Goal: Task Accomplishment & Management: Manage account settings

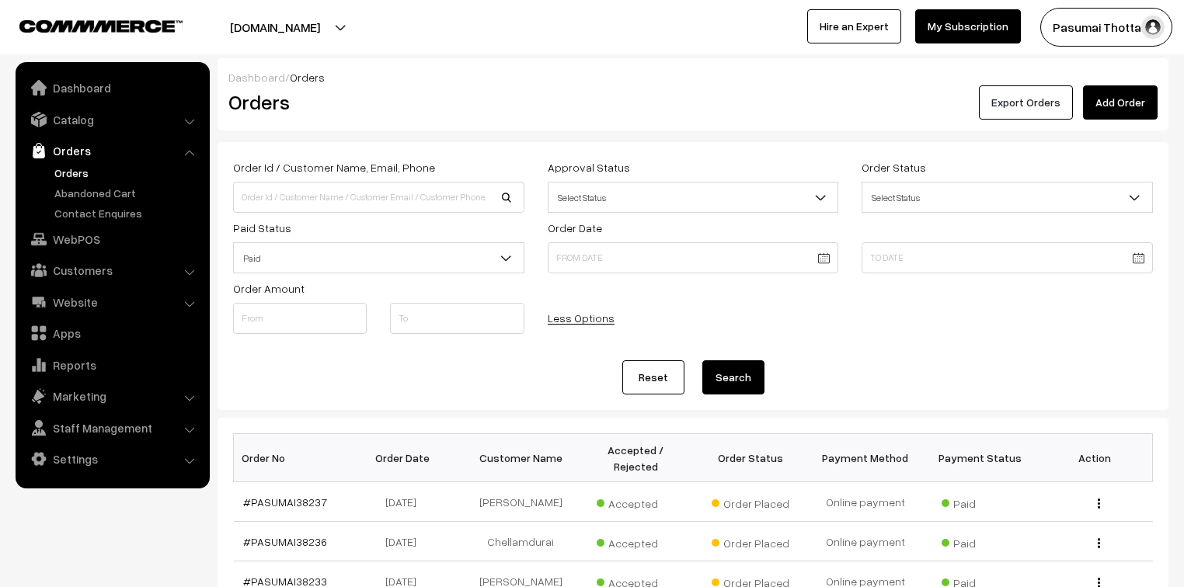
click at [1014, 106] on button "Export Orders" at bounding box center [1026, 102] width 94 height 34
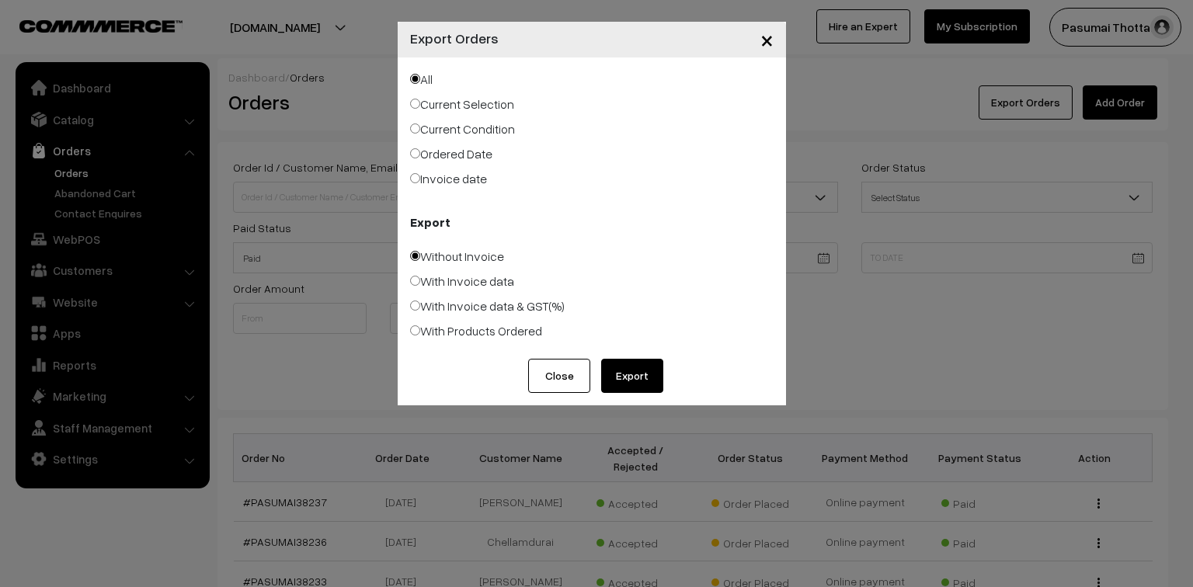
click at [439, 158] on label "Ordered Date" at bounding box center [451, 153] width 82 height 19
click at [420, 158] on input "Ordered Date" at bounding box center [415, 153] width 10 height 10
radio input "true"
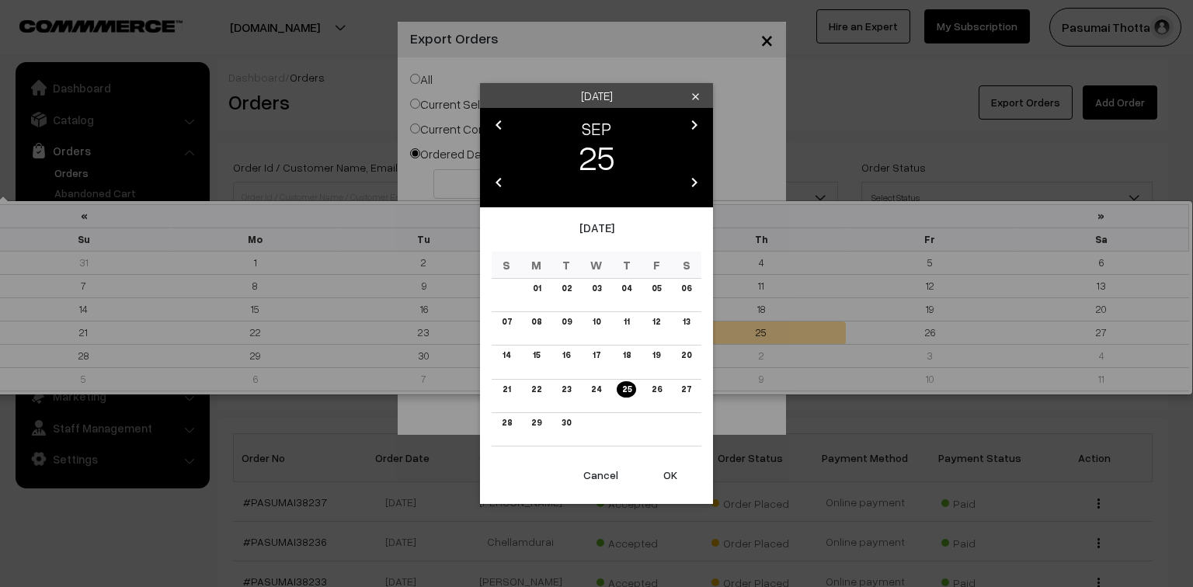
click at [598, 395] on link "24" at bounding box center [595, 389] width 19 height 16
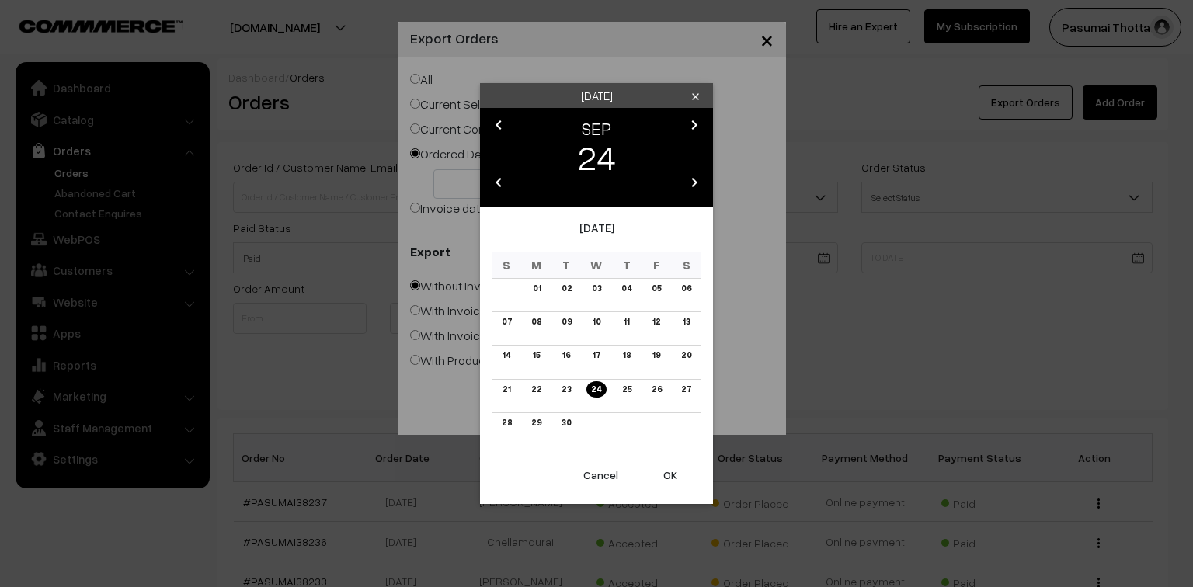
click at [664, 472] on button "OK" at bounding box center [670, 475] width 62 height 34
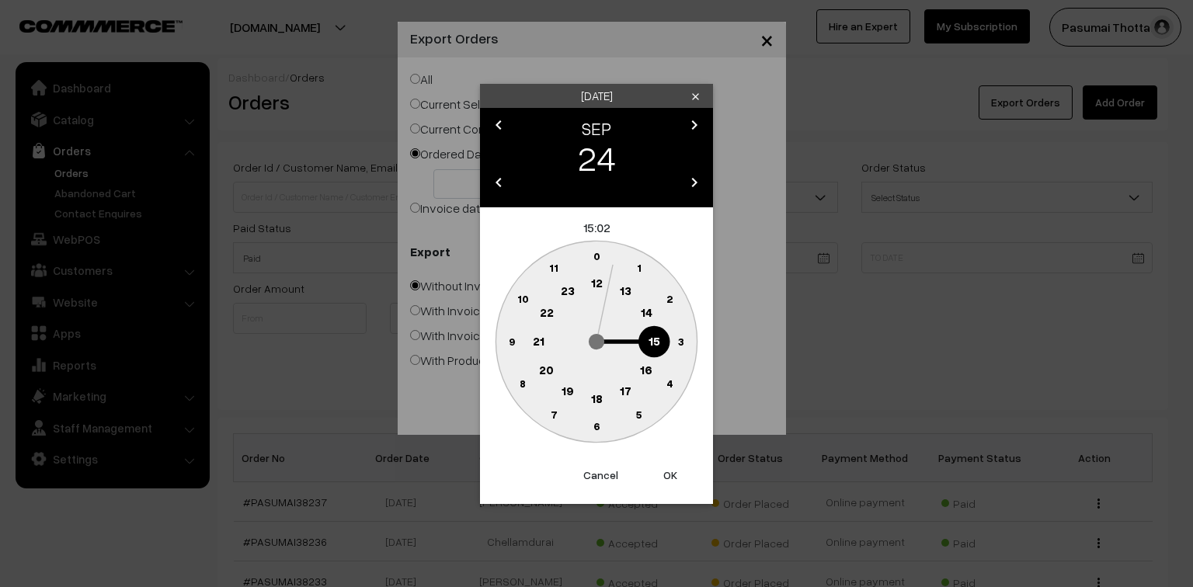
click at [668, 481] on button "OK" at bounding box center [670, 475] width 62 height 34
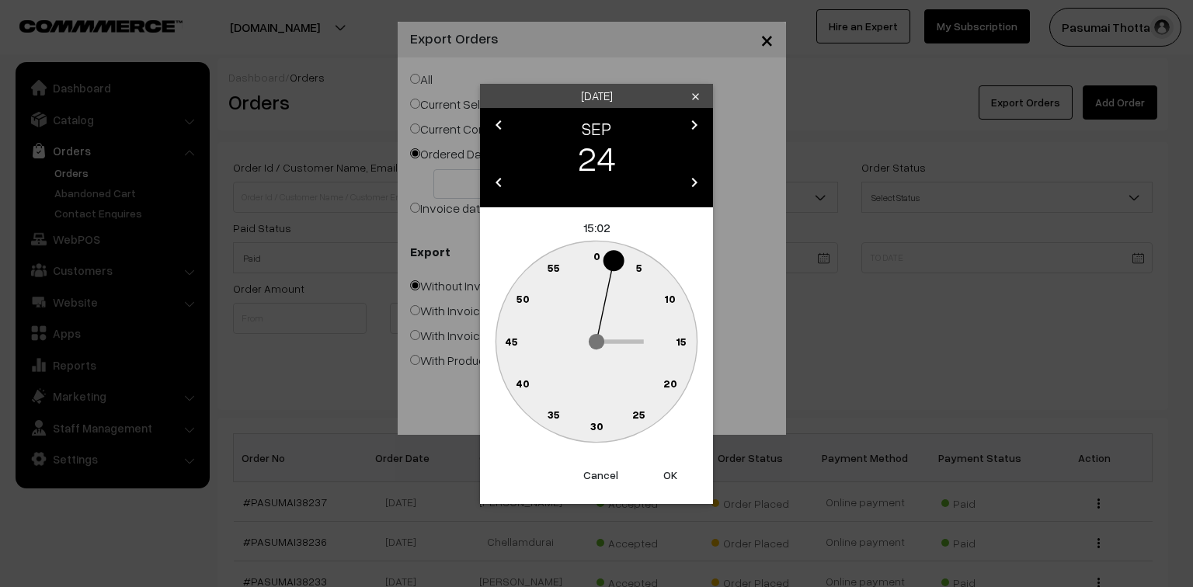
click at [668, 480] on button "OK" at bounding box center [670, 475] width 62 height 34
type input "24-09-2025"
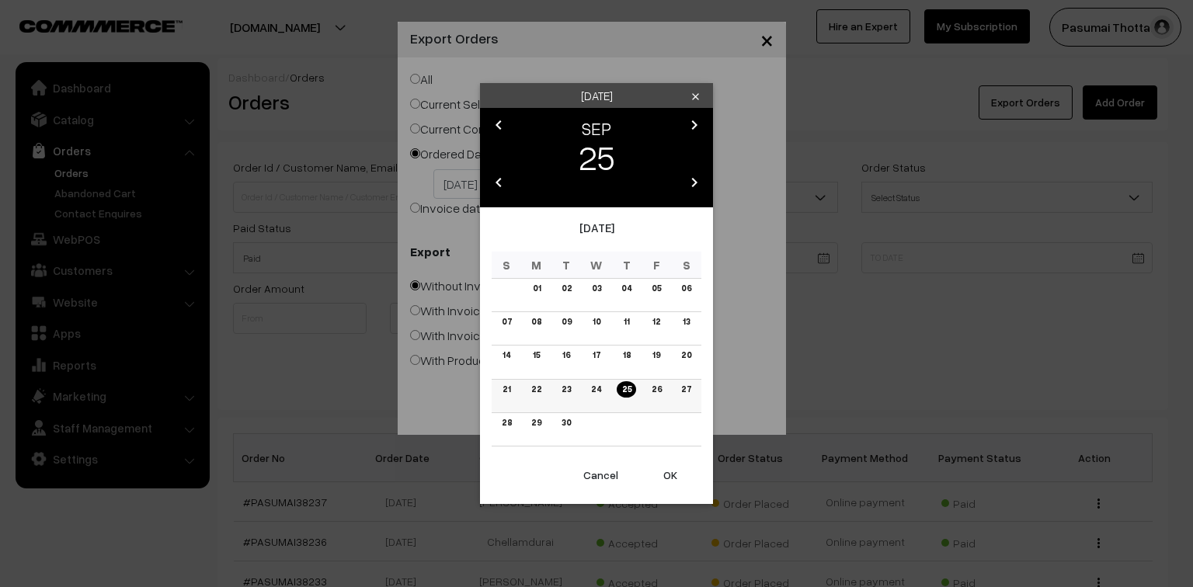
click at [622, 388] on link "25" at bounding box center [626, 389] width 19 height 16
click at [670, 476] on button "OK" at bounding box center [670, 475] width 62 height 34
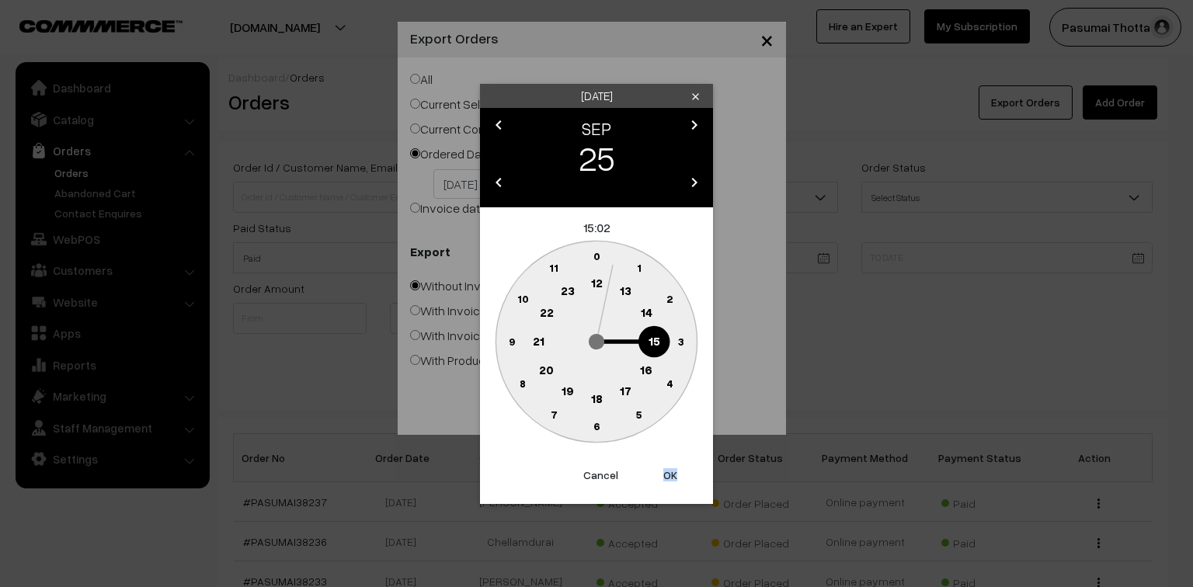
click at [670, 476] on button "OK" at bounding box center [670, 475] width 62 height 34
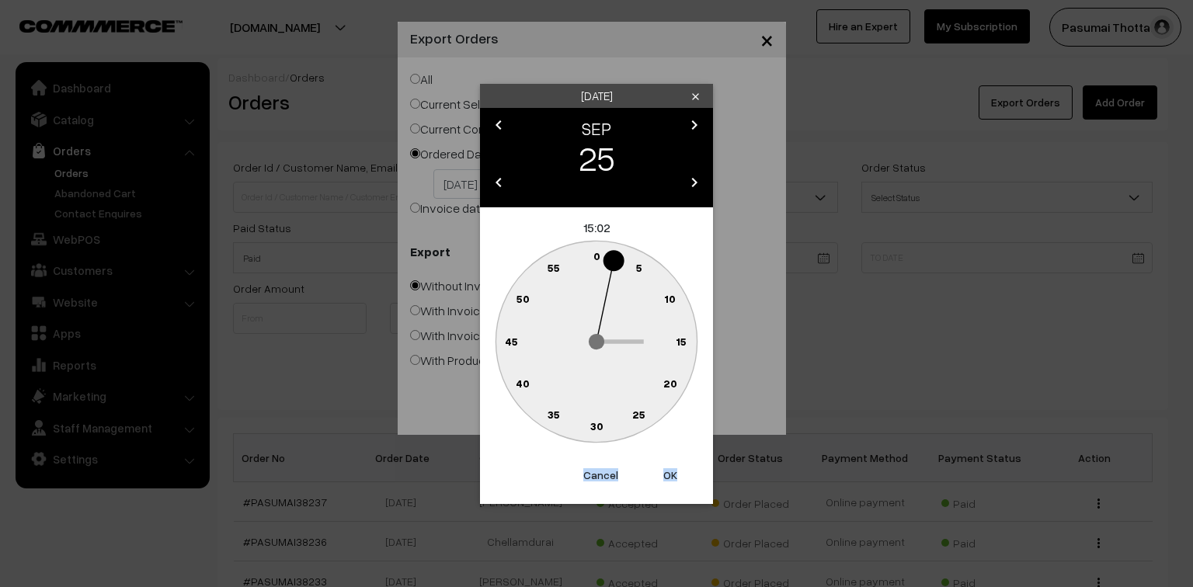
click at [670, 476] on button "OK" at bounding box center [670, 475] width 62 height 34
type input "25-09-2025"
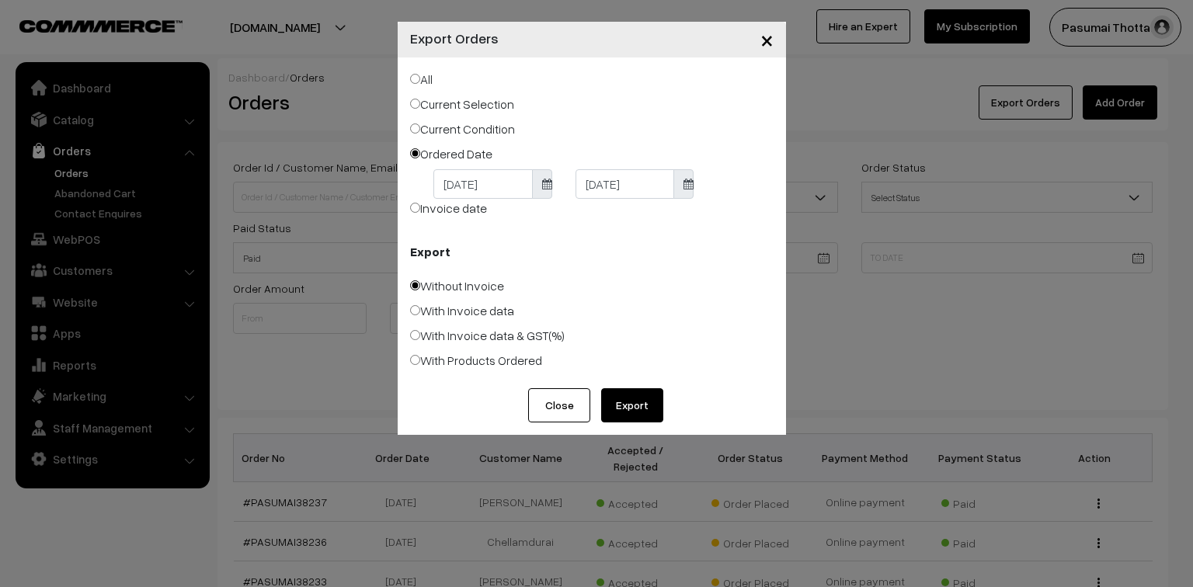
click at [649, 416] on button "Export" at bounding box center [632, 405] width 62 height 34
click at [770, 43] on span "×" at bounding box center [766, 39] width 13 height 29
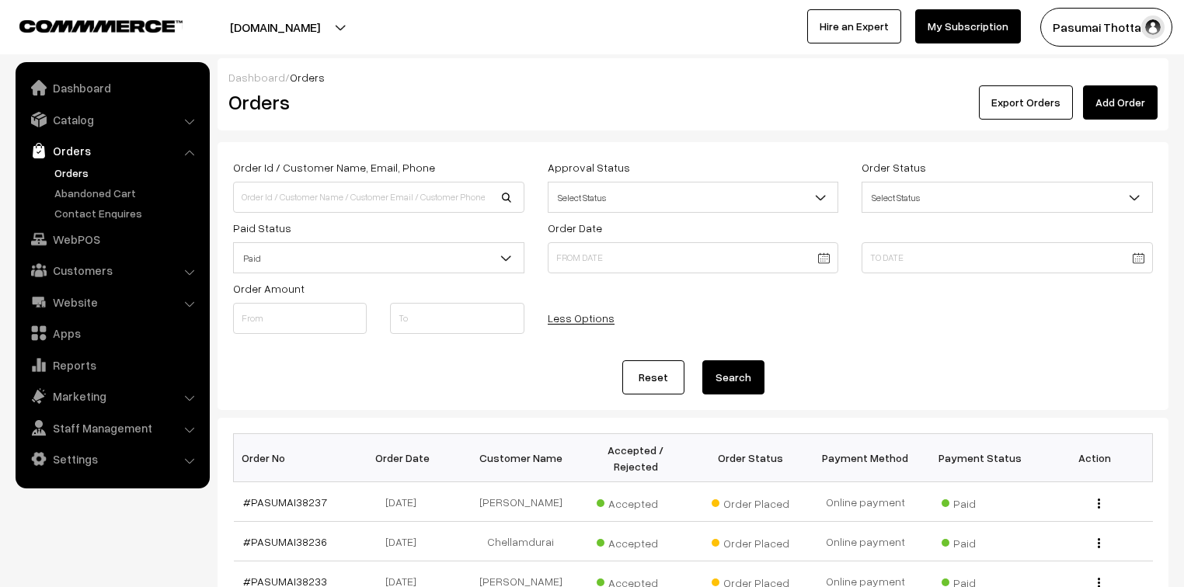
click at [286, 252] on span "Paid" at bounding box center [379, 258] width 290 height 27
click at [739, 379] on button "Search" at bounding box center [733, 377] width 62 height 34
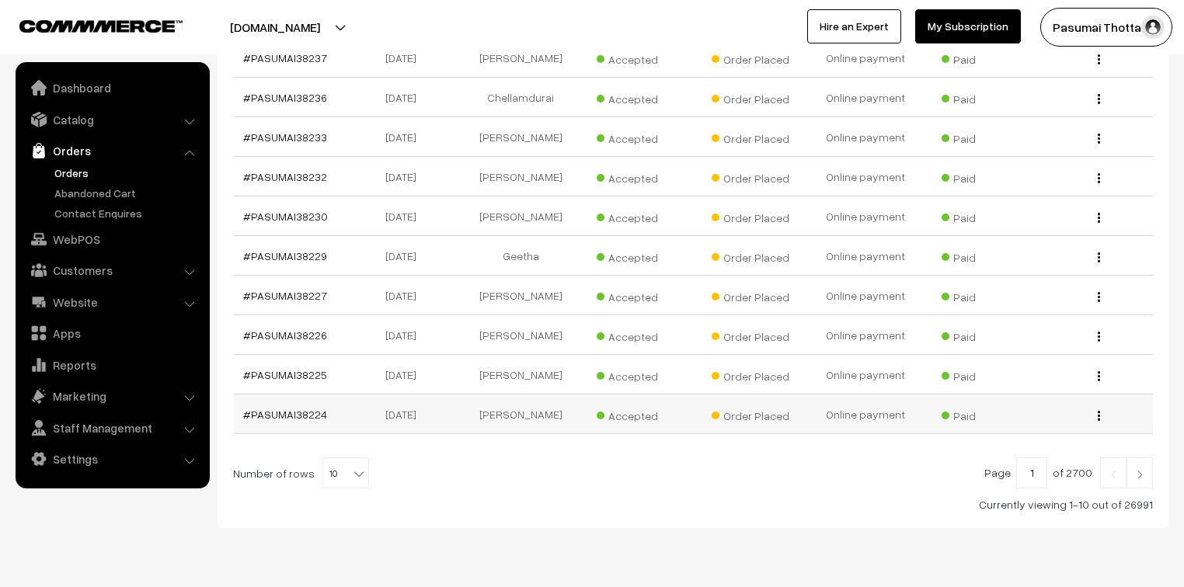
scroll to position [468, 0]
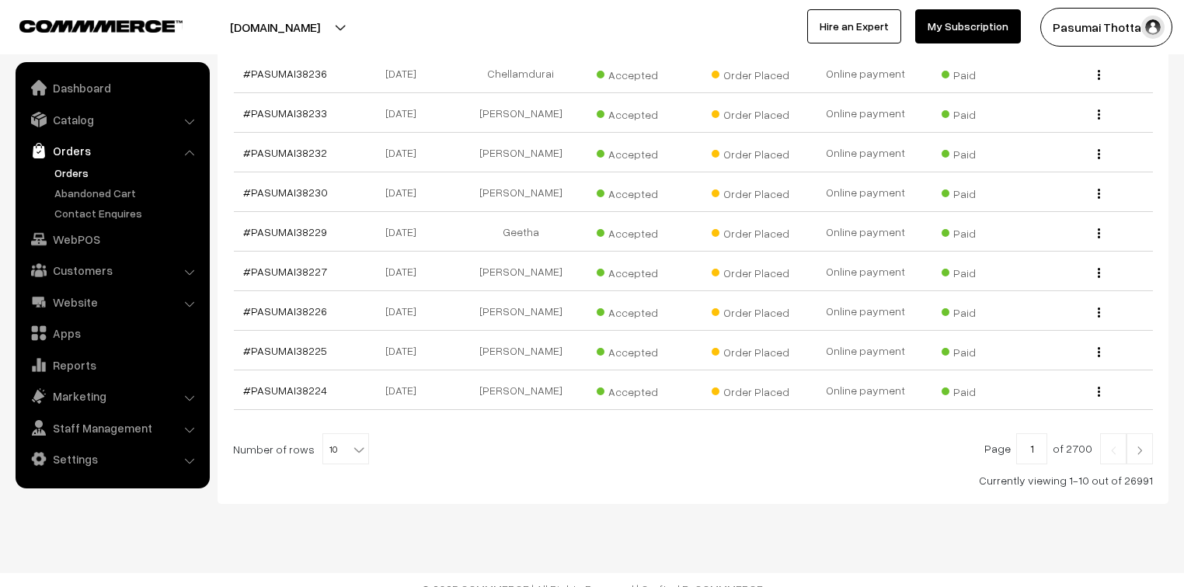
click at [357, 442] on b at bounding box center [359, 450] width 16 height 16
select select "50"
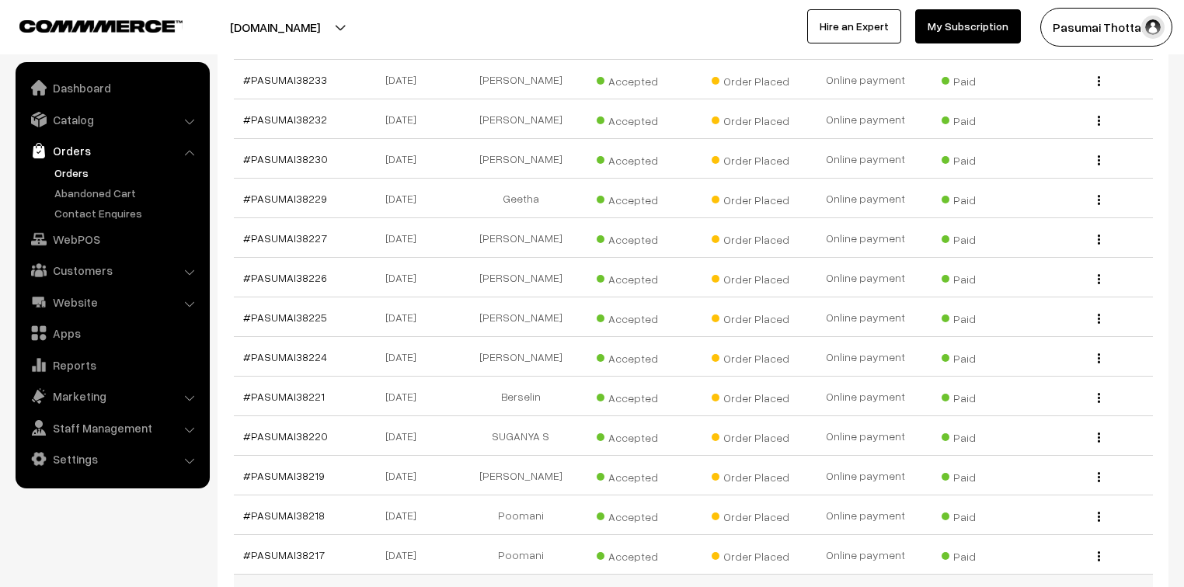
scroll to position [497, 0]
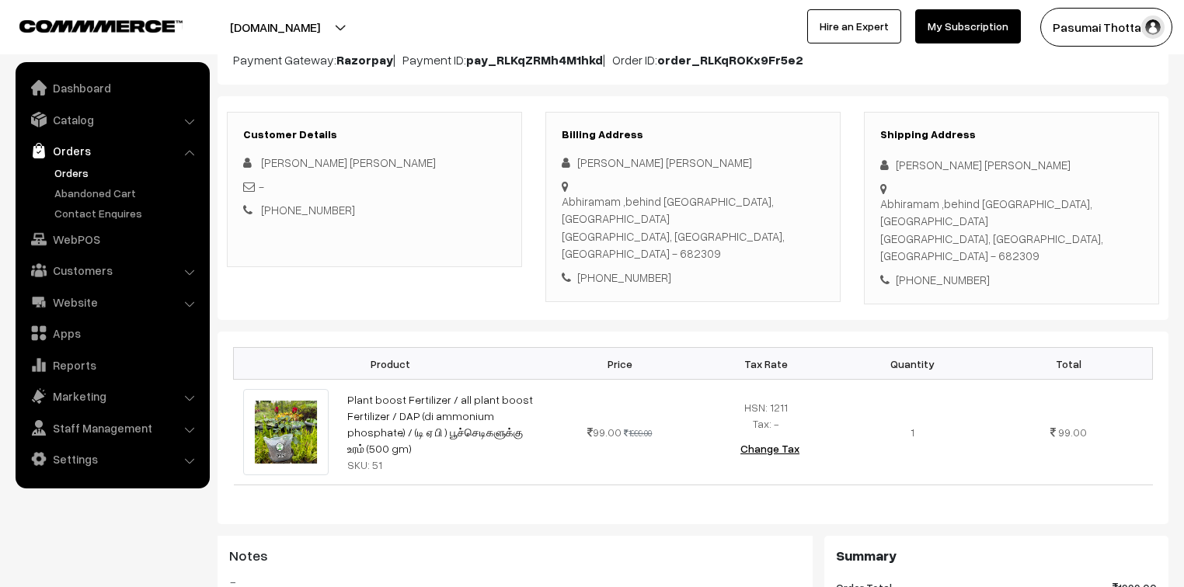
scroll to position [186, 0]
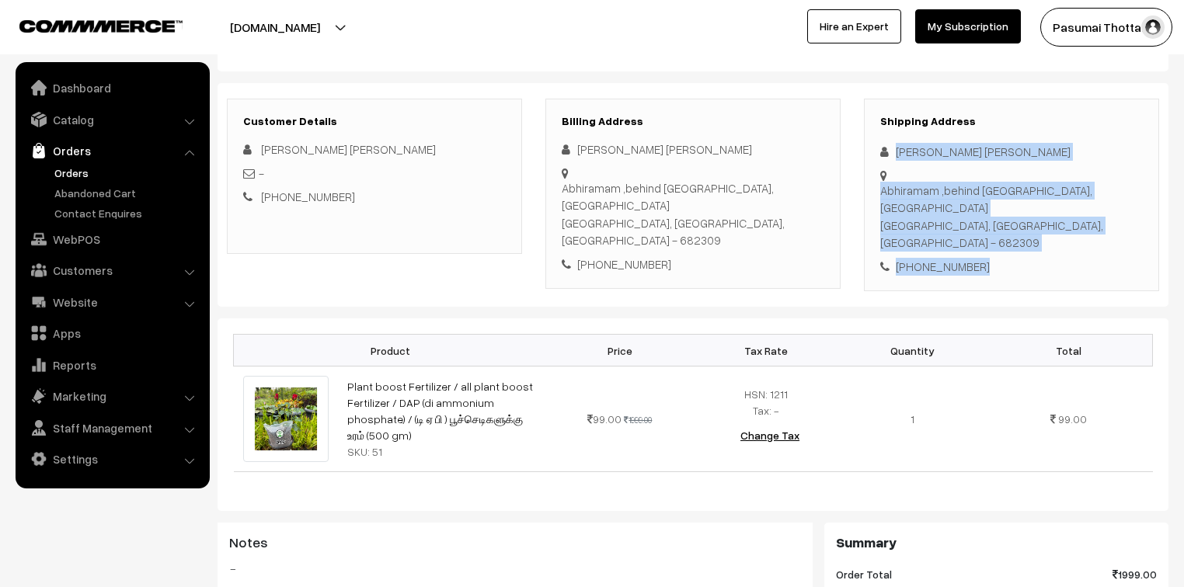
drag, startPoint x: 893, startPoint y: 152, endPoint x: 1011, endPoint y: 249, distance: 152.4
click at [1011, 249] on div "Shipping Address Nimisha Vijay Abhiramam ,behind Makaliyam temple Road, Irumpan…" at bounding box center [1011, 195] width 295 height 193
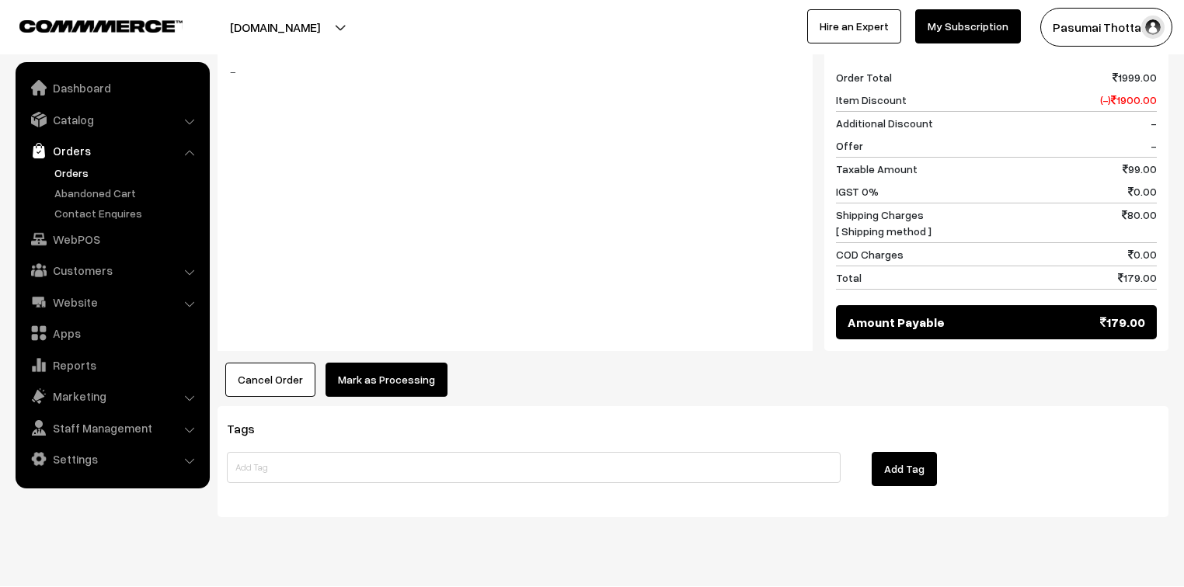
click at [429, 363] on button "Mark as Processing" at bounding box center [386, 380] width 122 height 34
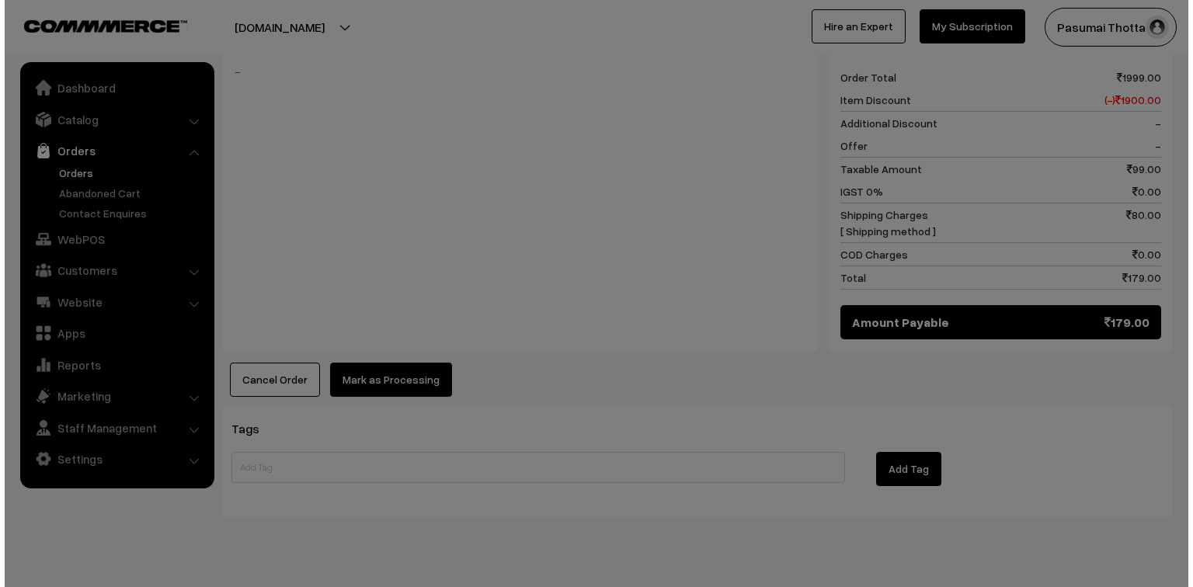
scroll to position [684, 0]
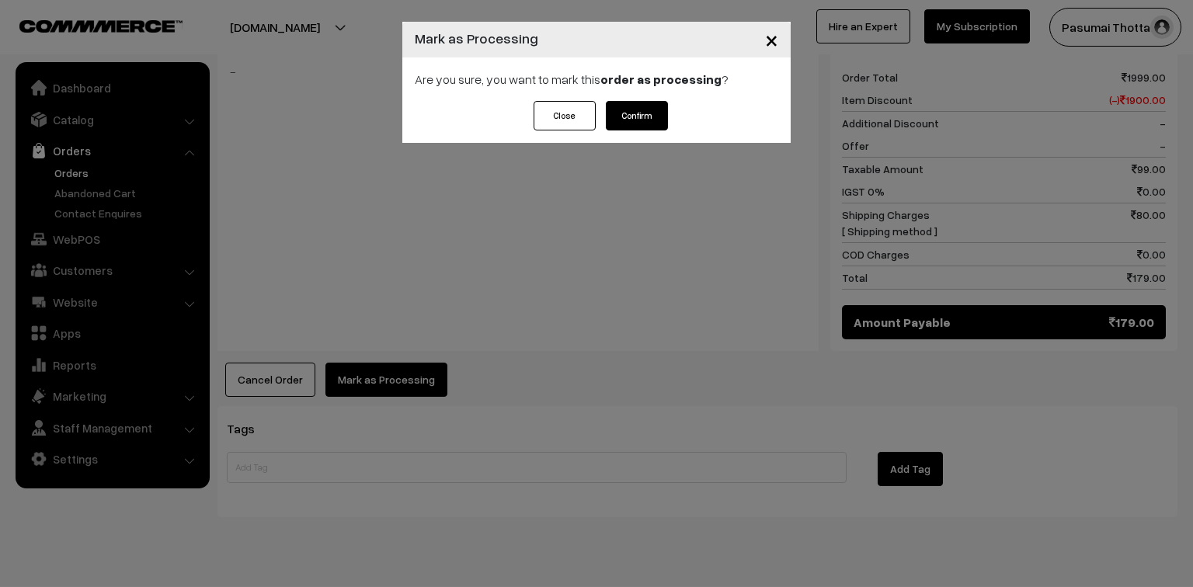
click at [652, 110] on button "Confirm" at bounding box center [637, 116] width 62 height 30
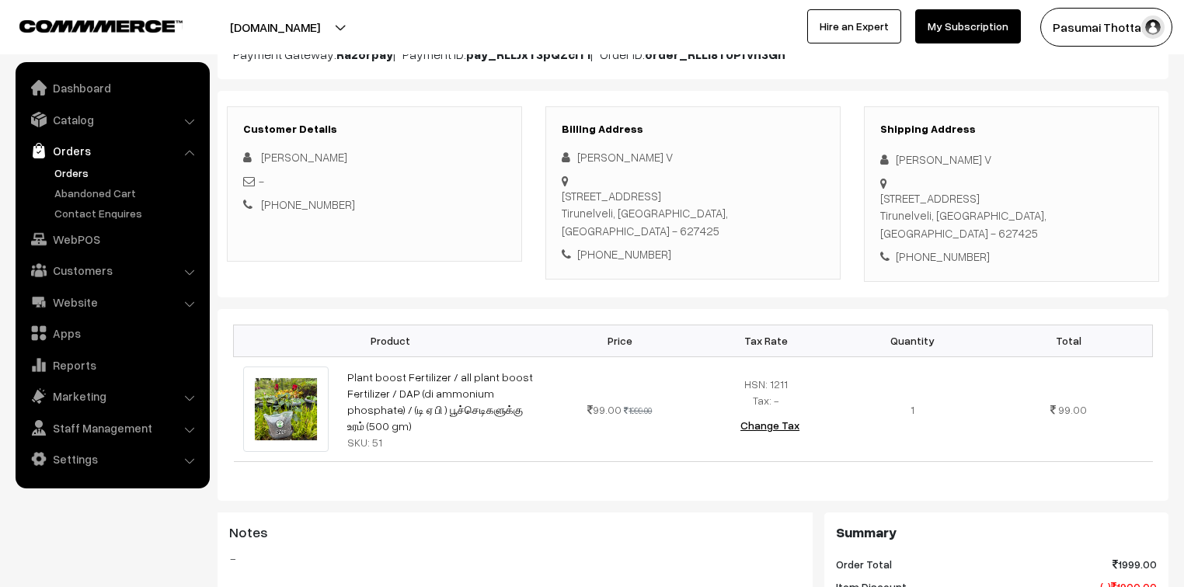
scroll to position [186, 0]
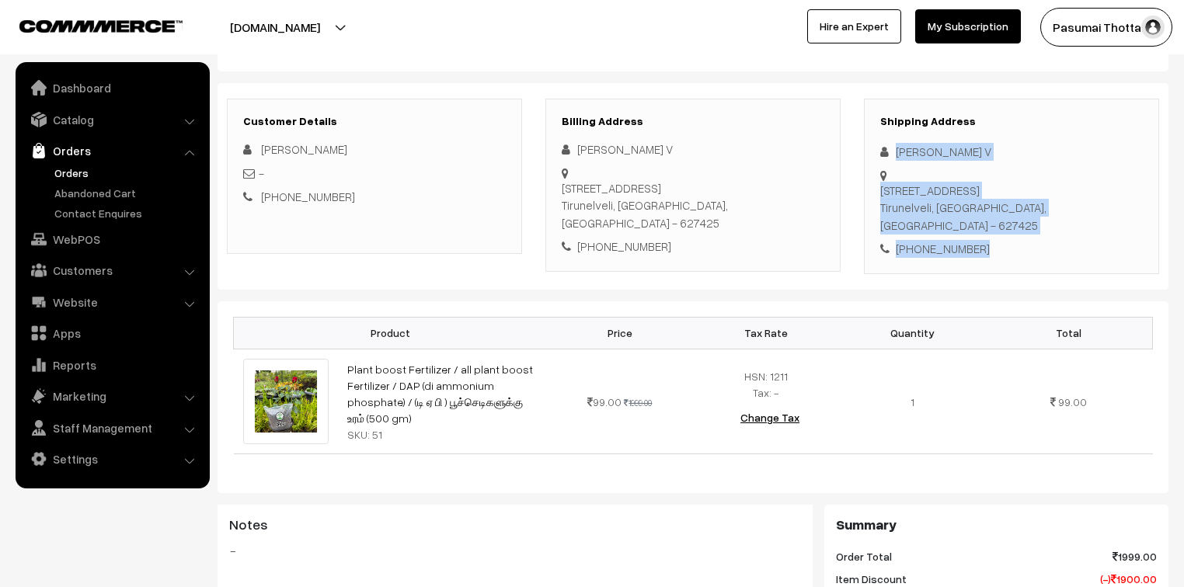
drag, startPoint x: 896, startPoint y: 151, endPoint x: 977, endPoint y: 263, distance: 137.3
click at [977, 263] on div "Shipping Address [PERSON_NAME] V [STREET_ADDRESS] [PHONE_NUMBER]" at bounding box center [1011, 187] width 295 height 176
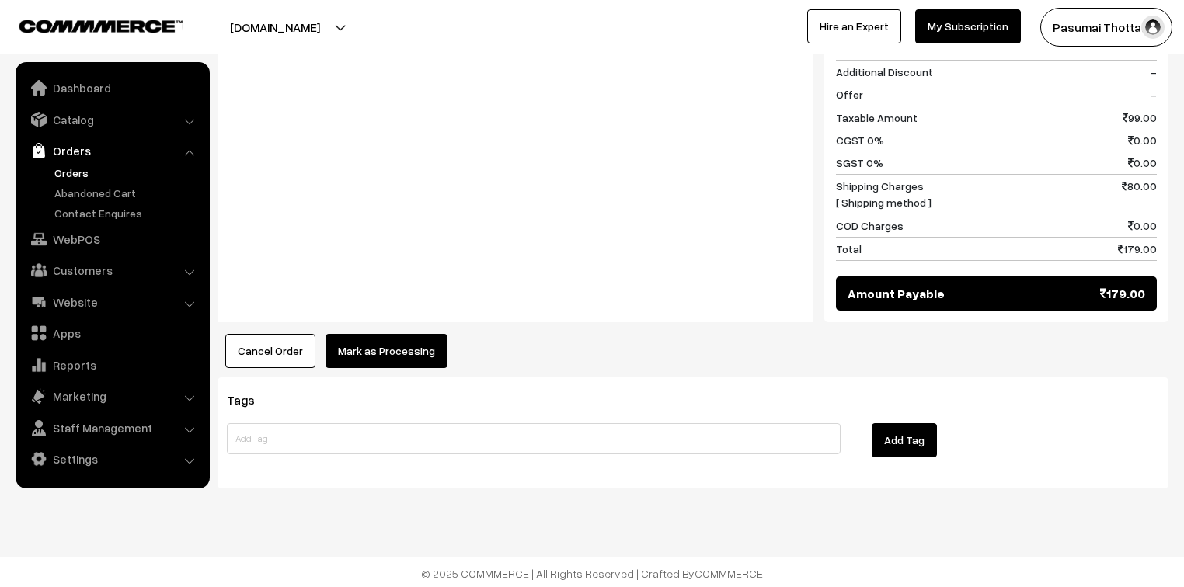
click at [407, 346] on button "Mark as Processing" at bounding box center [386, 351] width 122 height 34
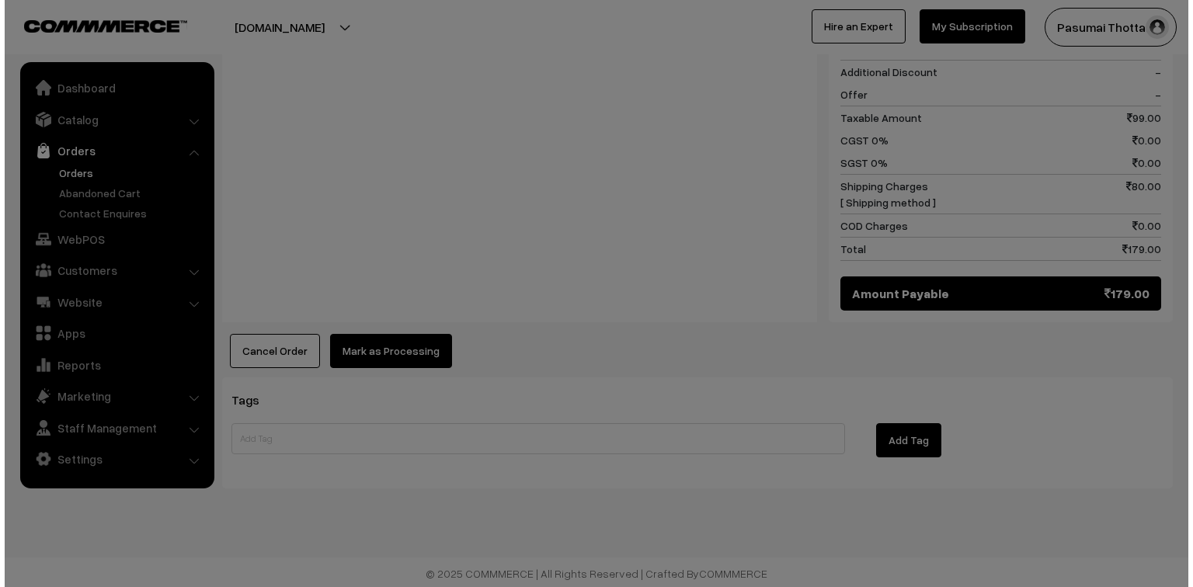
scroll to position [700, 0]
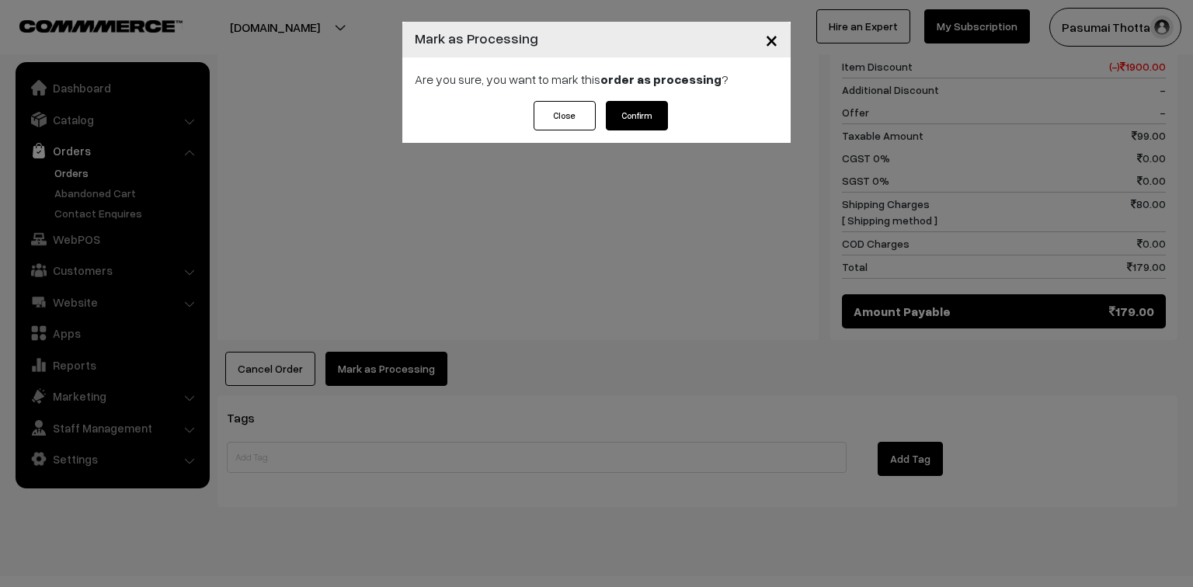
click at [629, 116] on button "Confirm" at bounding box center [637, 116] width 62 height 30
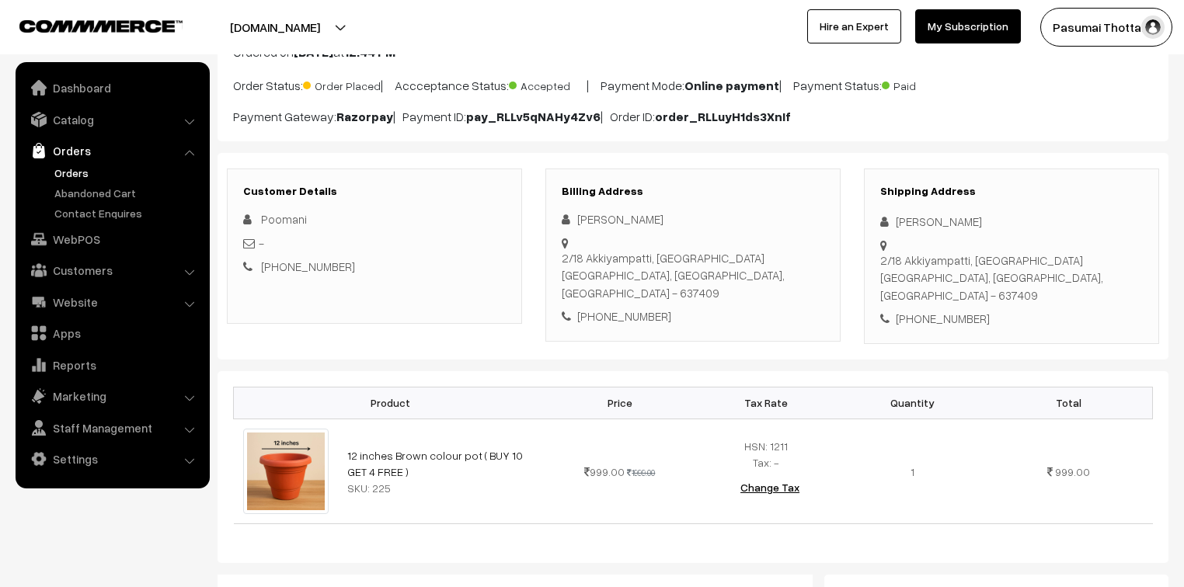
scroll to position [124, 0]
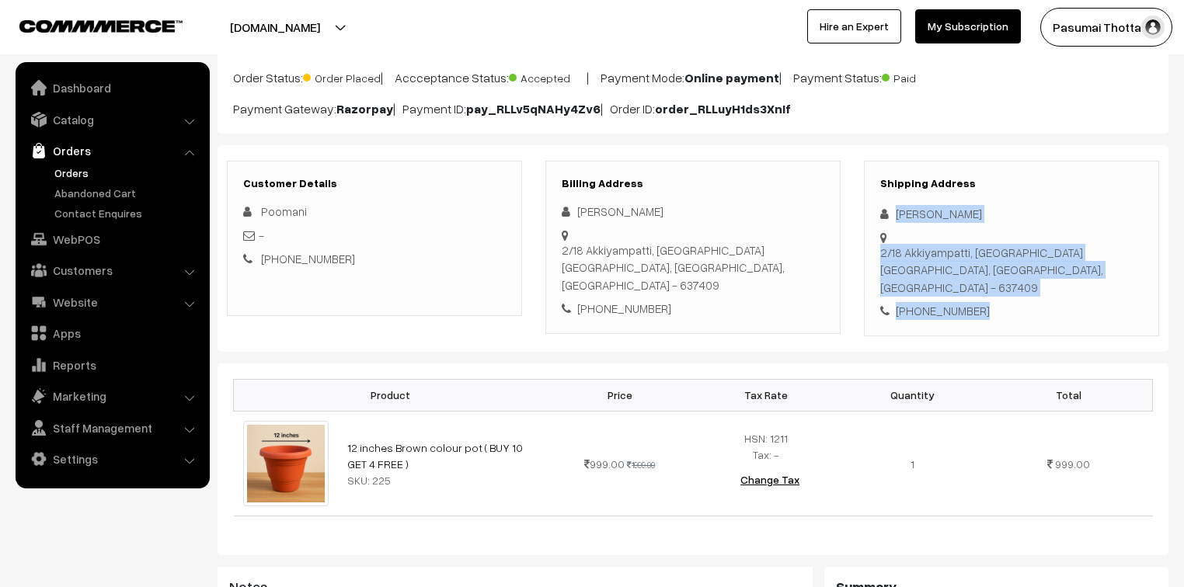
drag, startPoint x: 890, startPoint y: 211, endPoint x: 996, endPoint y: 281, distance: 126.7
click at [996, 281] on div "Shipping Address [PERSON_NAME] [STREET_ADDRESS] [PHONE_NUMBER]" at bounding box center [1011, 249] width 295 height 176
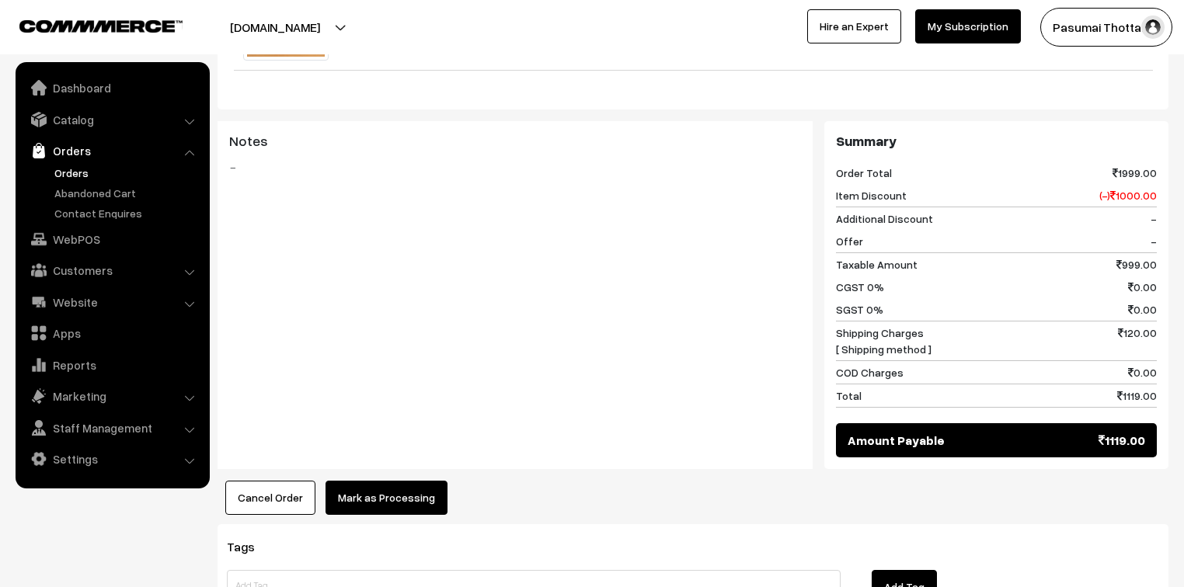
scroll to position [696, 0]
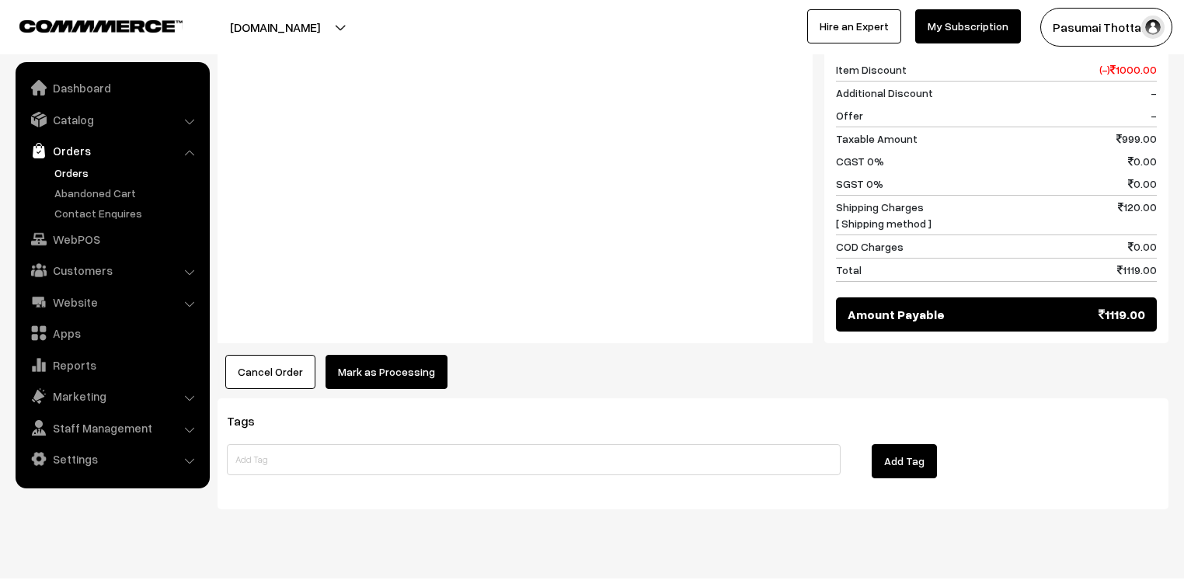
click at [410, 360] on button "Mark as Processing" at bounding box center [386, 372] width 122 height 34
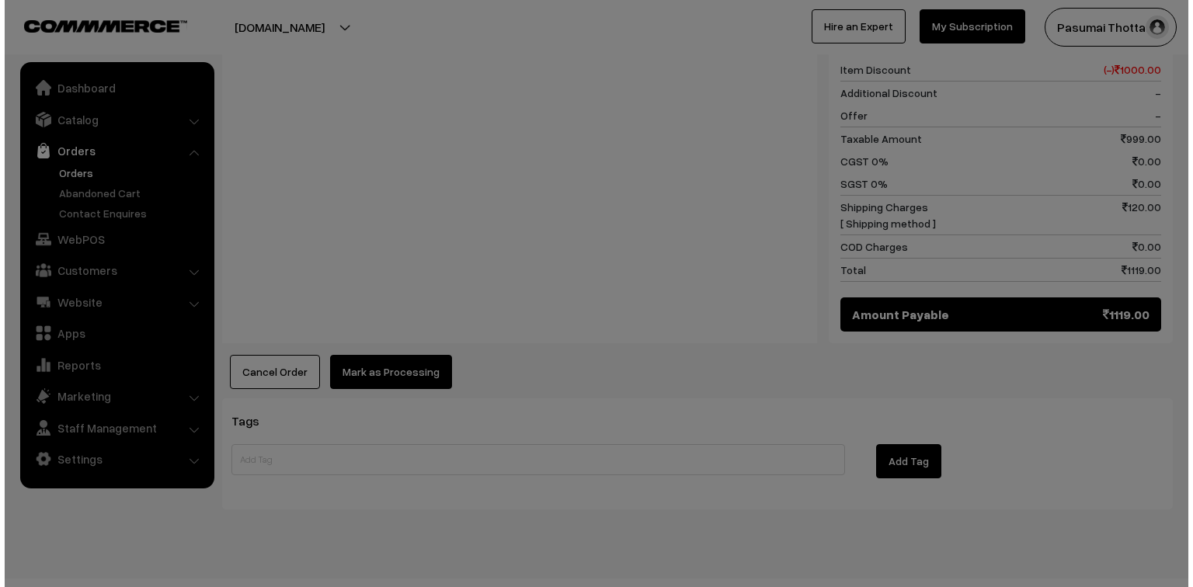
scroll to position [697, 0]
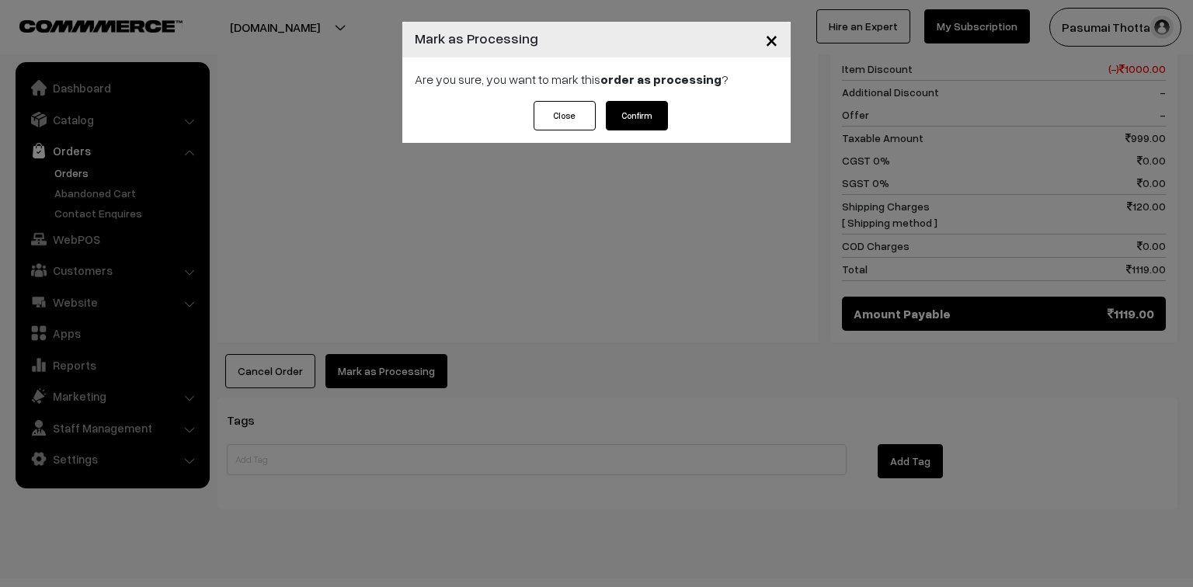
click at [632, 112] on button "Confirm" at bounding box center [637, 116] width 62 height 30
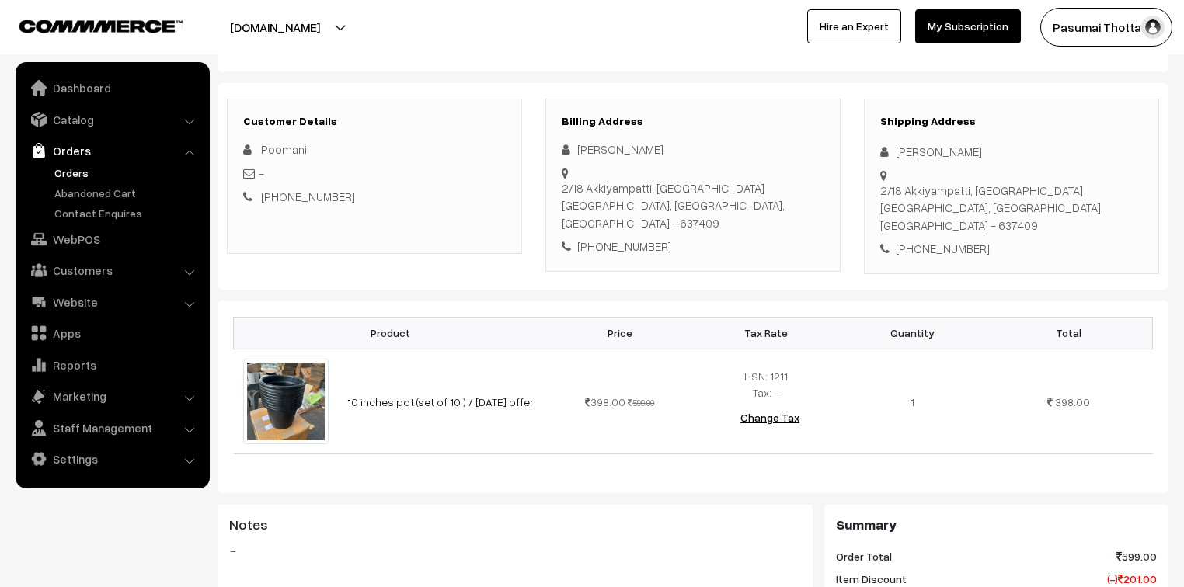
scroll to position [186, 0]
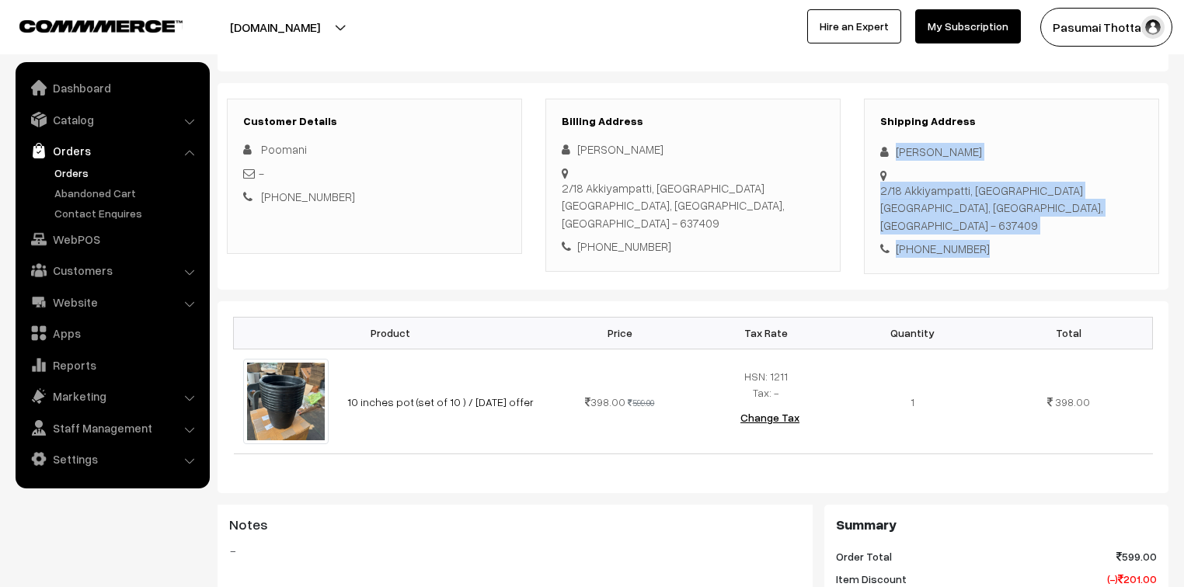
drag, startPoint x: 892, startPoint y: 152, endPoint x: 990, endPoint y: 229, distance: 124.5
click at [988, 229] on div "Shipping Address [PERSON_NAME] [STREET_ADDRESS] [PHONE_NUMBER]" at bounding box center [1011, 187] width 295 height 176
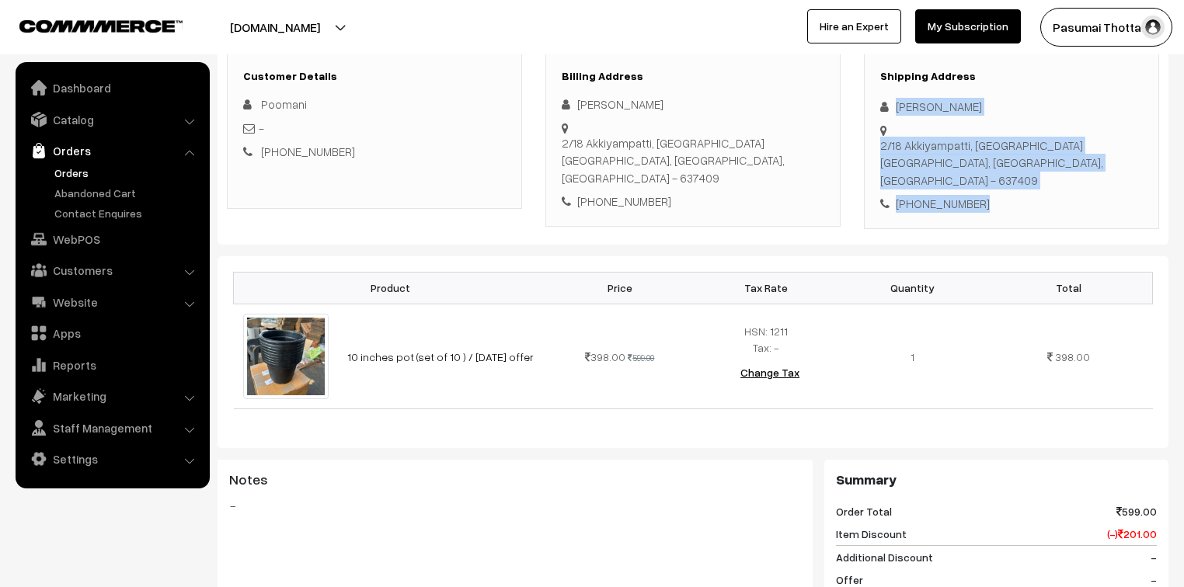
scroll to position [249, 0]
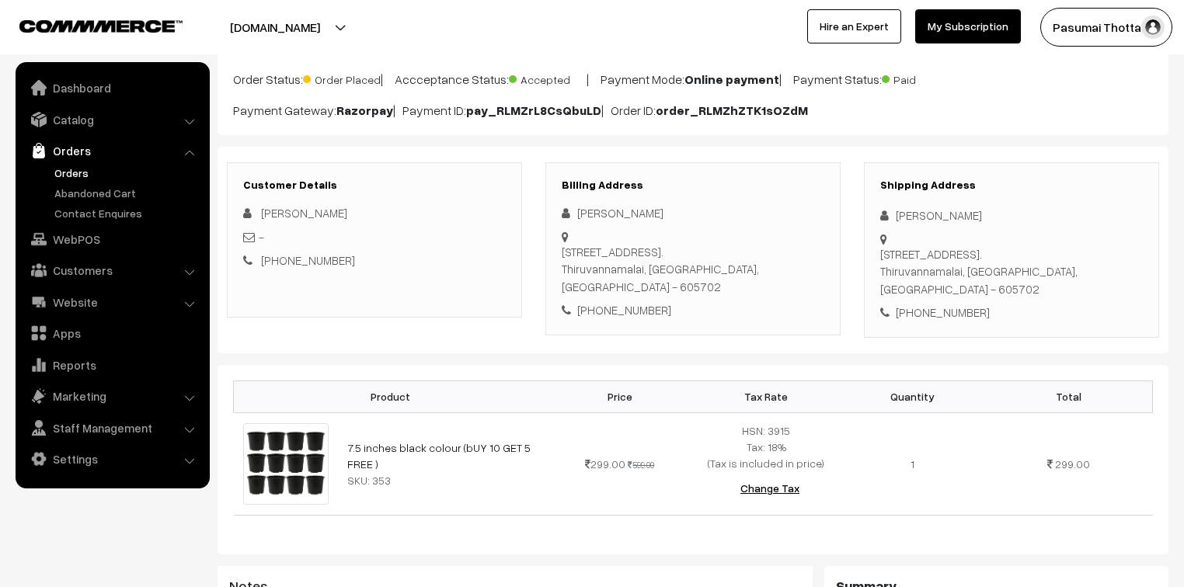
scroll to position [124, 0]
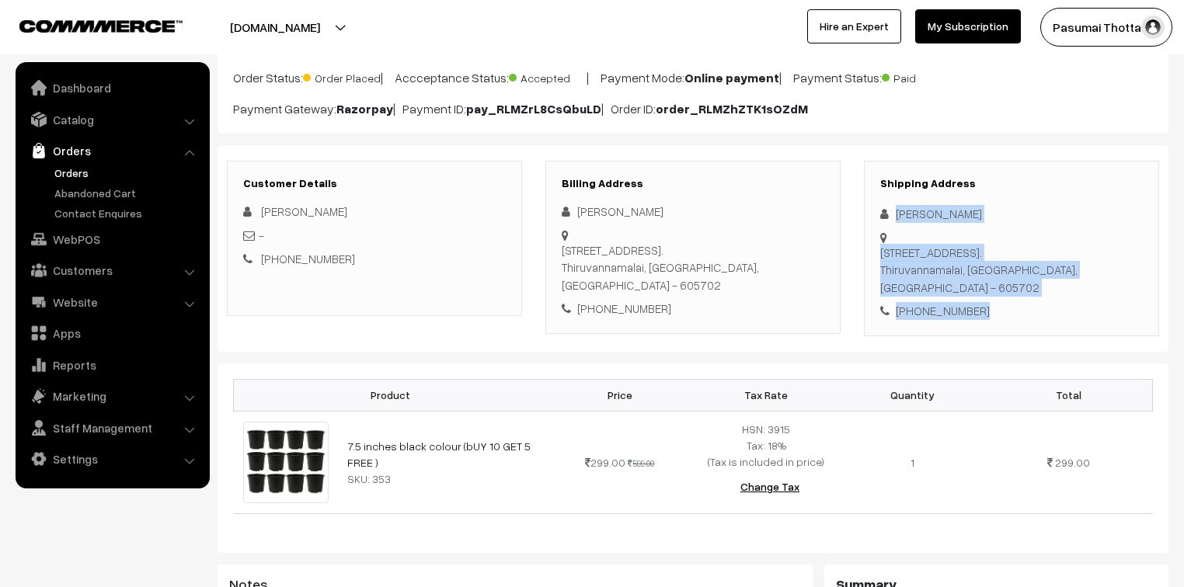
drag, startPoint x: 892, startPoint y: 217, endPoint x: 977, endPoint y: 326, distance: 137.8
click at [977, 326] on div "Shipping Address Jenifer Praveen 90/A1, kallarai street, Michaelpuram, vanapura…" at bounding box center [1011, 249] width 295 height 176
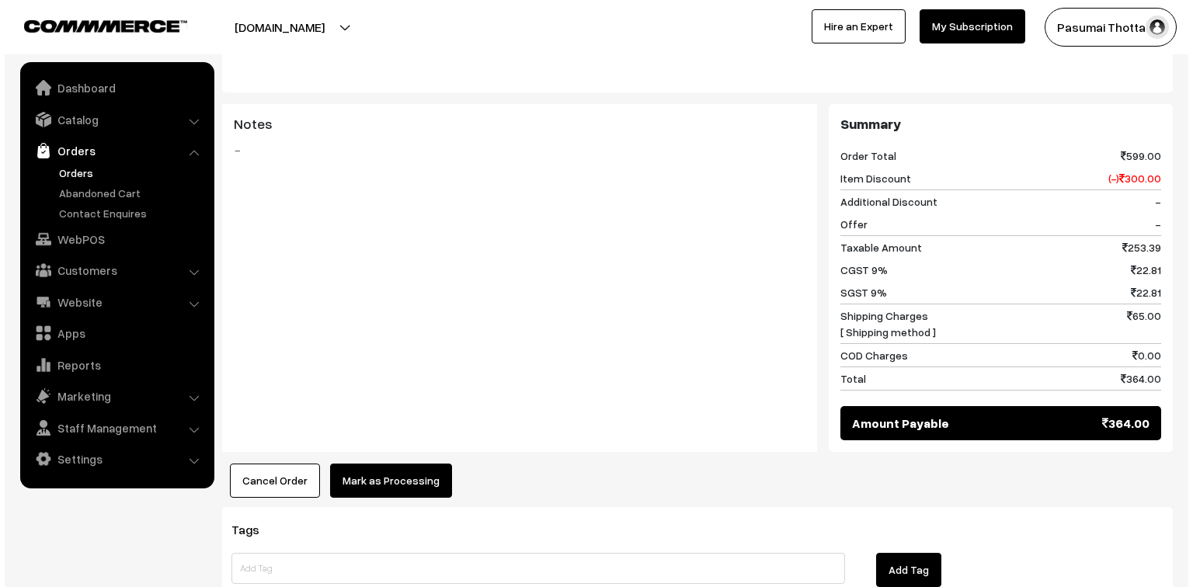
scroll to position [683, 0]
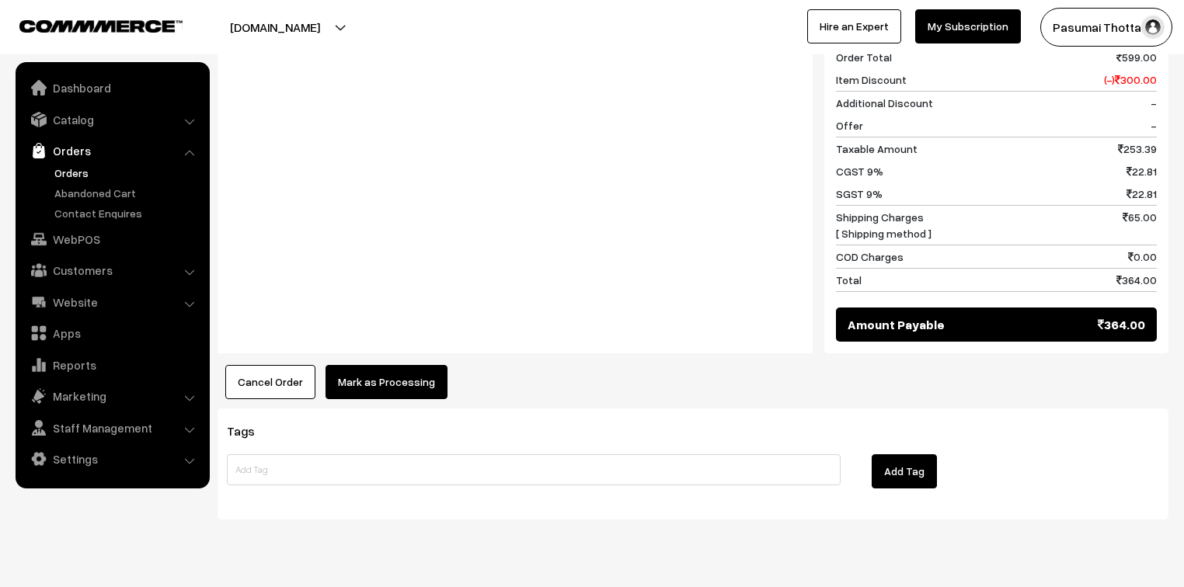
click at [408, 381] on button "Mark as Processing" at bounding box center [386, 382] width 122 height 34
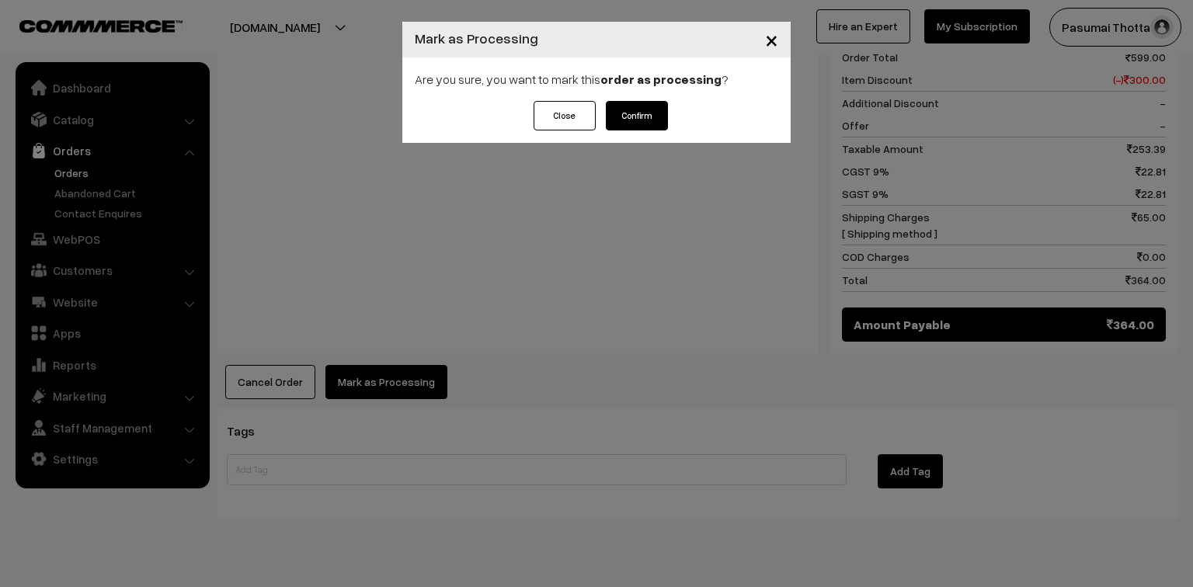
click at [611, 113] on button "Confirm" at bounding box center [637, 116] width 62 height 30
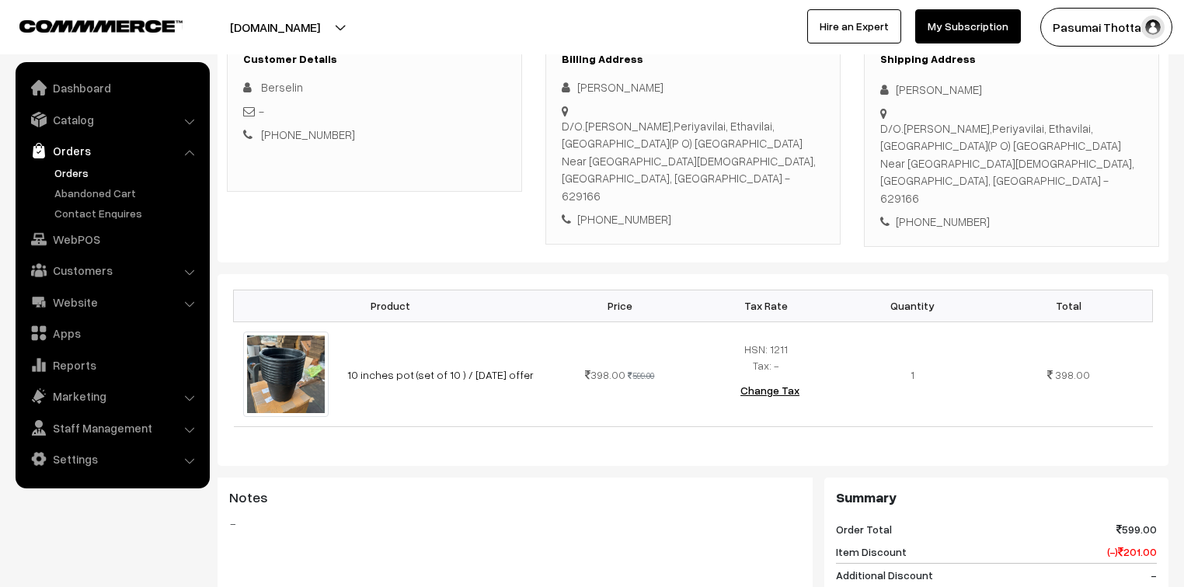
scroll to position [186, 0]
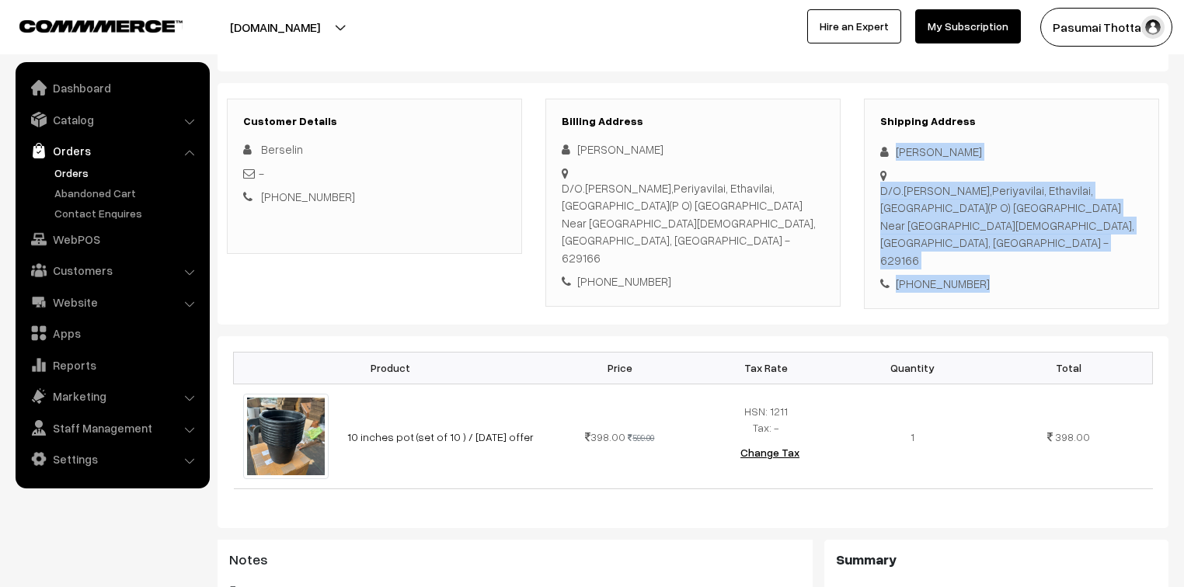
drag, startPoint x: 893, startPoint y: 152, endPoint x: 993, endPoint y: 264, distance: 149.6
click at [993, 264] on div "Shipping Address [PERSON_NAME] D/O.[PERSON_NAME],[GEOGRAPHIC_DATA], [GEOGRAPHIC…" at bounding box center [1011, 204] width 295 height 210
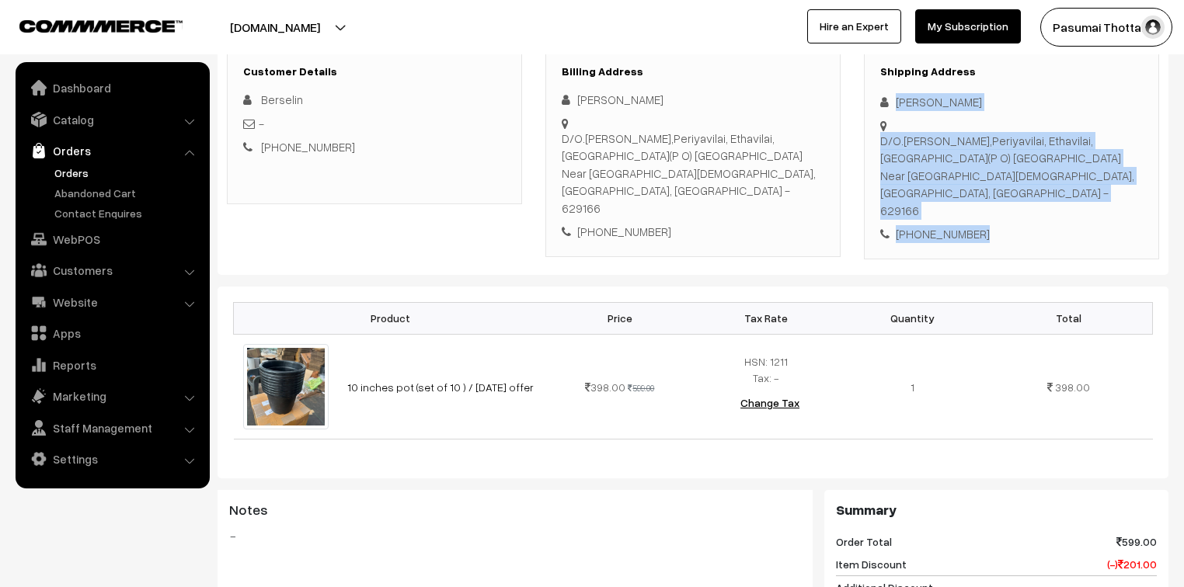
scroll to position [124, 0]
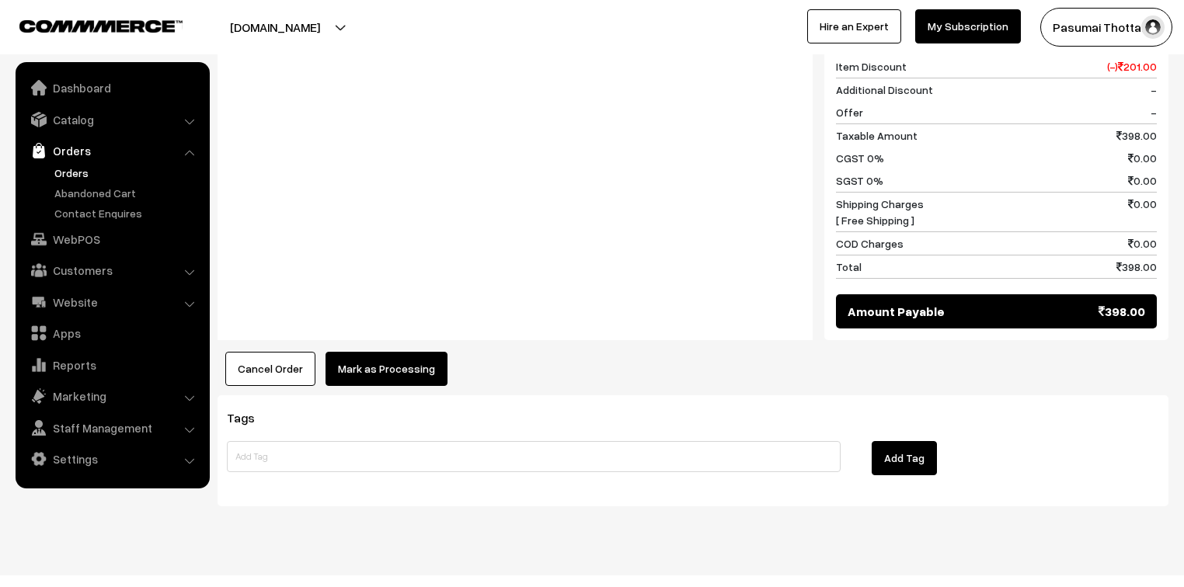
click at [404, 364] on button "Mark as Processing" at bounding box center [386, 369] width 122 height 34
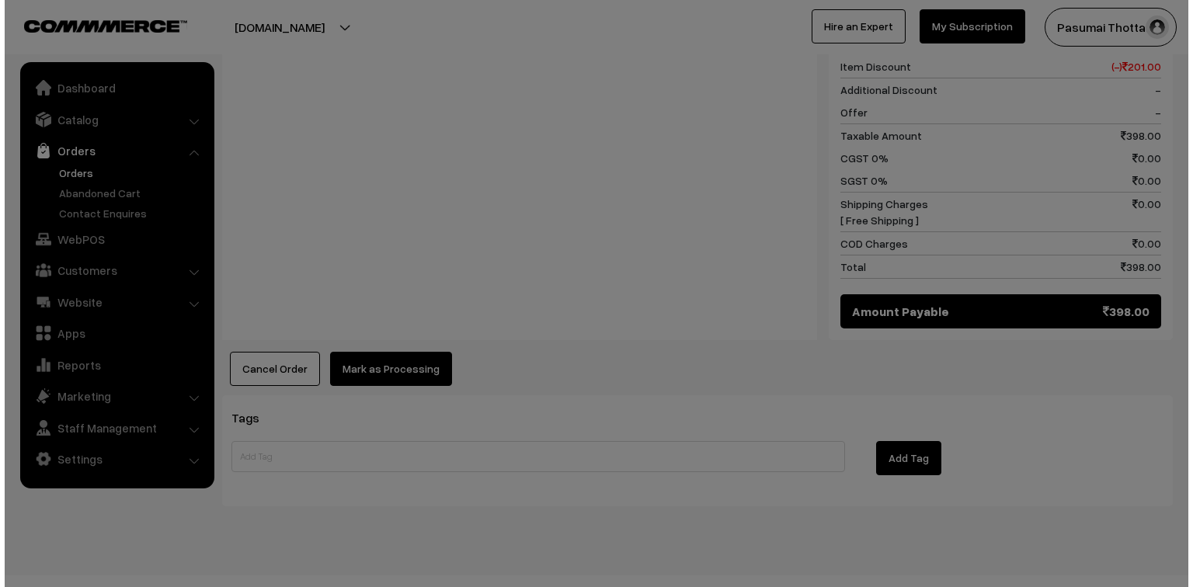
scroll to position [736, 0]
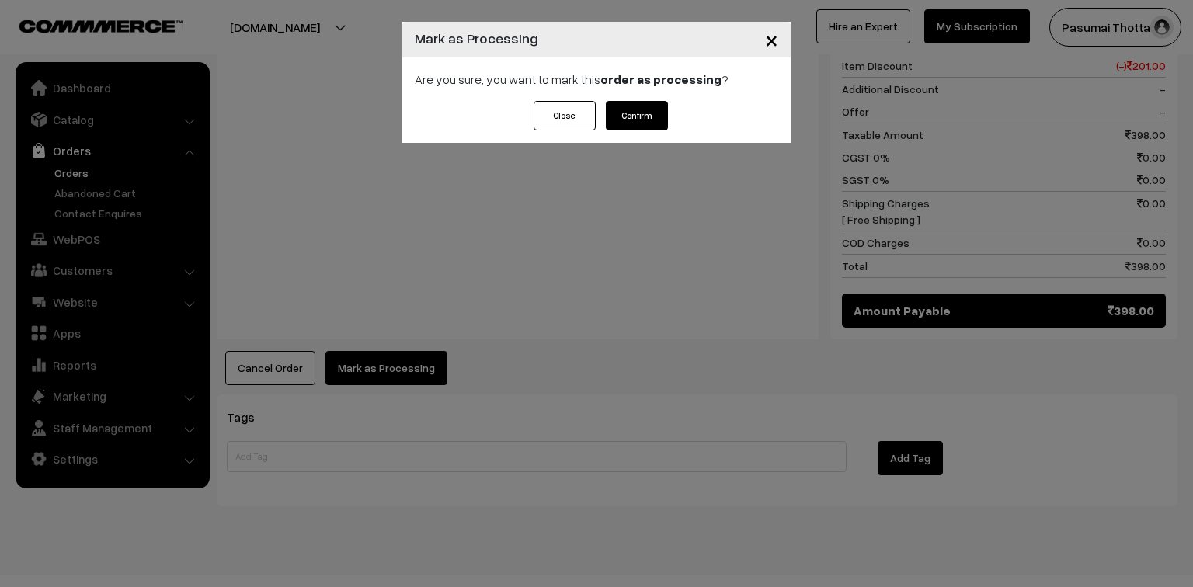
click at [649, 121] on button "Confirm" at bounding box center [637, 116] width 62 height 30
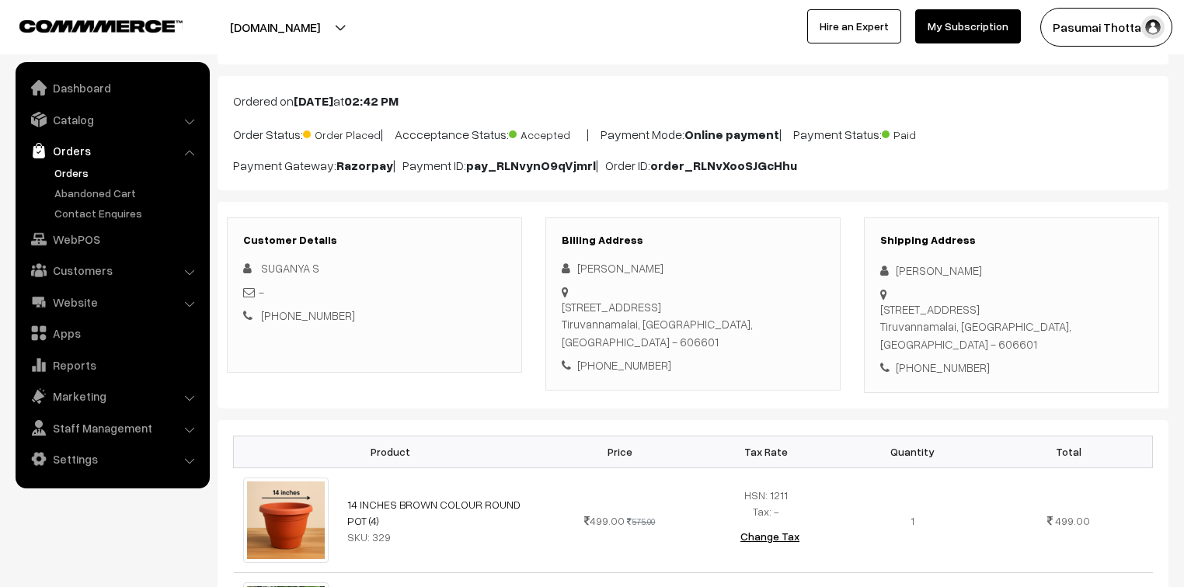
scroll to position [62, 0]
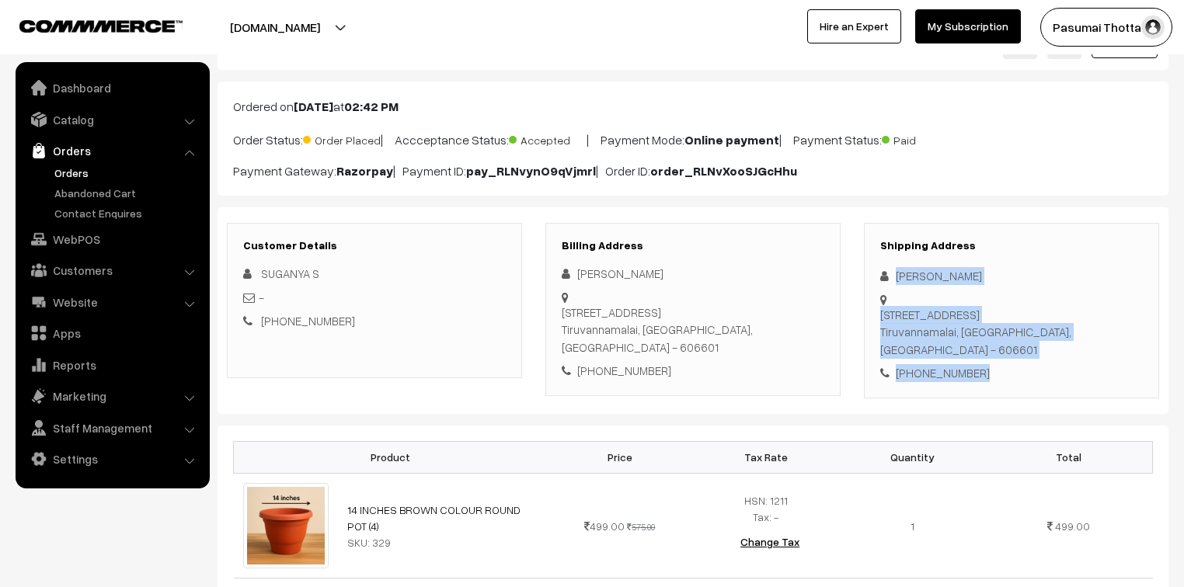
drag, startPoint x: 891, startPoint y: 278, endPoint x: 998, endPoint y: 351, distance: 129.7
click at [998, 351] on div "Shipping Address [PERSON_NAME] [STREET_ADDRESS] [PHONE_NUMBER]" at bounding box center [1011, 311] width 295 height 176
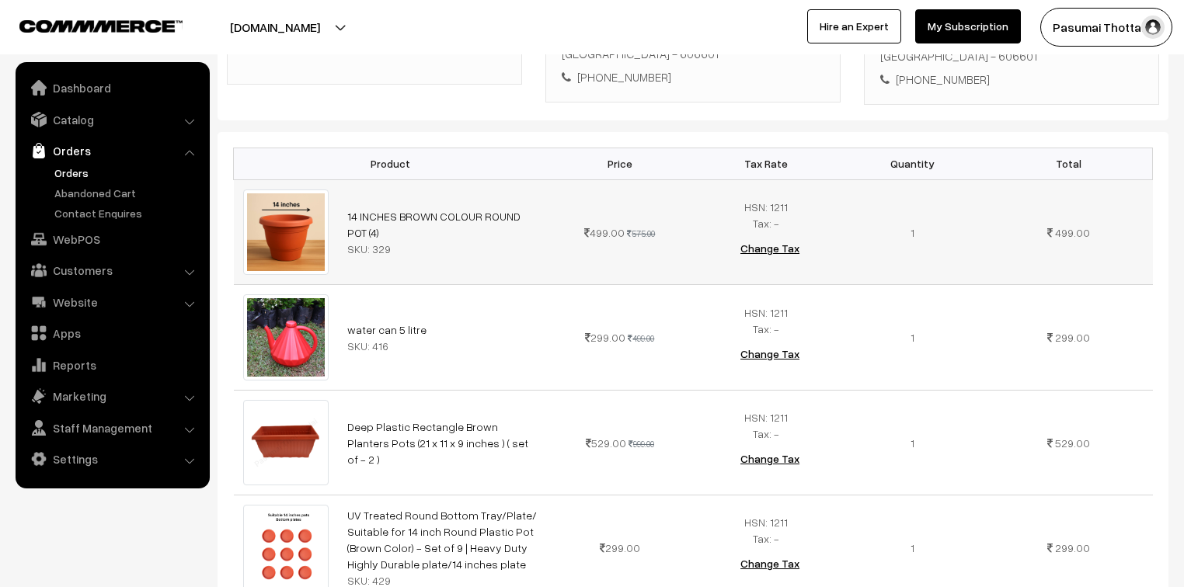
scroll to position [373, 0]
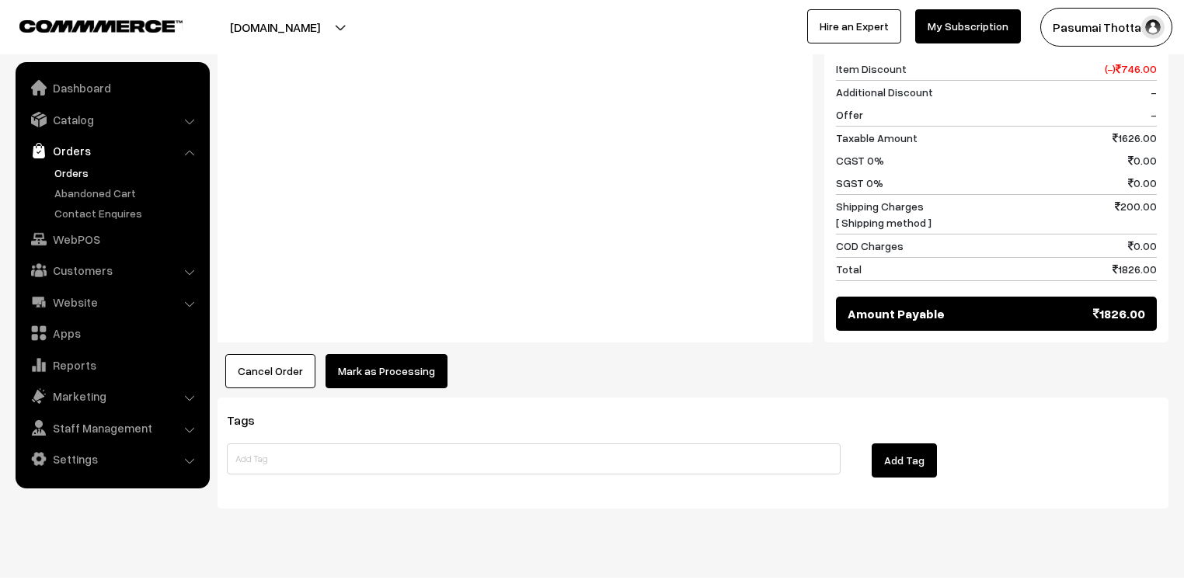
click at [357, 354] on button "Mark as Processing" at bounding box center [386, 371] width 122 height 34
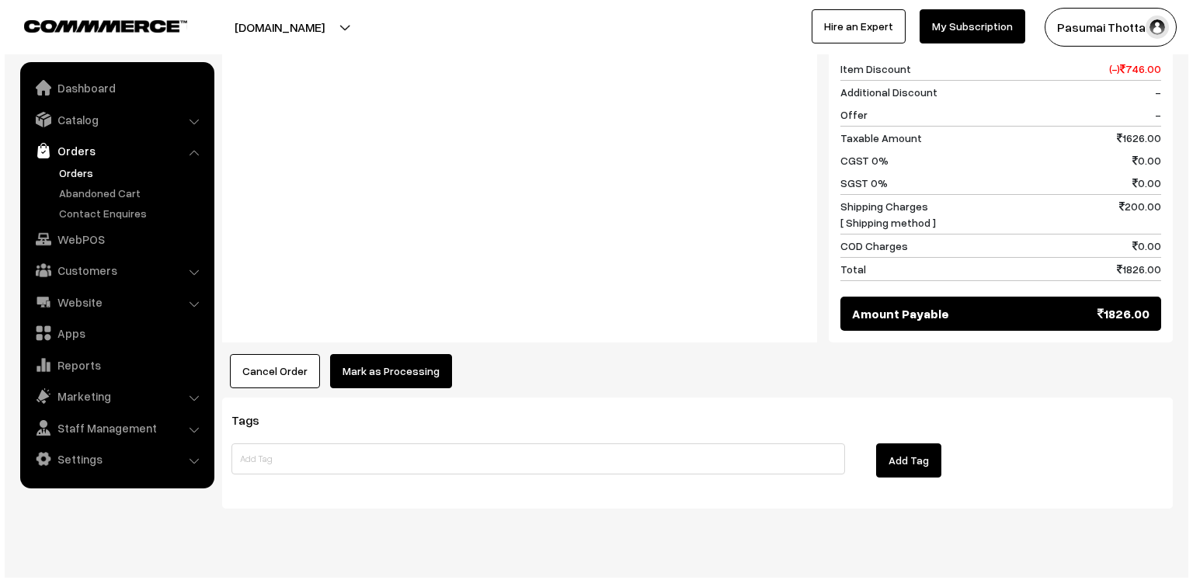
scroll to position [1016, 0]
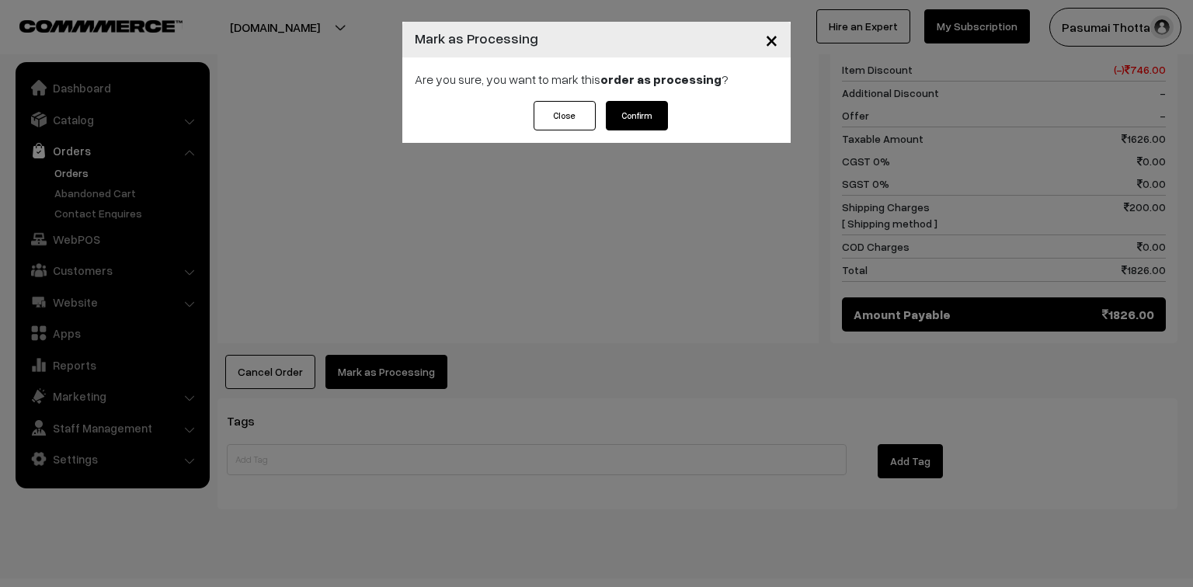
click at [650, 112] on button "Confirm" at bounding box center [637, 116] width 62 height 30
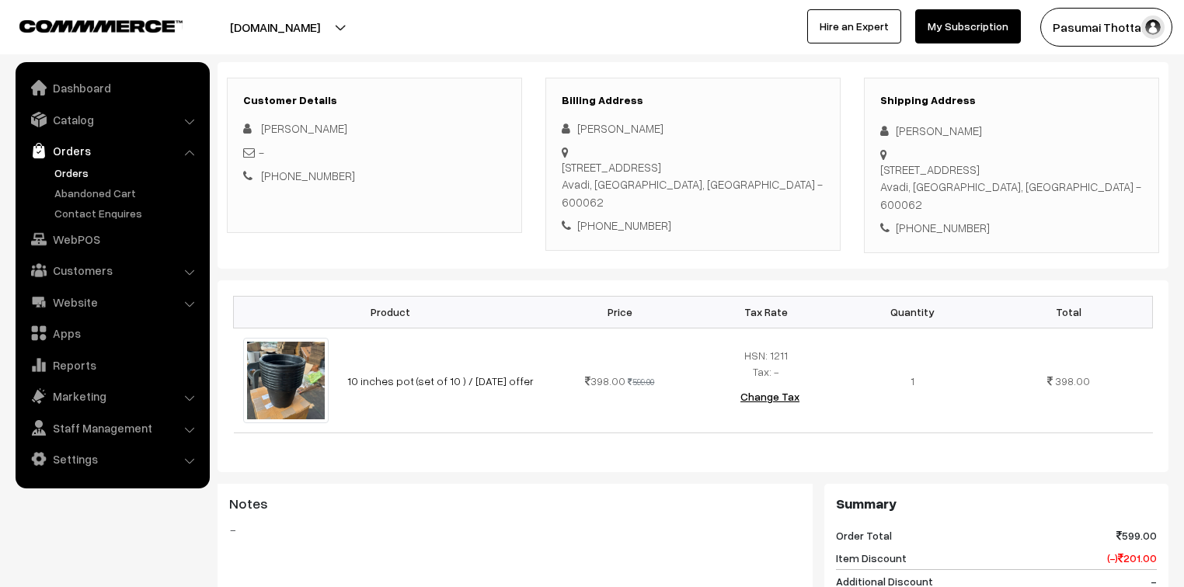
scroll to position [186, 0]
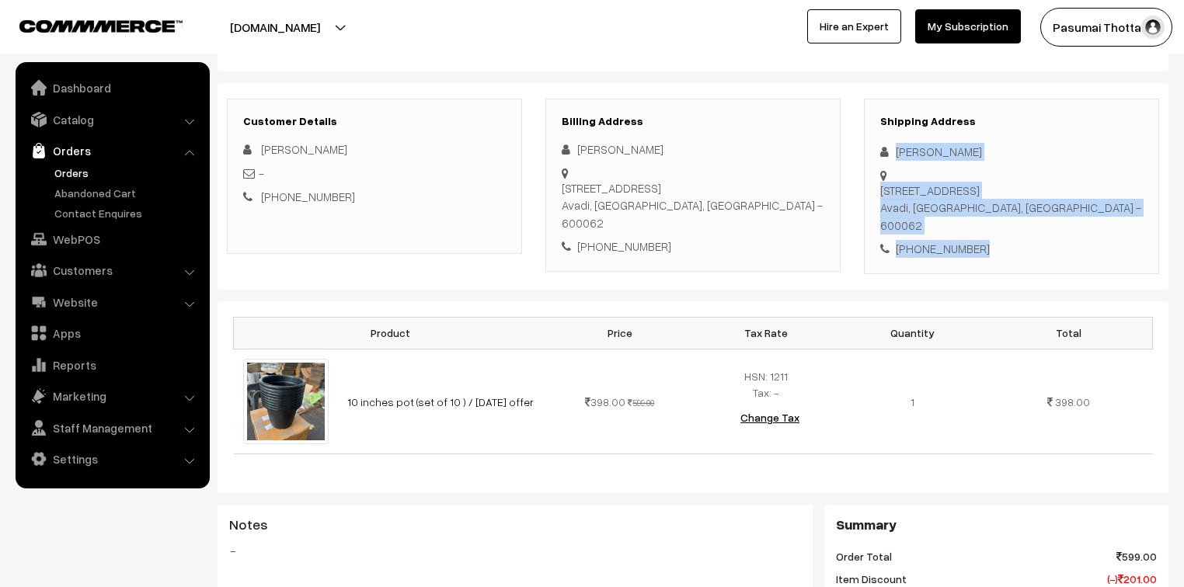
drag, startPoint x: 893, startPoint y: 151, endPoint x: 991, endPoint y: 311, distance: 187.6
click at [991, 290] on div "Customer Details Ashley - +91 9094122283 Billing Address Ashley Ash" at bounding box center [692, 186] width 951 height 207
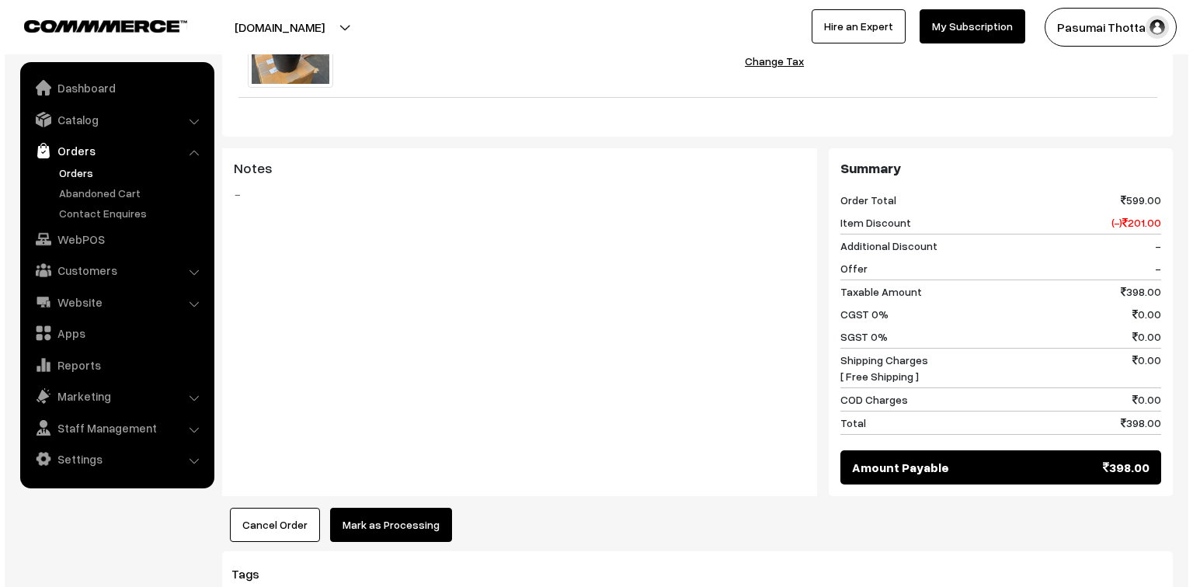
scroll to position [621, 0]
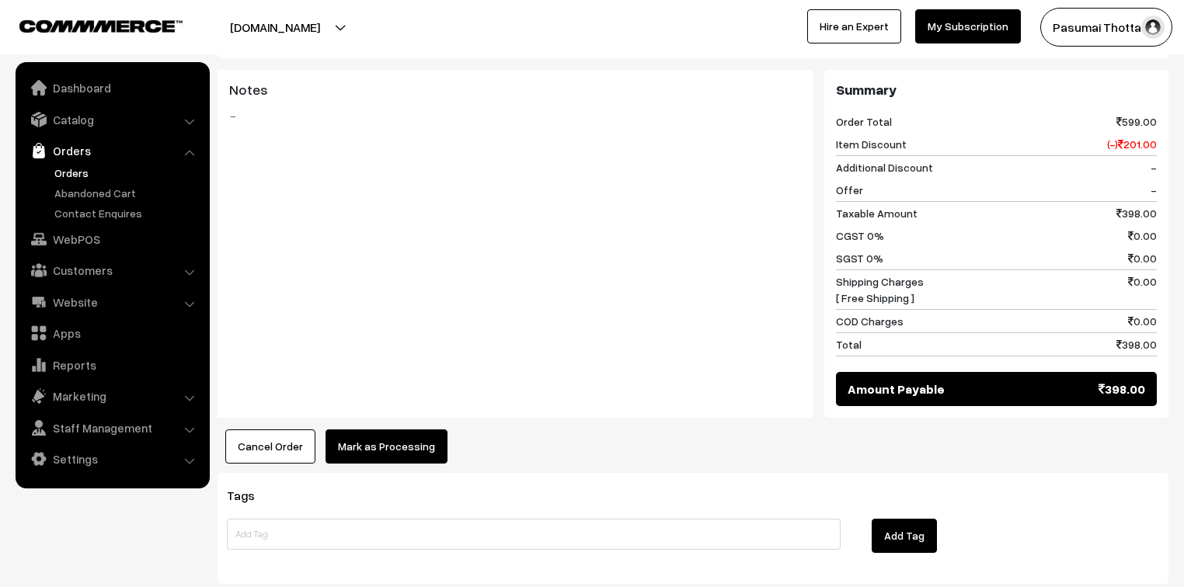
click at [385, 503] on div "Dashboard / orders / View Order View Order (# PASUMAI38224) Go Back Ordered on …" at bounding box center [692, 10] width 951 height 1147
click at [392, 464] on button "Mark as Processing" at bounding box center [386, 447] width 122 height 34
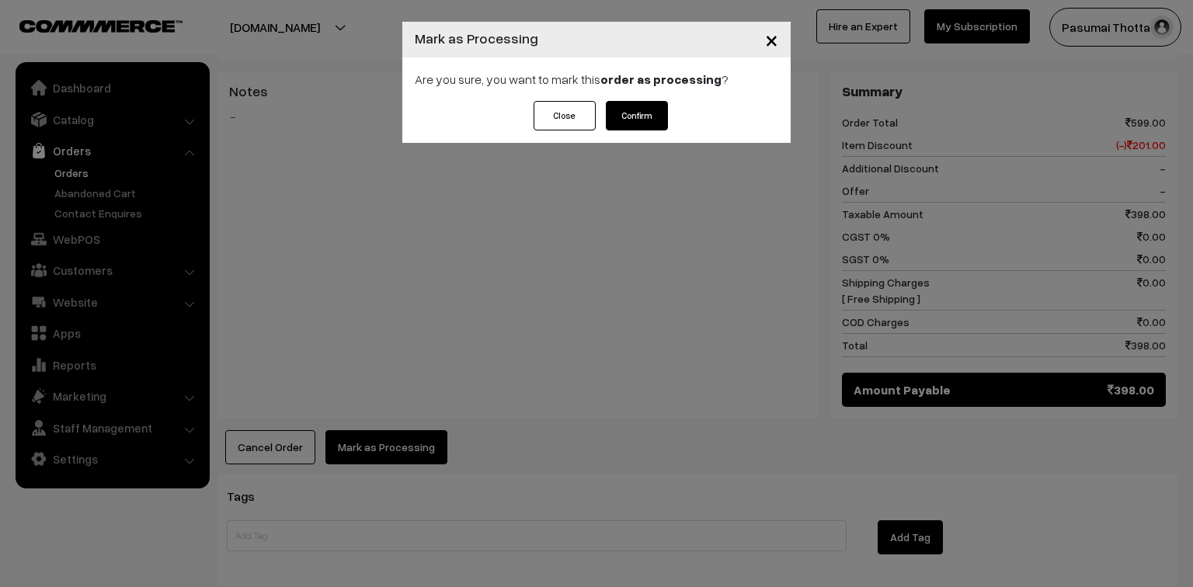
click at [645, 106] on button "Confirm" at bounding box center [637, 116] width 62 height 30
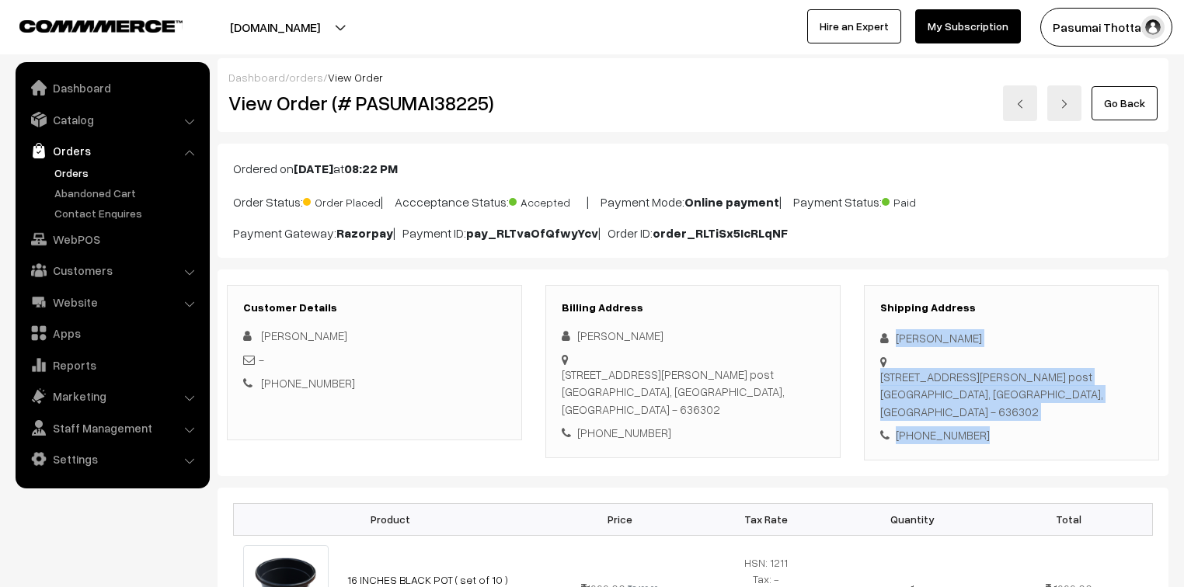
drag, startPoint x: 894, startPoint y: 339, endPoint x: 998, endPoint y: 435, distance: 141.3
click at [998, 435] on div "Shipping Address [PERSON_NAME] [STREET_ADDRESS] [PHONE_NUMBER]" at bounding box center [1011, 373] width 295 height 176
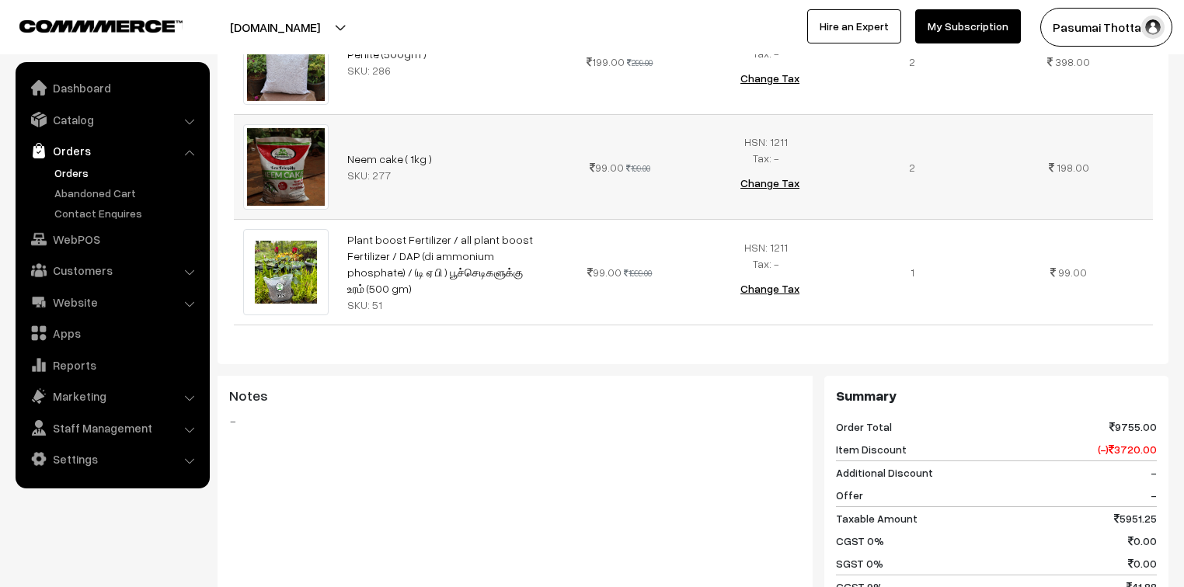
scroll to position [1678, 0]
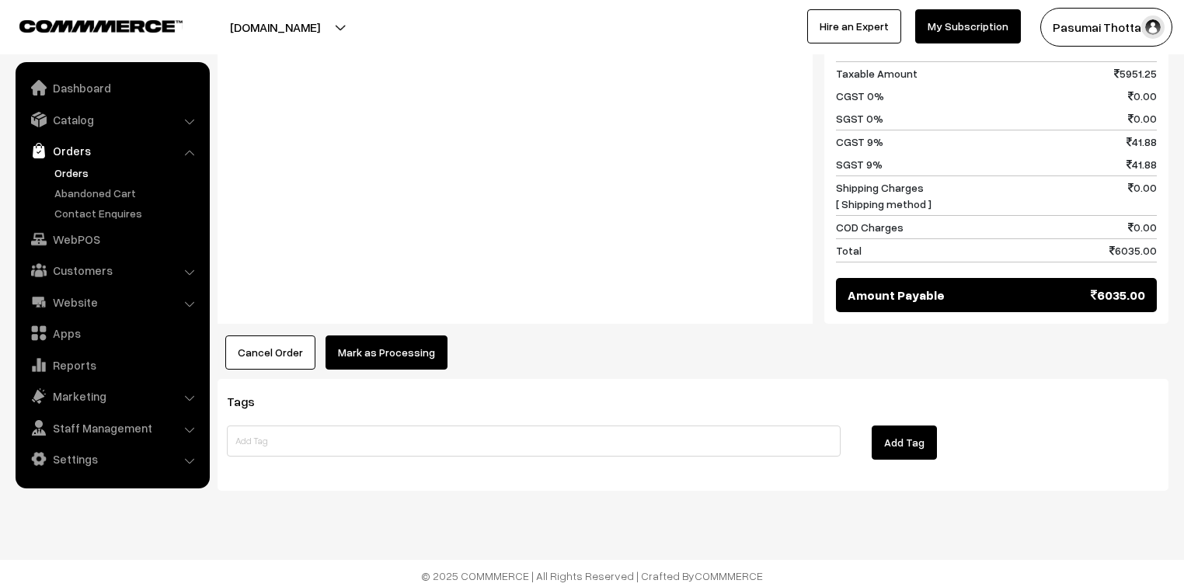
click at [355, 336] on button "Mark as Processing" at bounding box center [386, 353] width 122 height 34
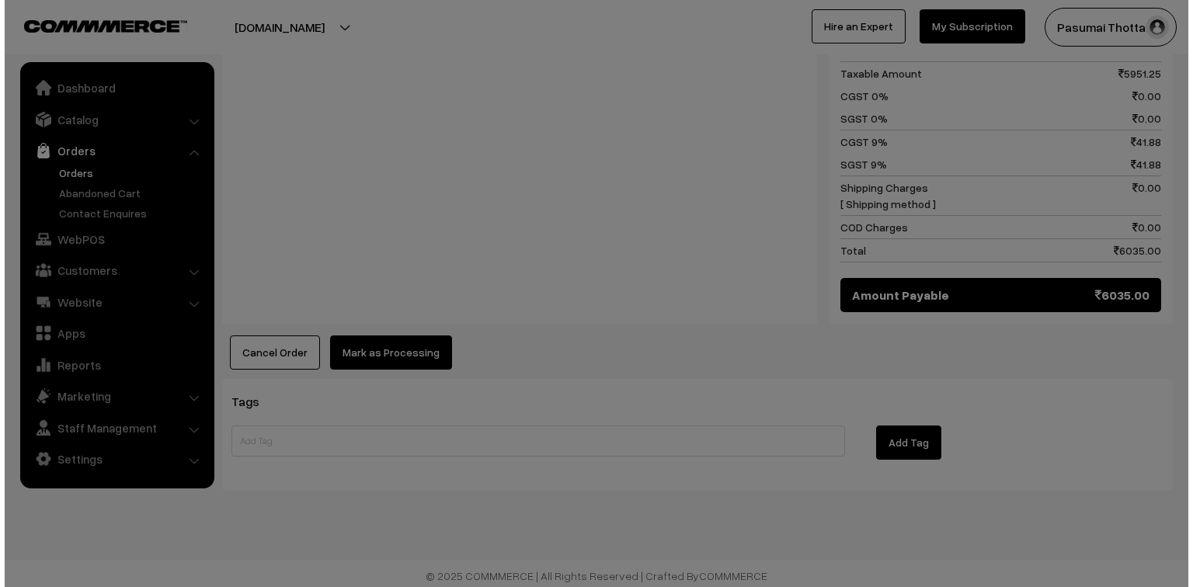
scroll to position [2143, 0]
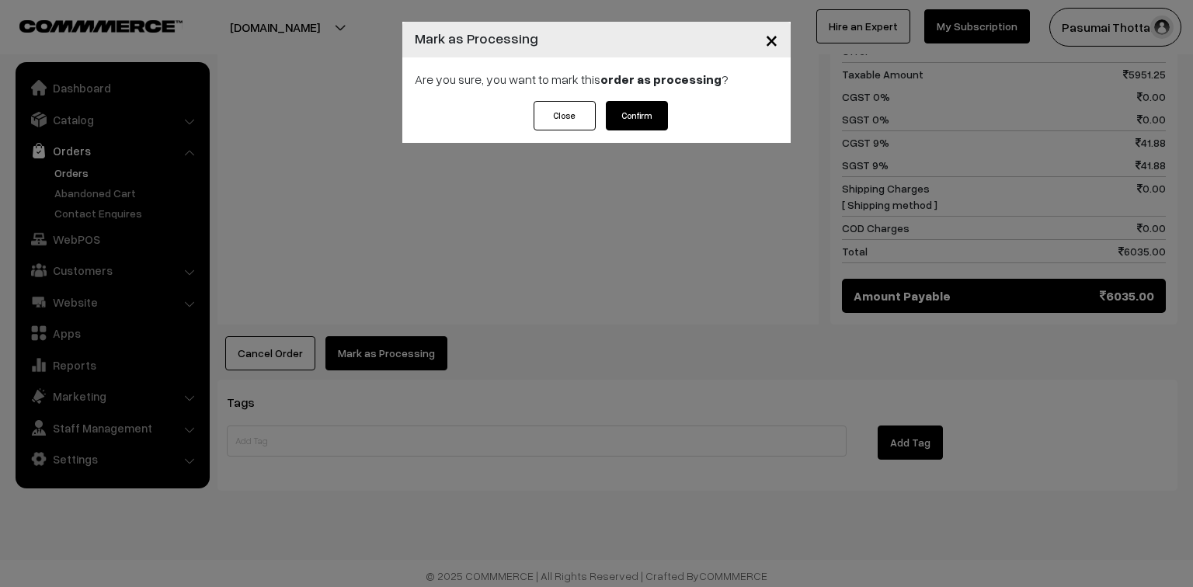
click at [616, 123] on button "Confirm" at bounding box center [637, 116] width 62 height 30
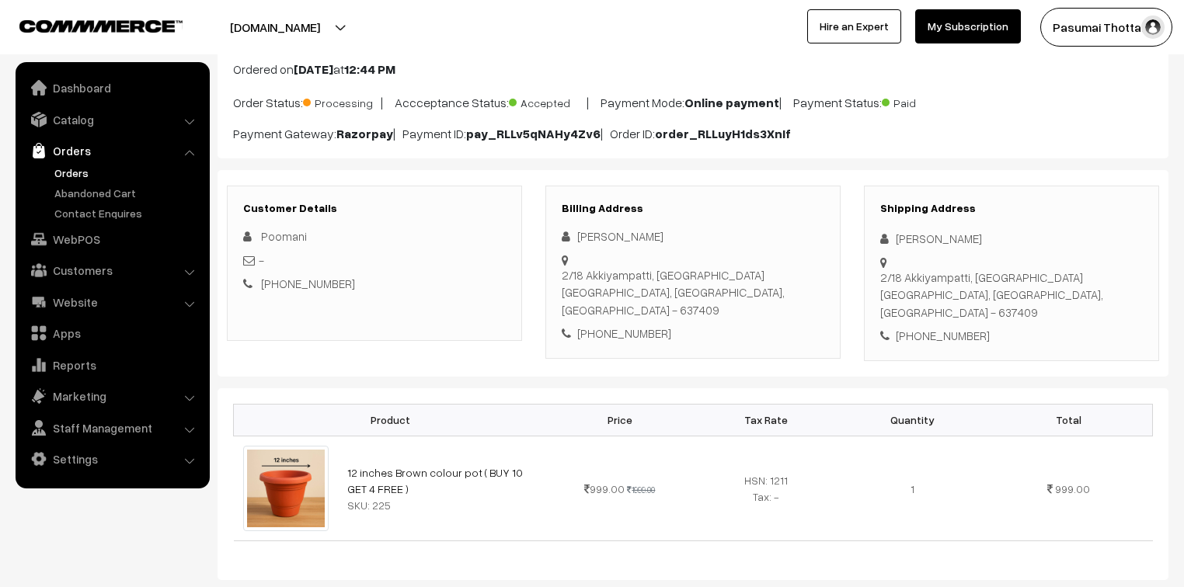
scroll to position [124, 0]
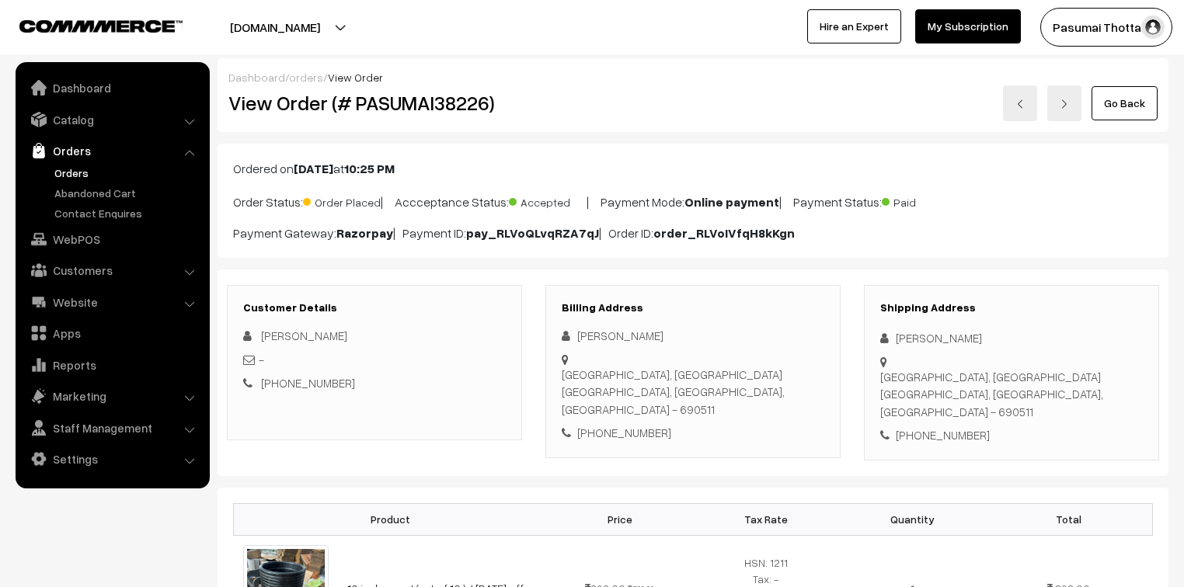
scroll to position [186, 0]
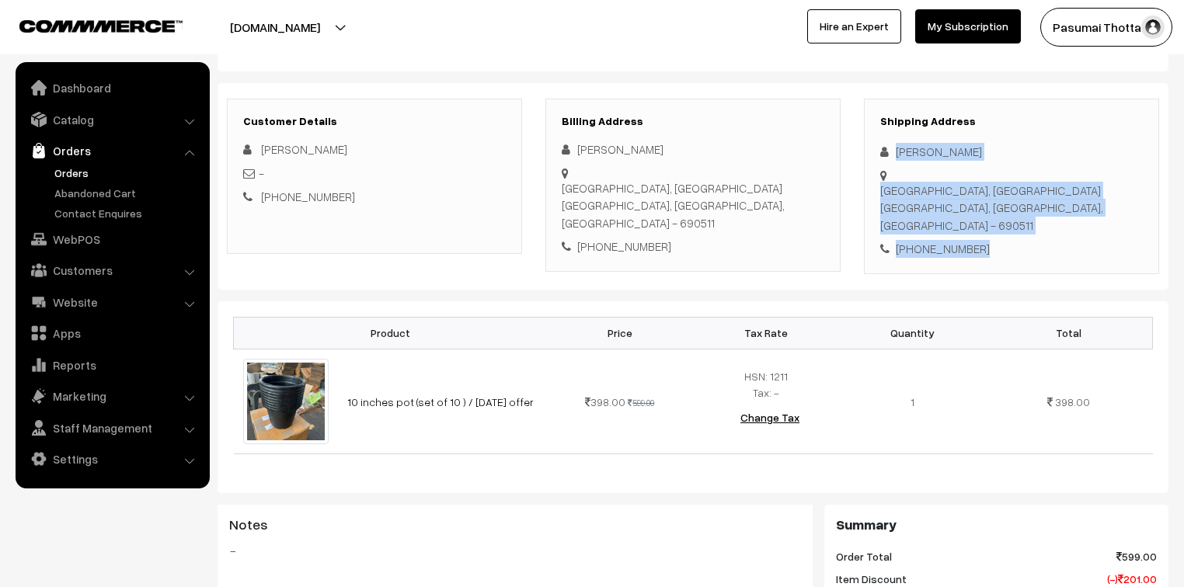
drag, startPoint x: 893, startPoint y: 155, endPoint x: 995, endPoint y: 218, distance: 119.6
click at [995, 218] on div "Shipping Address Hareesh M S Mylackal house, Kanichanalloor Haripad, Kerala, In…" at bounding box center [1011, 187] width 295 height 176
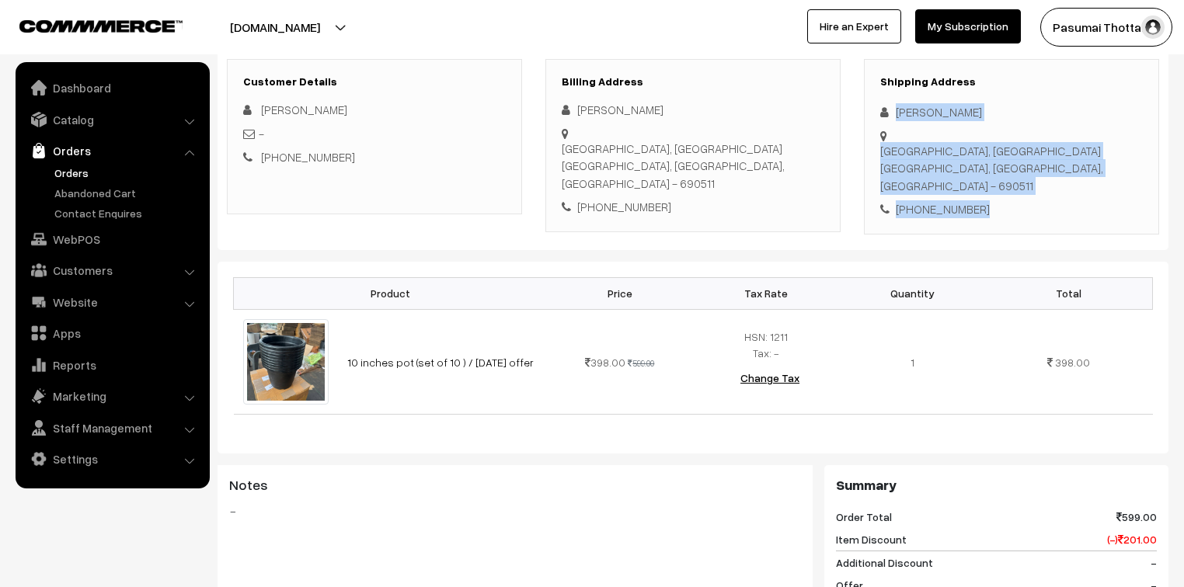
scroll to position [249, 0]
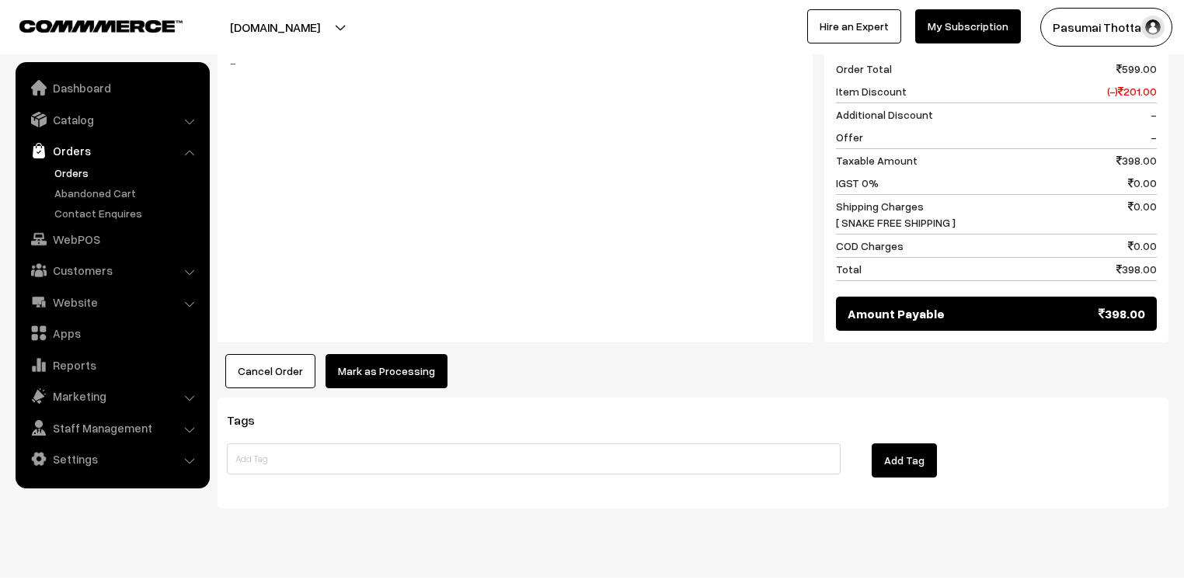
click at [374, 354] on button "Mark as Processing" at bounding box center [386, 371] width 122 height 34
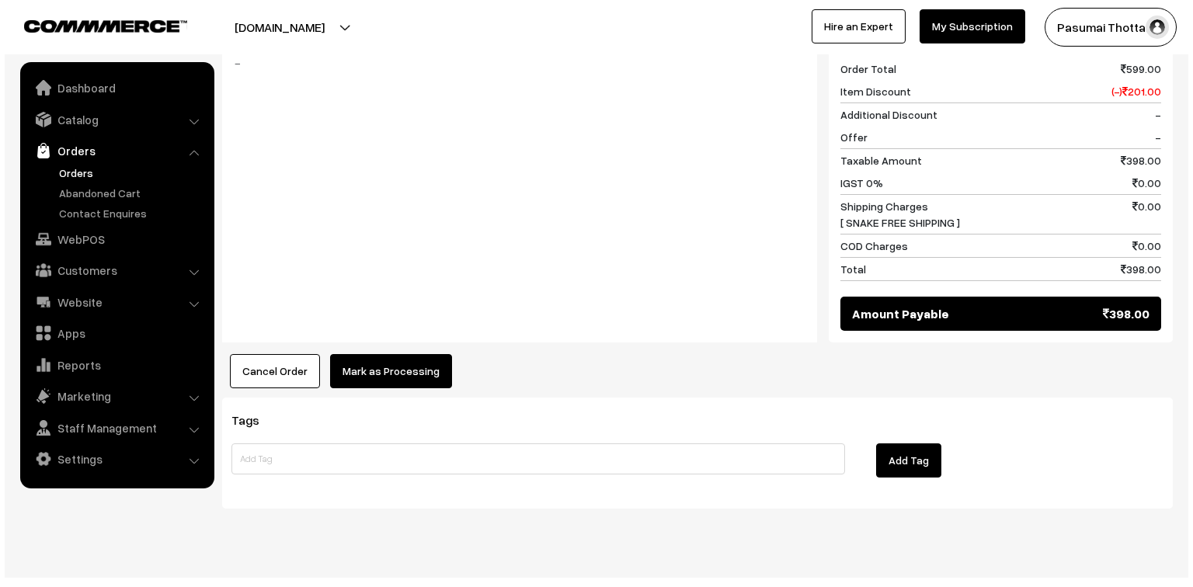
scroll to position [675, 0]
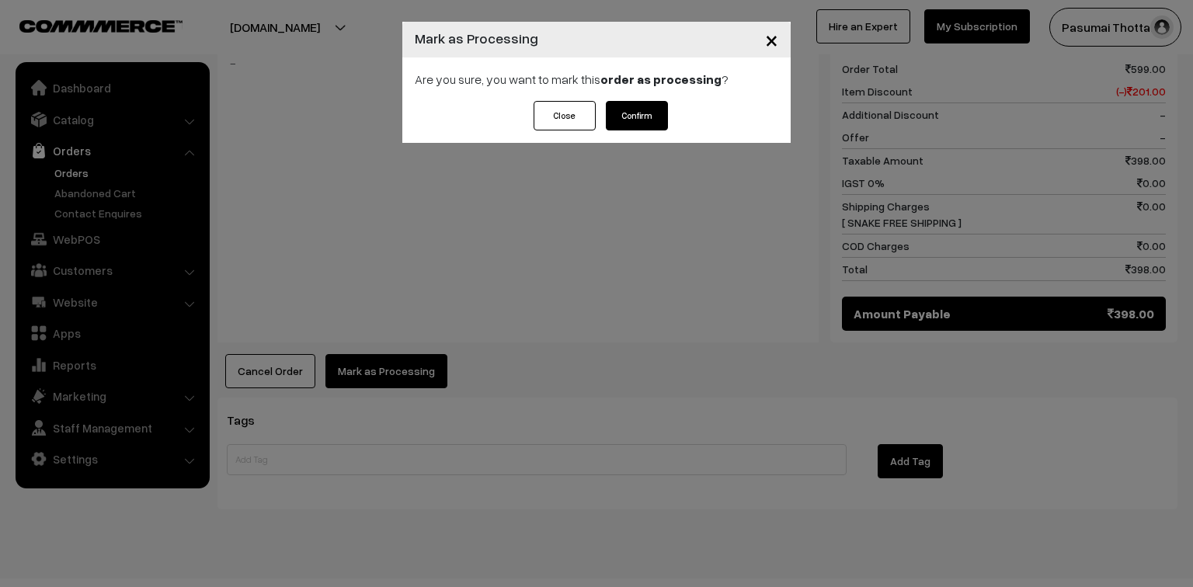
click at [628, 115] on button "Confirm" at bounding box center [637, 116] width 62 height 30
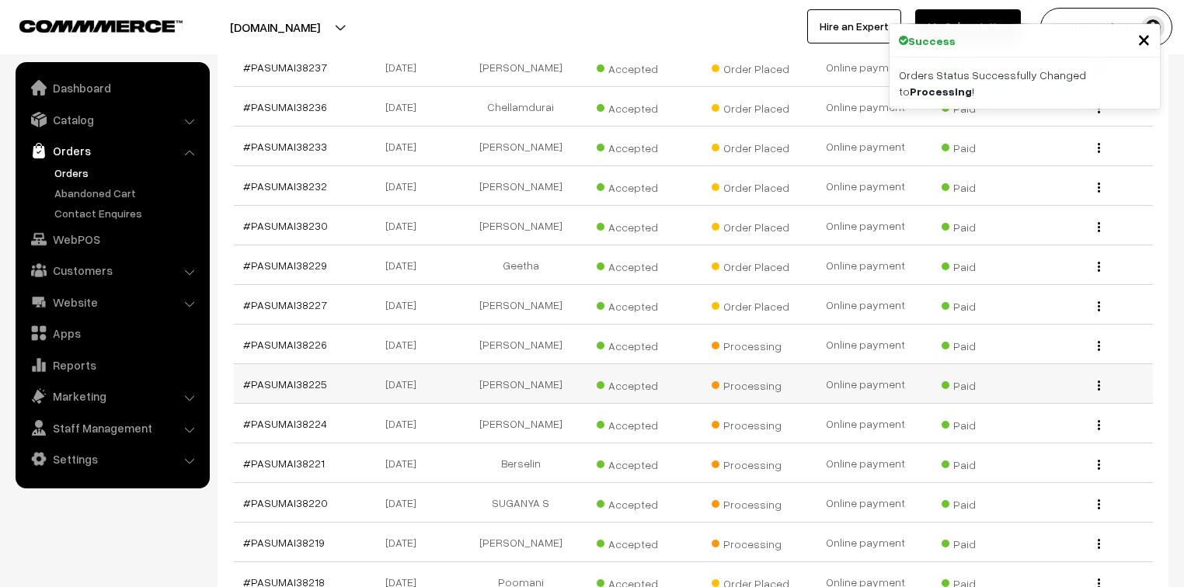
scroll to position [373, 0]
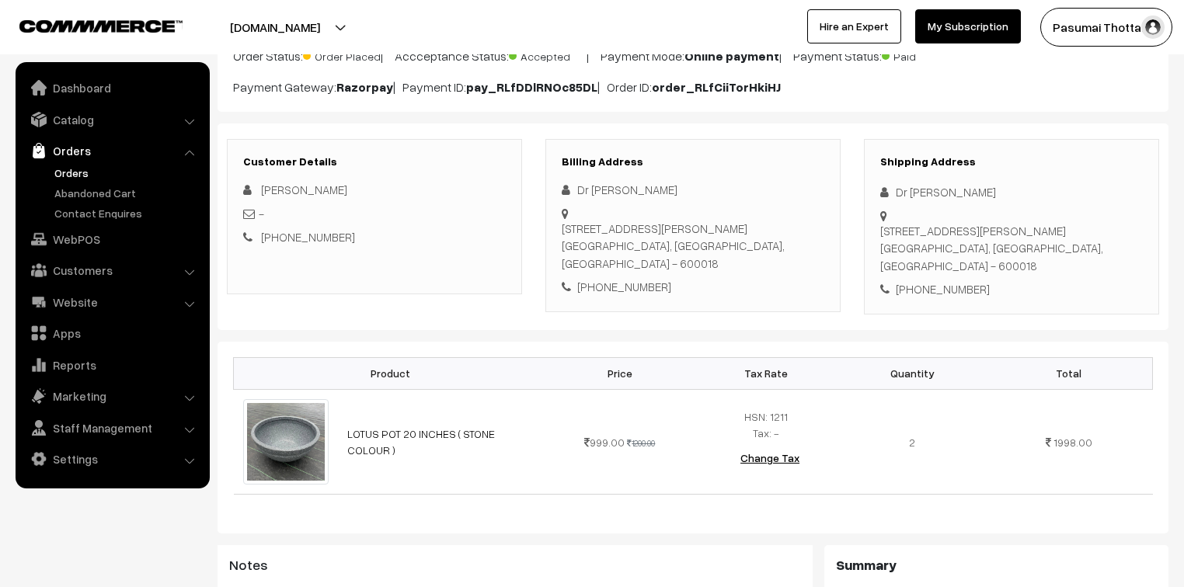
scroll to position [124, 0]
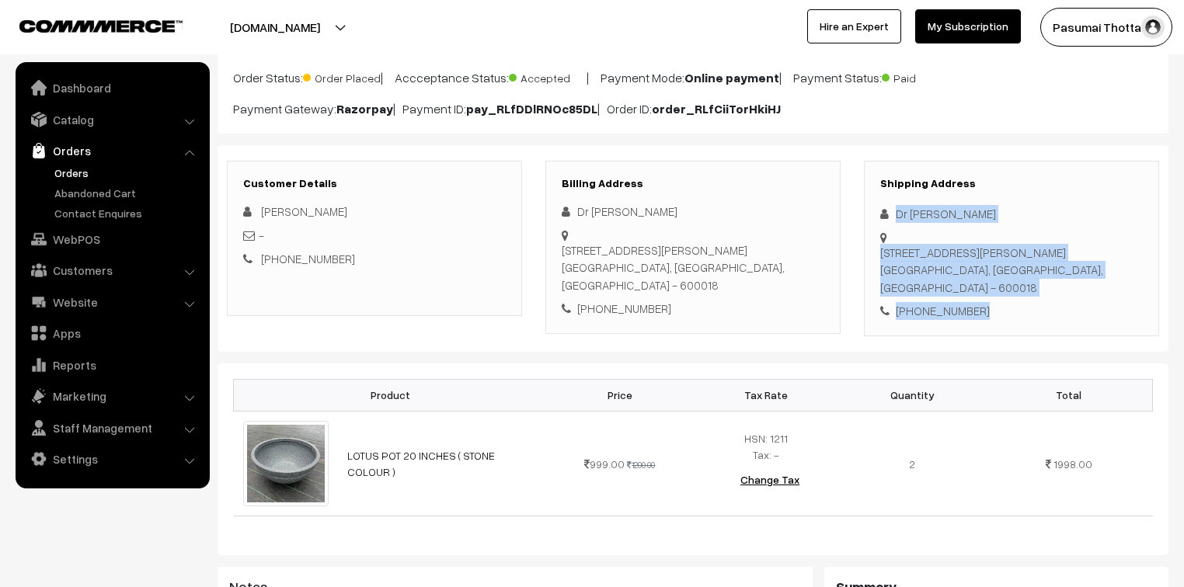
drag, startPoint x: 895, startPoint y: 212, endPoint x: 992, endPoint y: 287, distance: 122.4
click at [992, 287] on div "Shipping Address Dr Lakshmi Arjun 15/9 C P Ramaswamy Street Abiramapuram Chenna…" at bounding box center [1011, 249] width 295 height 176
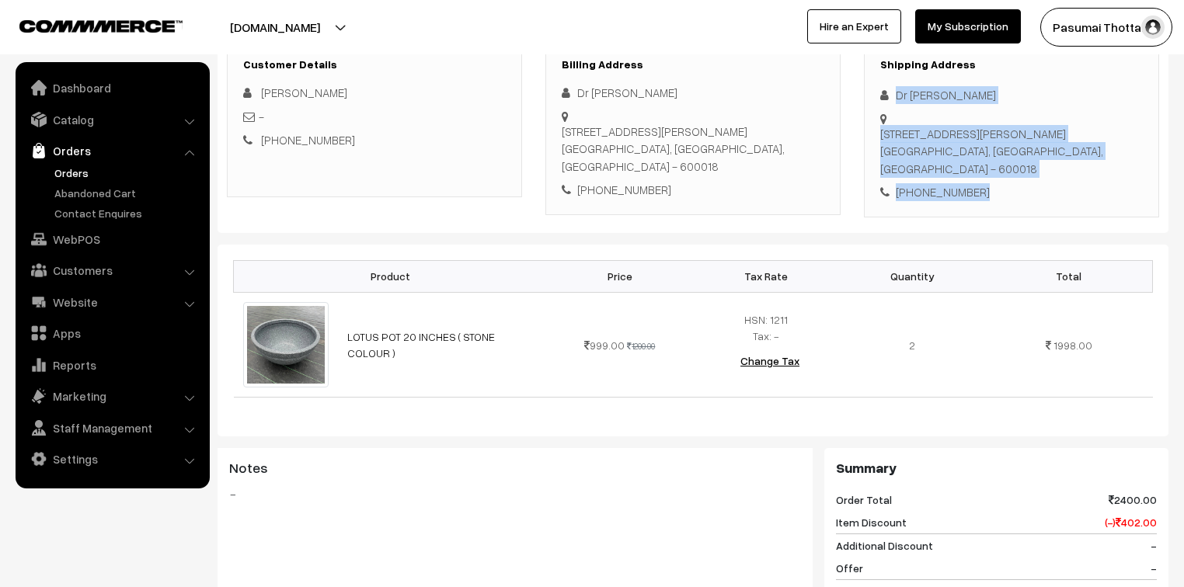
scroll to position [249, 0]
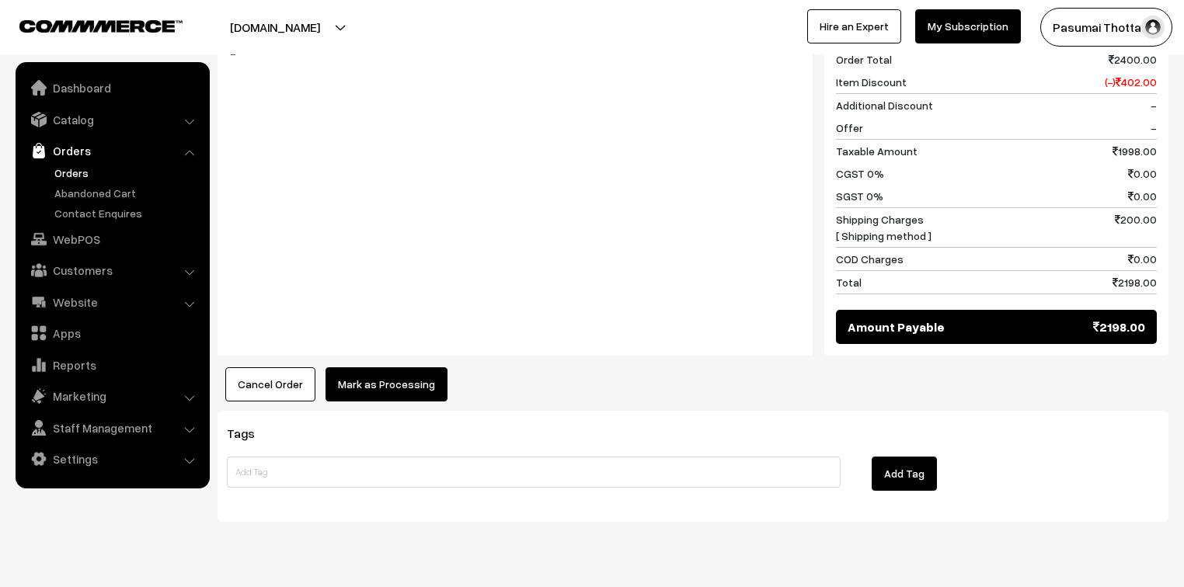
click at [416, 367] on button "Mark as Processing" at bounding box center [386, 384] width 122 height 34
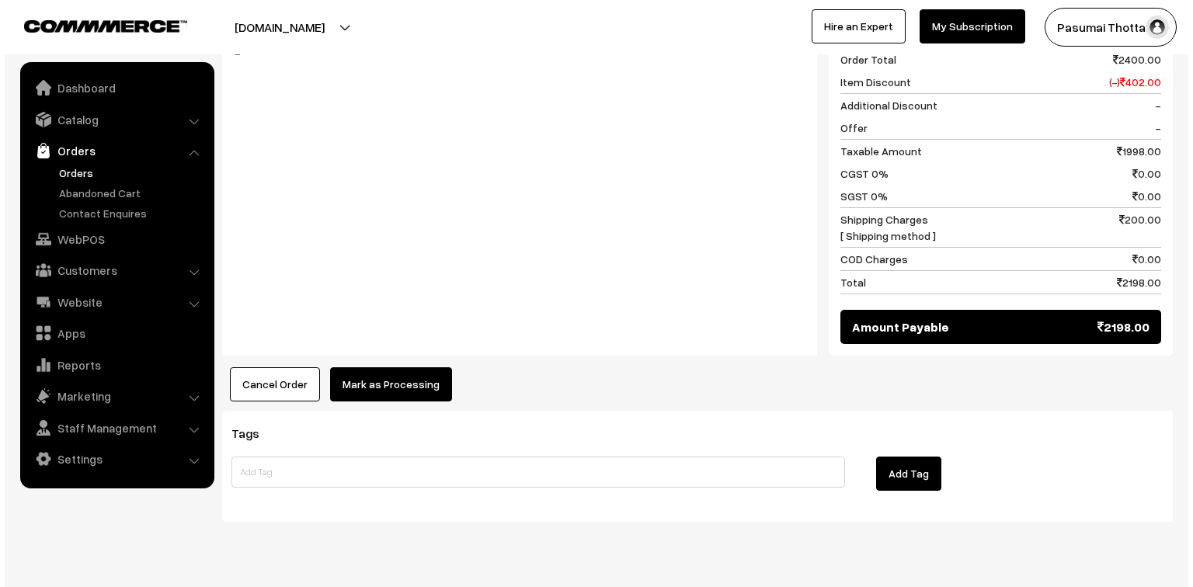
scroll to position [684, 0]
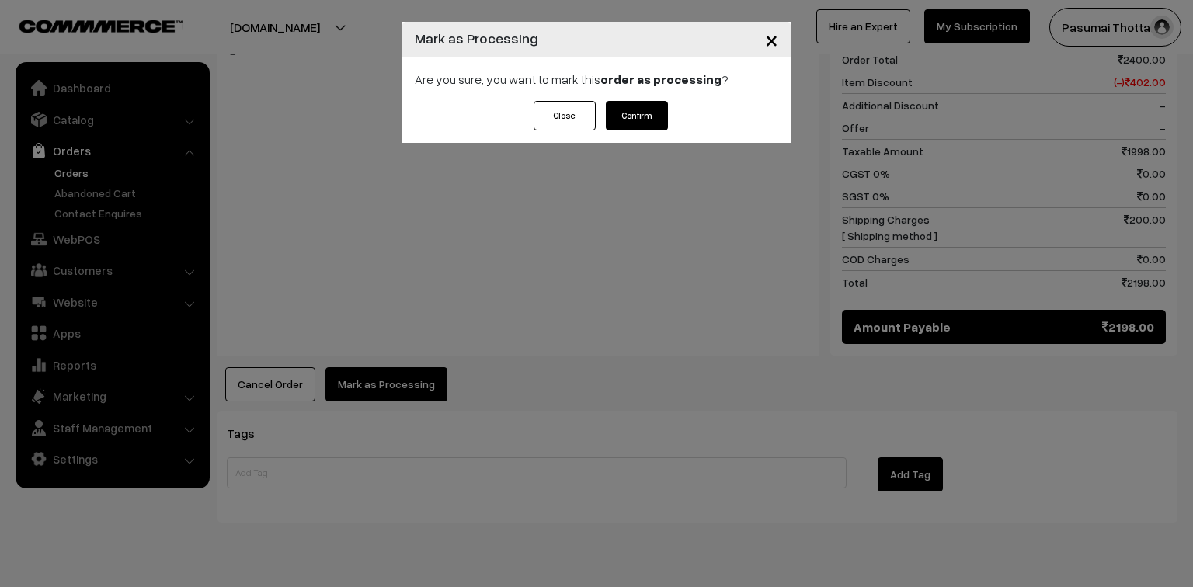
click at [656, 119] on button "Confirm" at bounding box center [637, 116] width 62 height 30
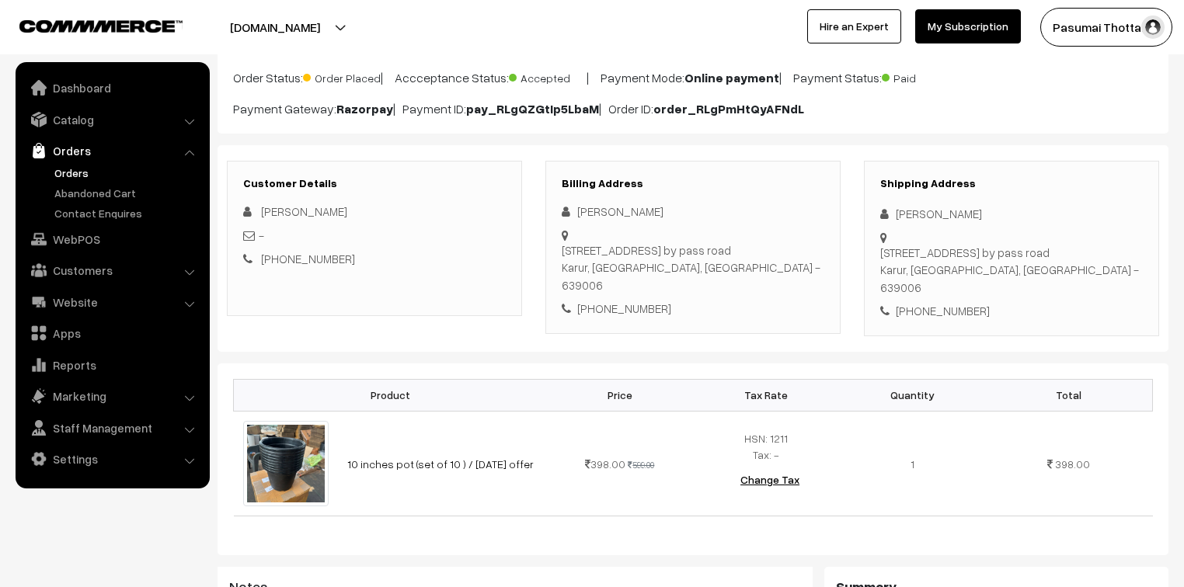
scroll to position [62, 0]
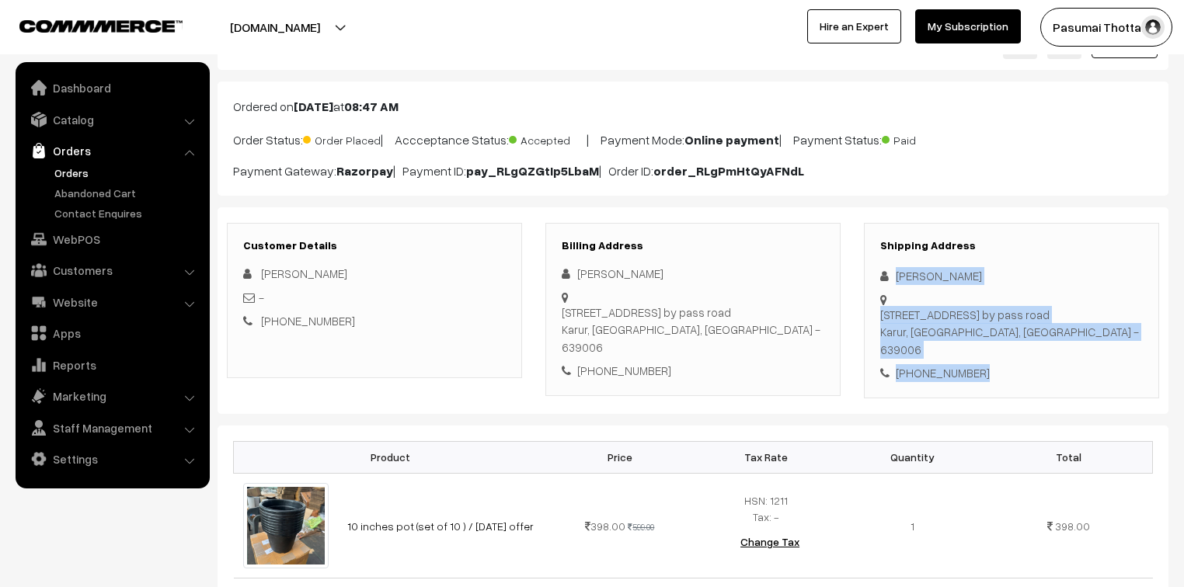
drag, startPoint x: 890, startPoint y: 280, endPoint x: 1004, endPoint y: 339, distance: 127.8
click at [1004, 339] on div "Shipping Address Lalitha Mahesh [STREET_ADDRESS] [PHONE_NUMBER]" at bounding box center [1011, 311] width 295 height 176
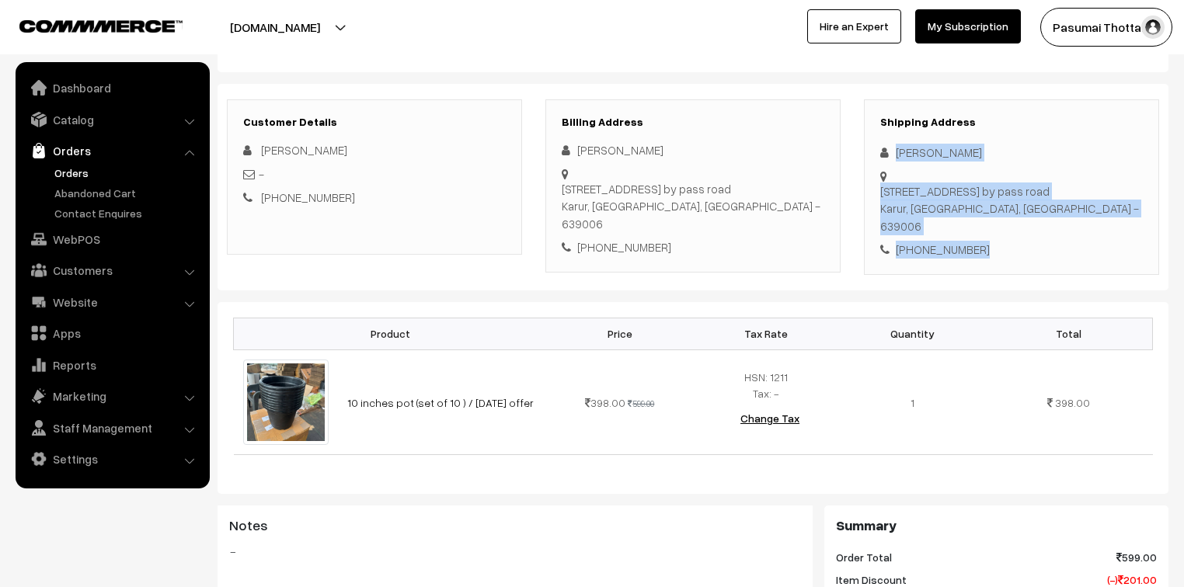
scroll to position [186, 0]
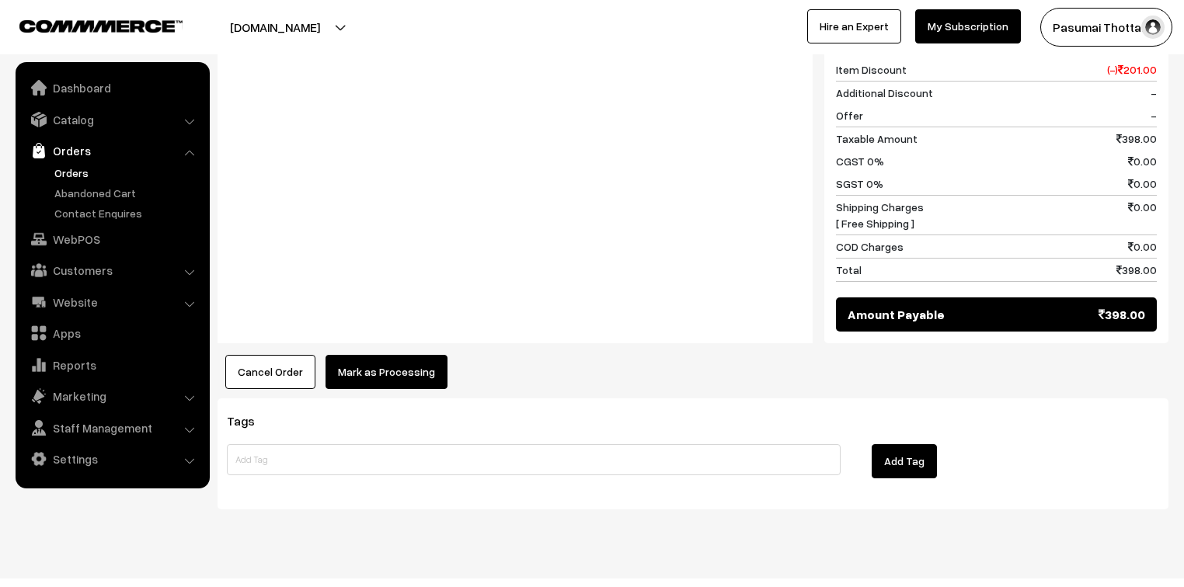
click at [362, 355] on button "Mark as Processing" at bounding box center [386, 372] width 122 height 34
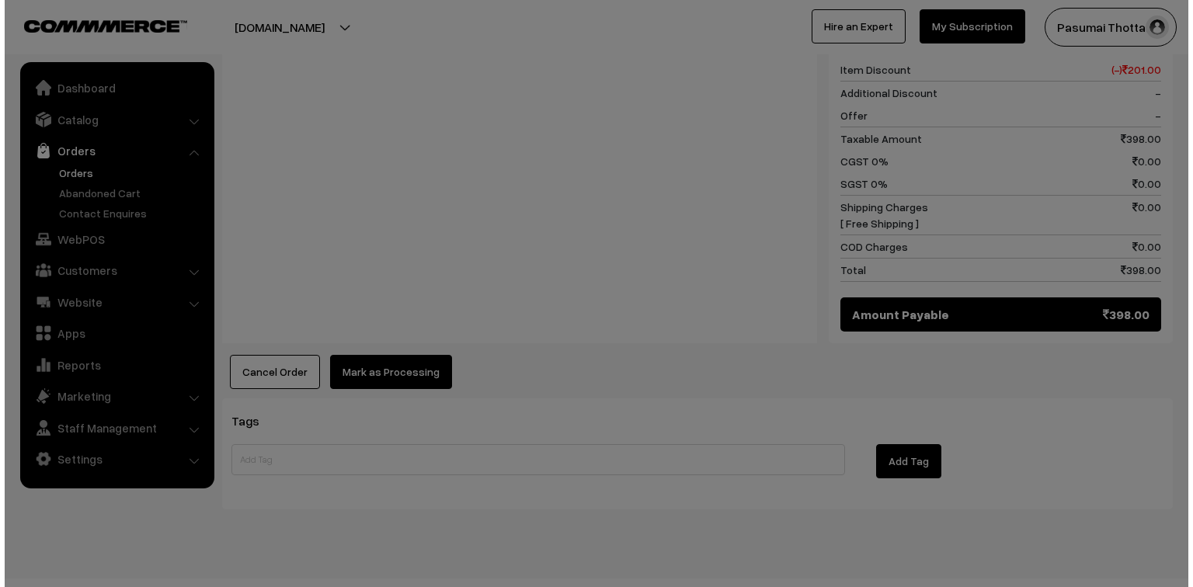
scroll to position [697, 0]
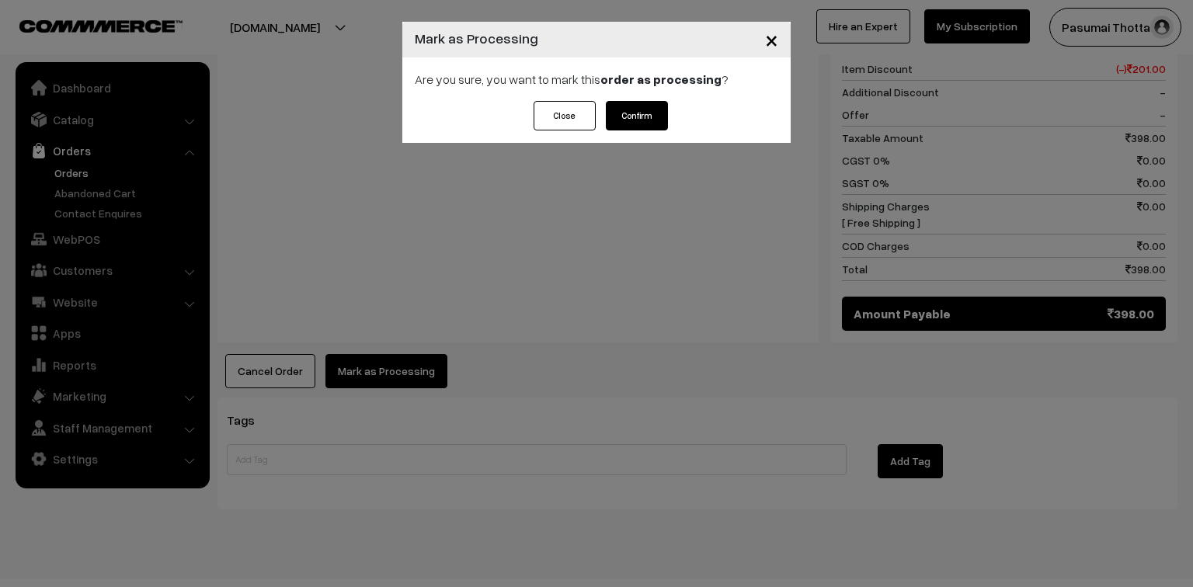
click at [640, 116] on button "Confirm" at bounding box center [637, 116] width 62 height 30
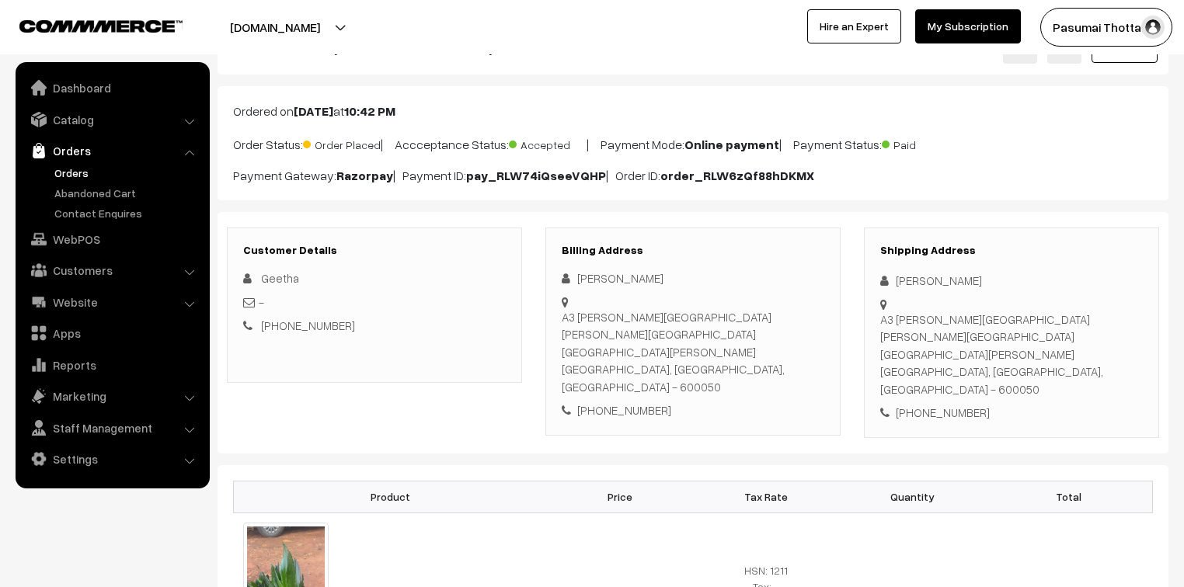
scroll to position [249, 0]
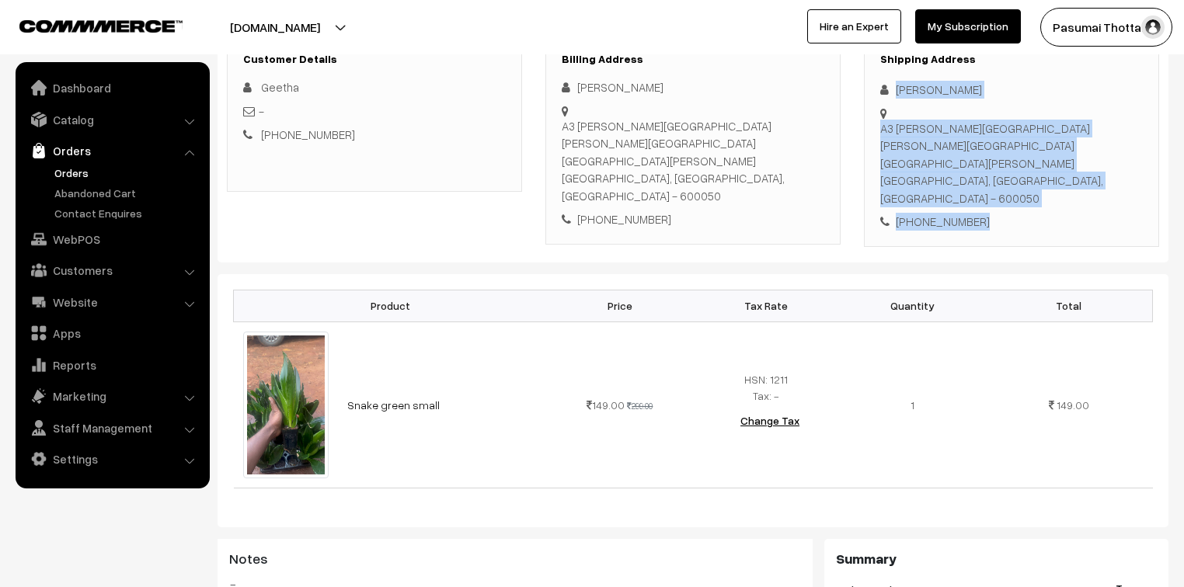
drag, startPoint x: 889, startPoint y: 90, endPoint x: 991, endPoint y: 183, distance: 137.5
click at [991, 183] on div "Shipping Address [PERSON_NAME] A3 [PERSON_NAME][GEOGRAPHIC_DATA] [PERSON_NAME][…" at bounding box center [1011, 142] width 295 height 210
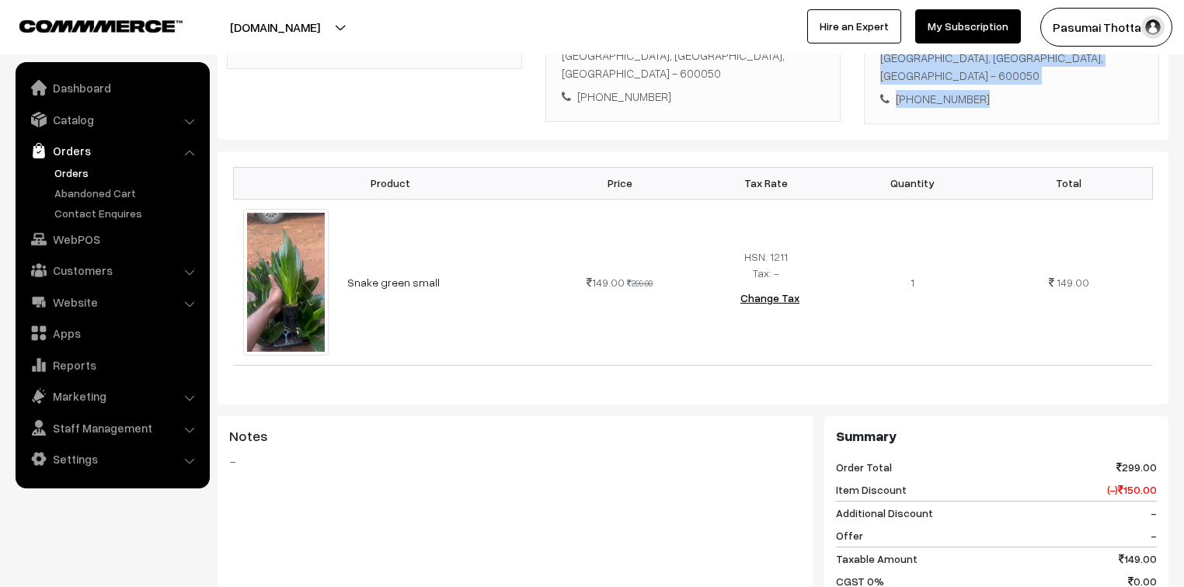
scroll to position [373, 0]
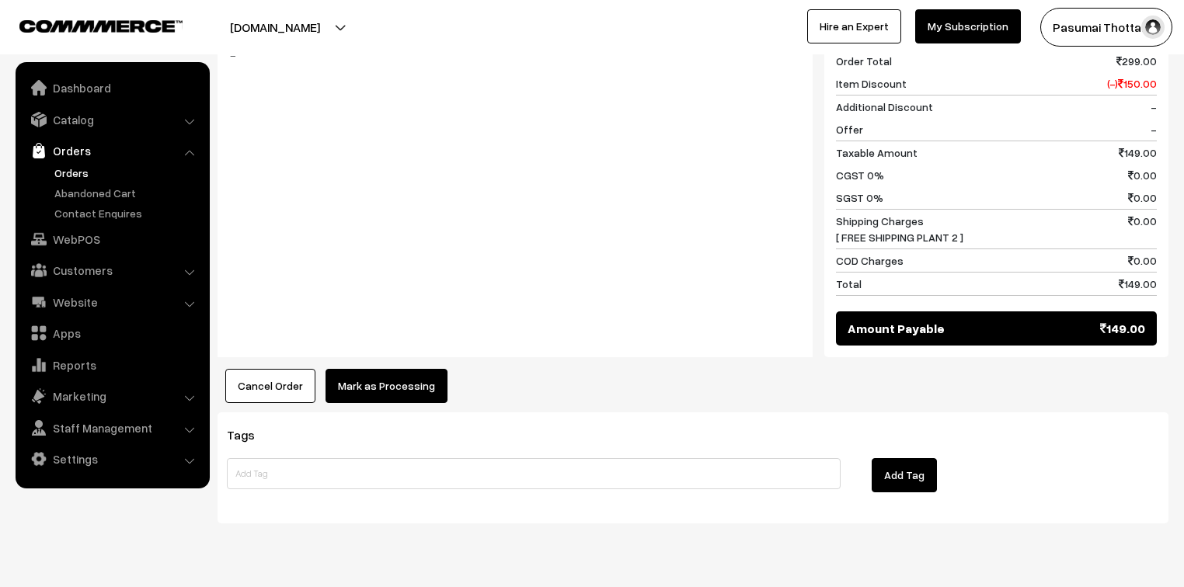
click at [422, 369] on button "Mark as Processing" at bounding box center [386, 386] width 122 height 34
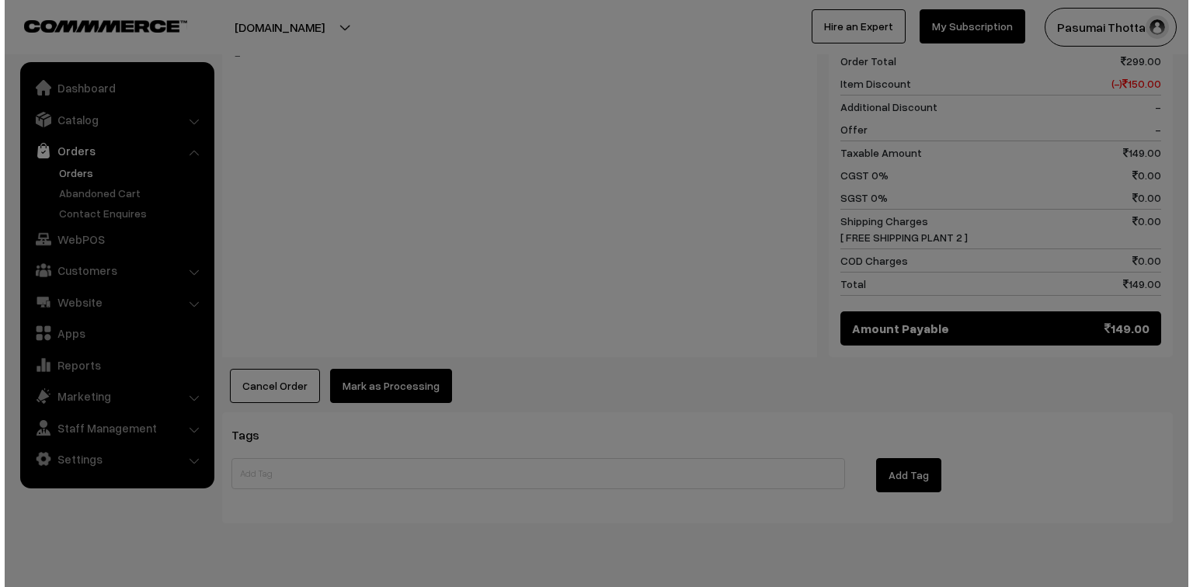
scroll to position [780, 0]
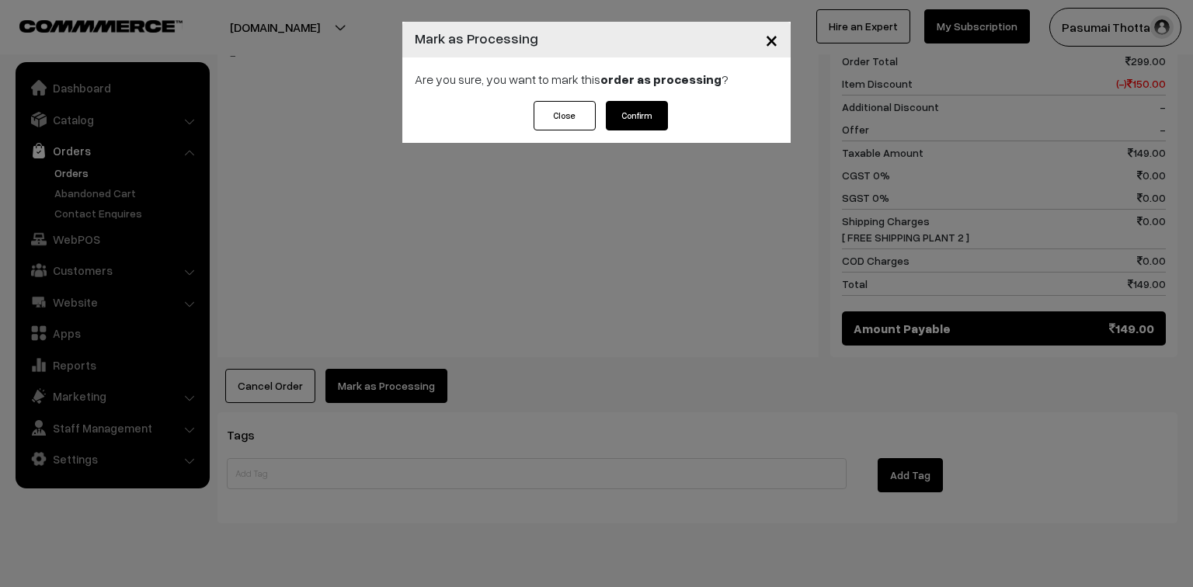
click at [639, 114] on button "Confirm" at bounding box center [637, 116] width 62 height 30
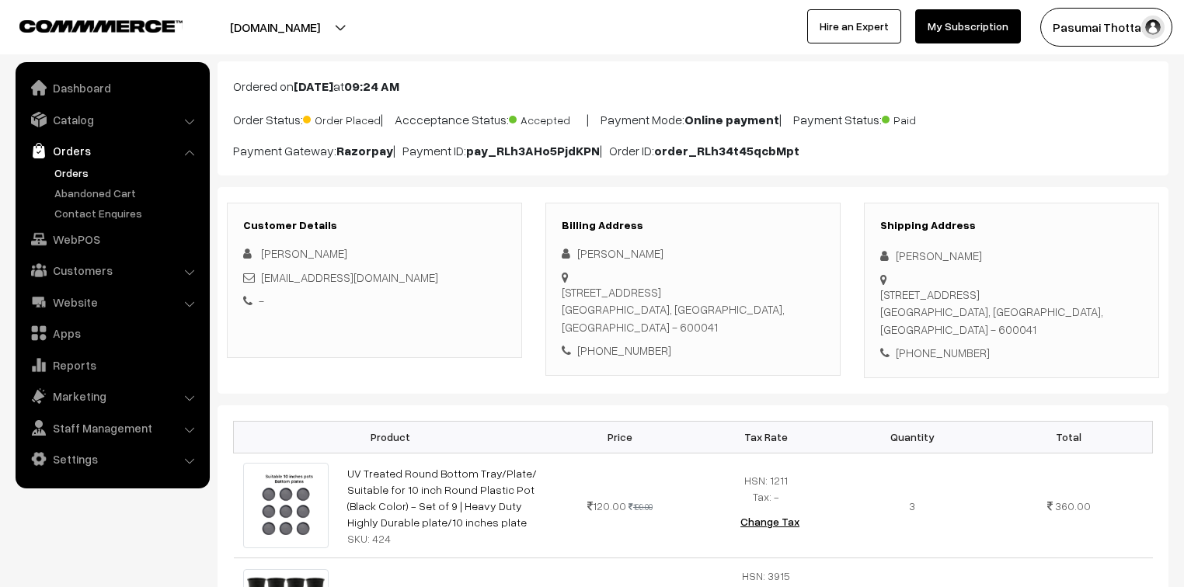
scroll to position [62, 0]
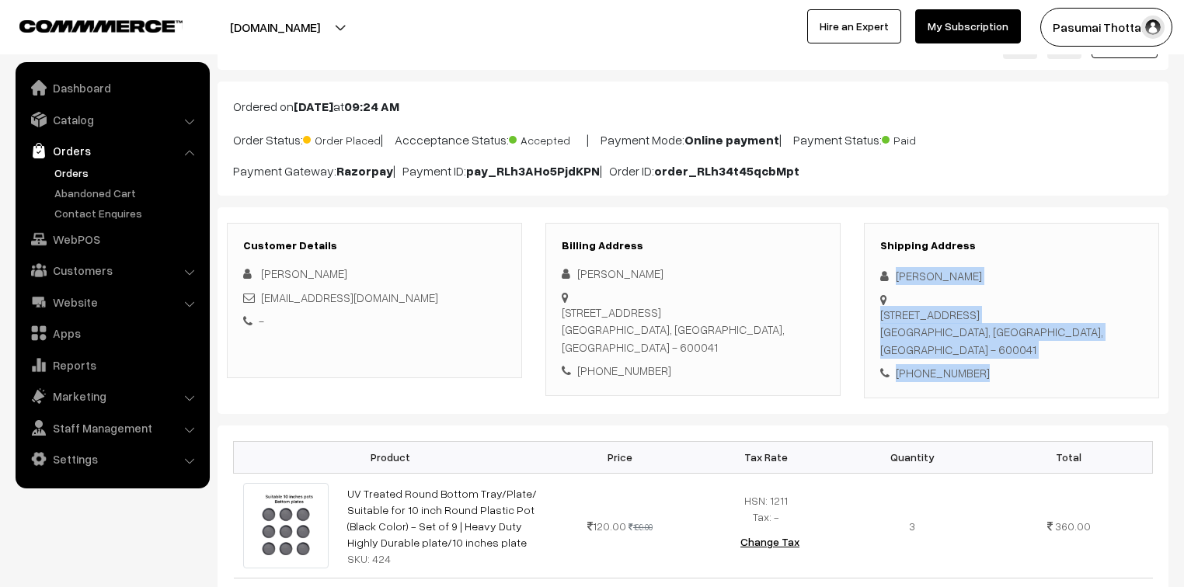
drag, startPoint x: 892, startPoint y: 277, endPoint x: 994, endPoint y: 343, distance: 121.7
click at [994, 343] on div "Shipping Address Shimona Rajkumar 157, 8th cross street, ranga reddy Garden,, N…" at bounding box center [1011, 311] width 295 height 176
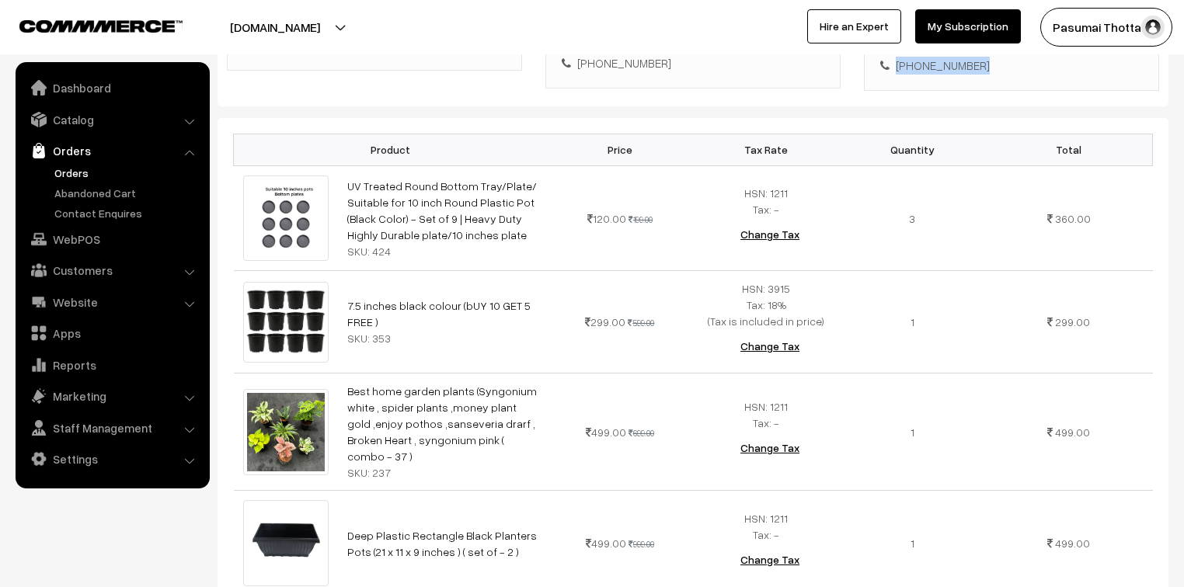
scroll to position [373, 0]
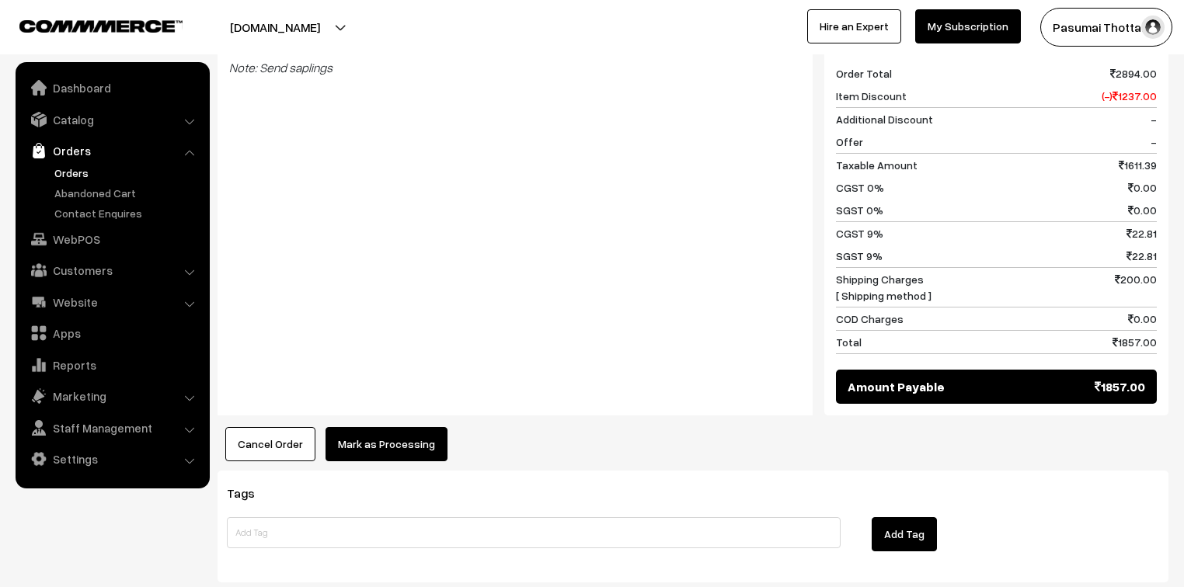
click at [388, 427] on button "Mark as Processing" at bounding box center [386, 444] width 122 height 34
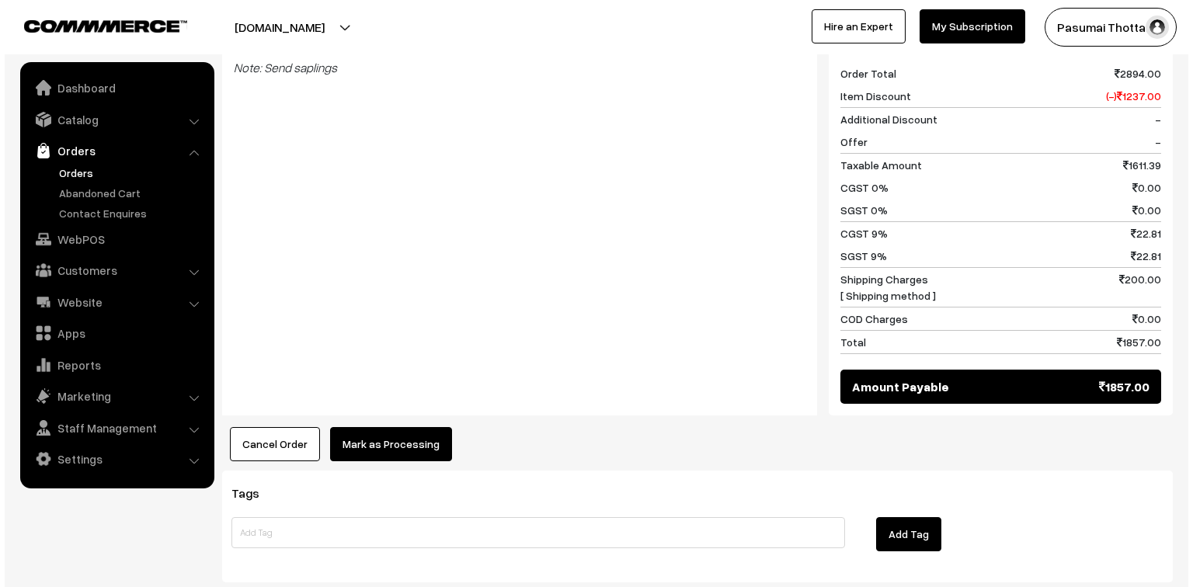
scroll to position [997, 0]
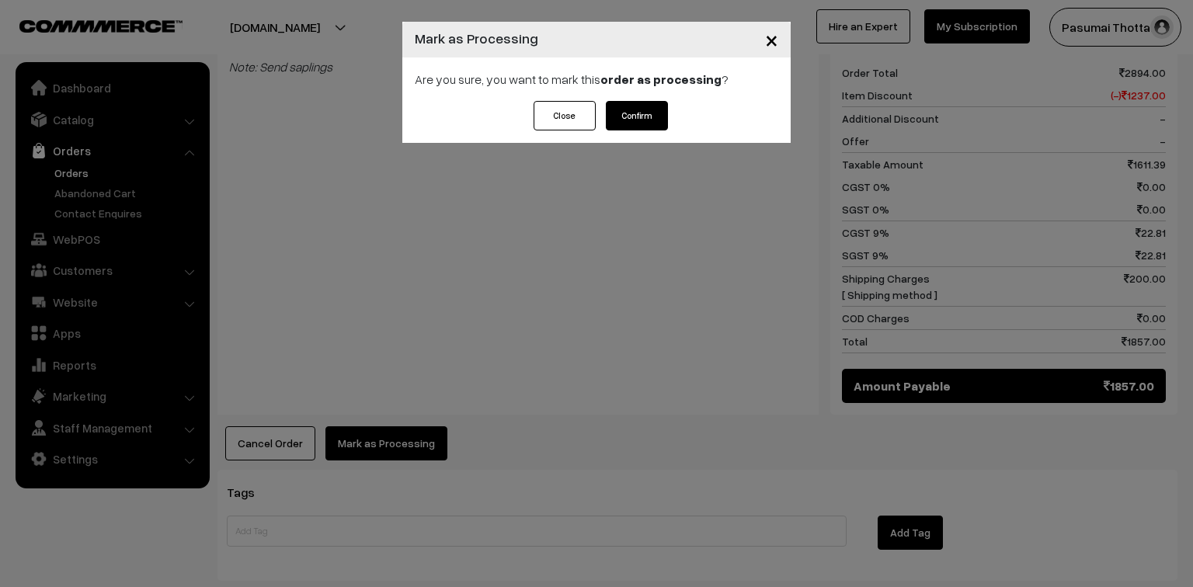
click at [642, 121] on button "Confirm" at bounding box center [637, 116] width 62 height 30
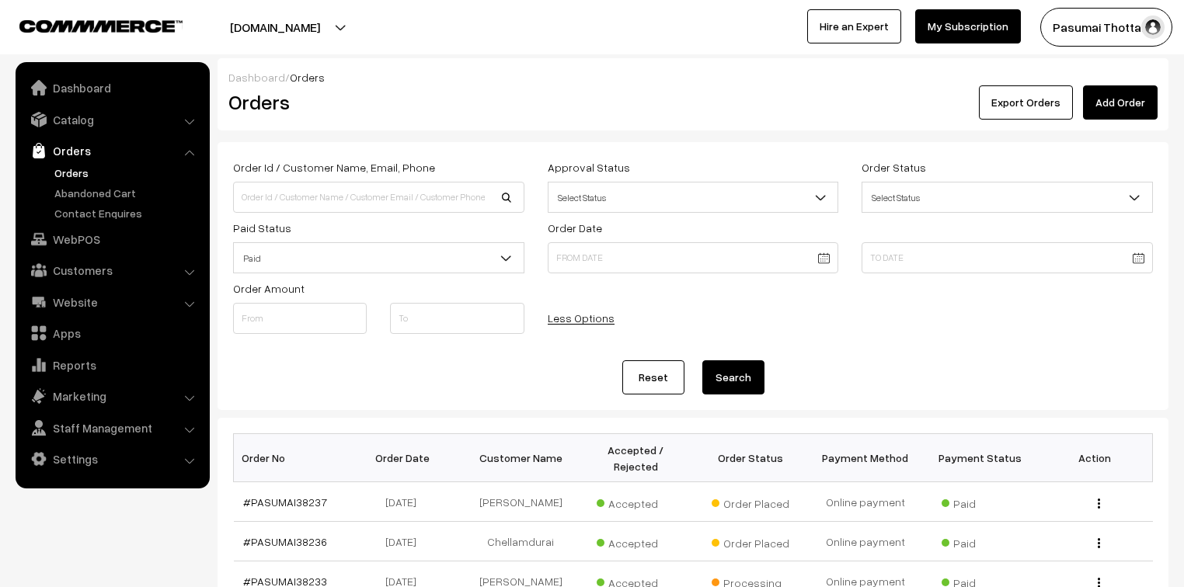
scroll to position [373, 0]
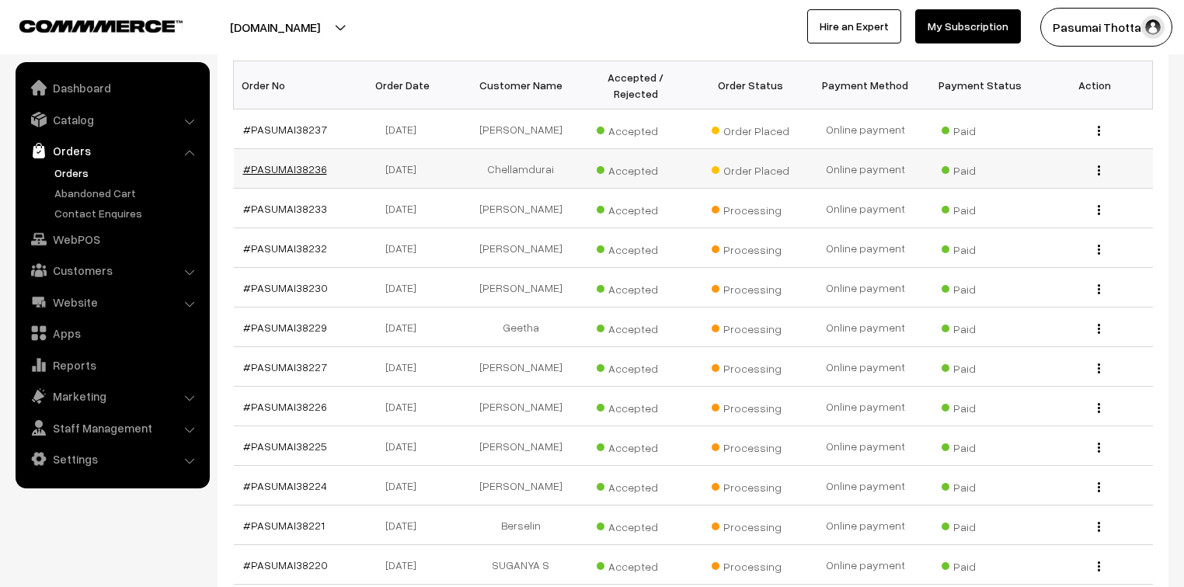
drag, startPoint x: 280, startPoint y: 161, endPoint x: 266, endPoint y: 148, distance: 19.2
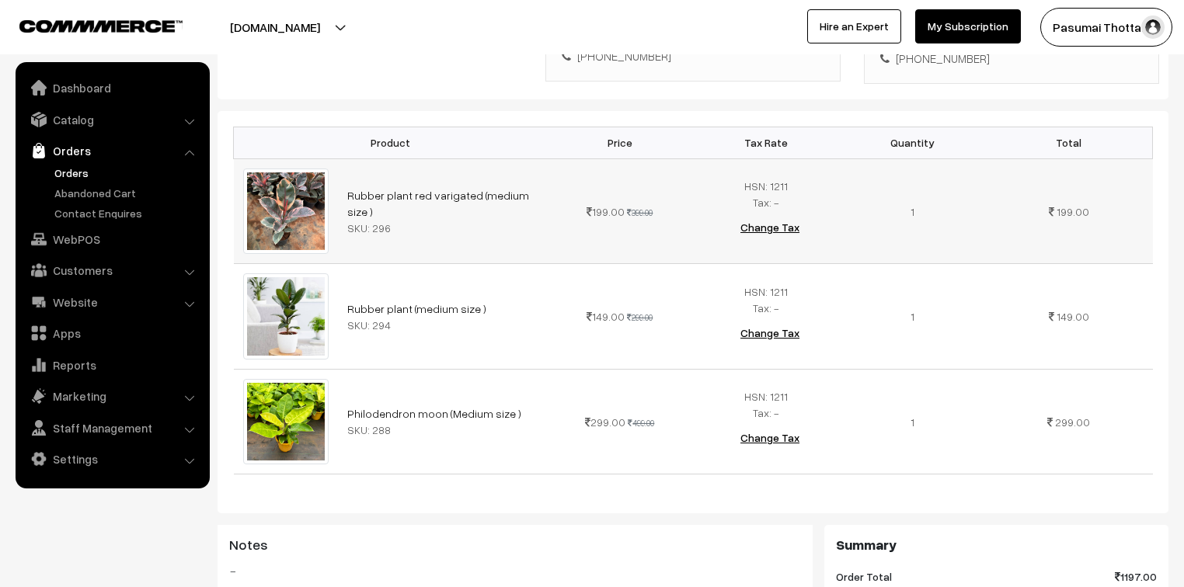
scroll to position [435, 0]
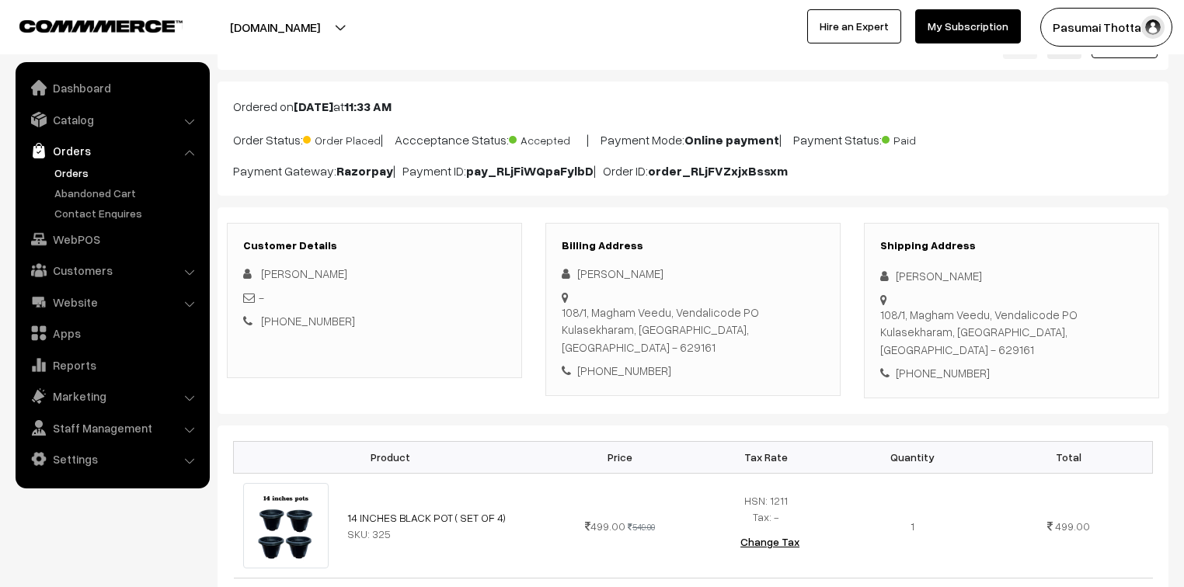
scroll to position [186, 0]
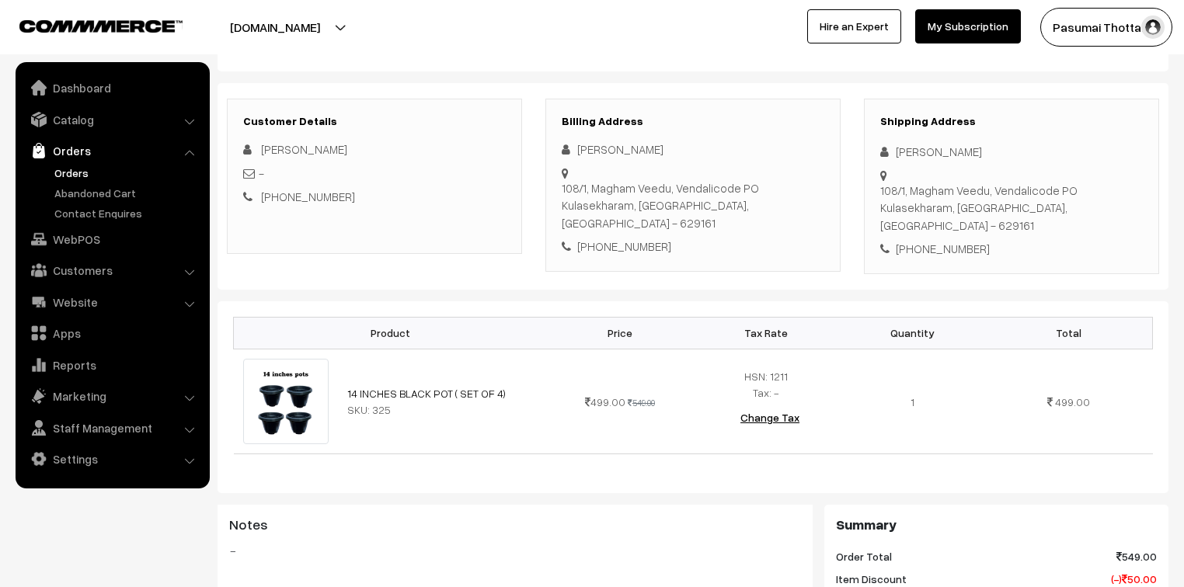
click at [2, 432] on nav "Dashboard Catalog" at bounding box center [105, 355] width 210 height 587
click at [20, 432] on link "Staff Management" at bounding box center [111, 428] width 185 height 28
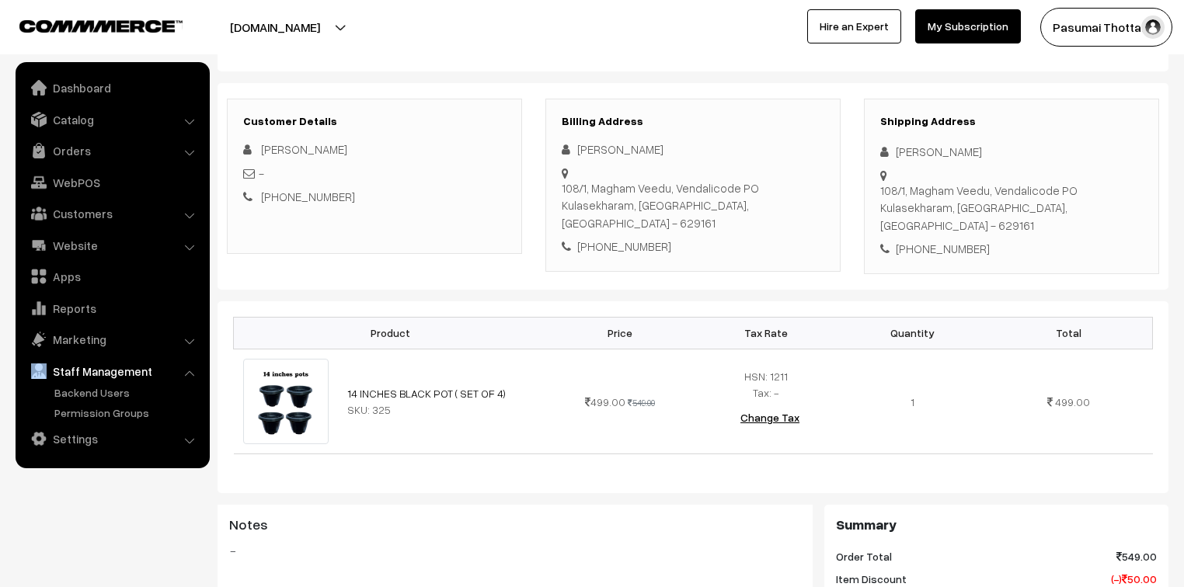
click at [22, 432] on link "Settings" at bounding box center [111, 439] width 185 height 28
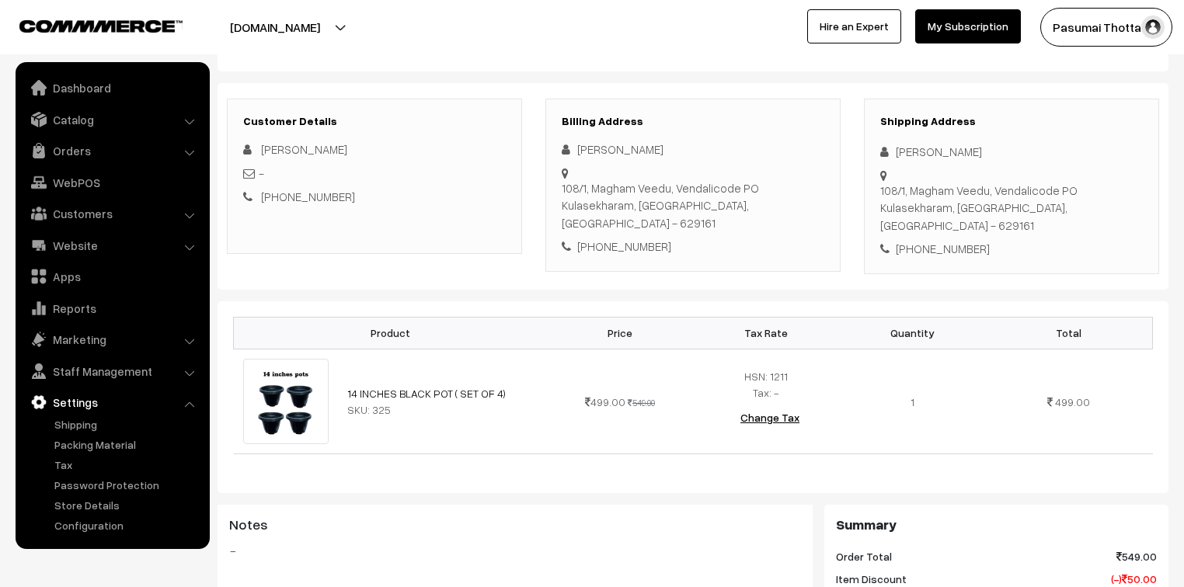
click at [22, 432] on ul "Shipping" at bounding box center [112, 474] width 186 height 117
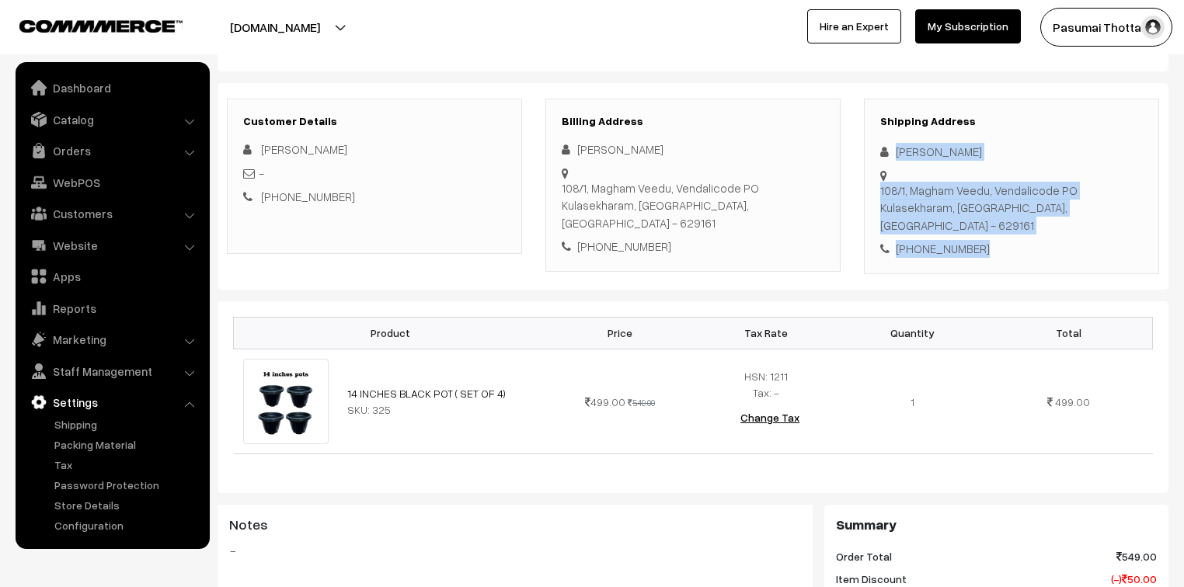
drag, startPoint x: 892, startPoint y: 151, endPoint x: 995, endPoint y: 231, distance: 129.6
click at [995, 231] on div "Shipping Address Ratheesh Manokaran 108/1, Magham Veedu, Vendalicode PO Kulasek…" at bounding box center [1011, 187] width 295 height 176
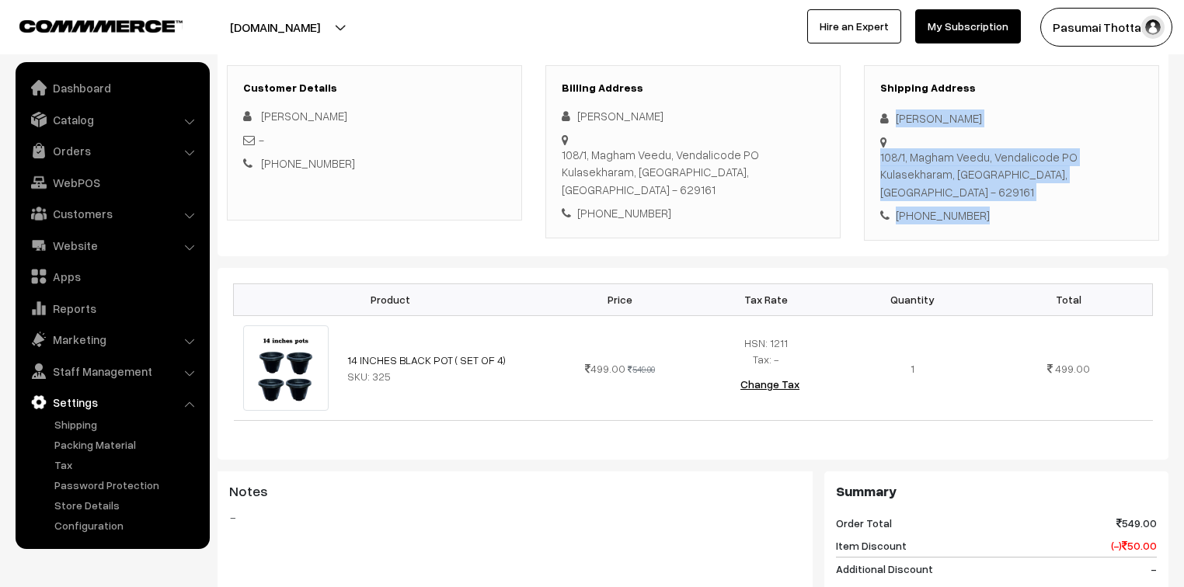
scroll to position [249, 0]
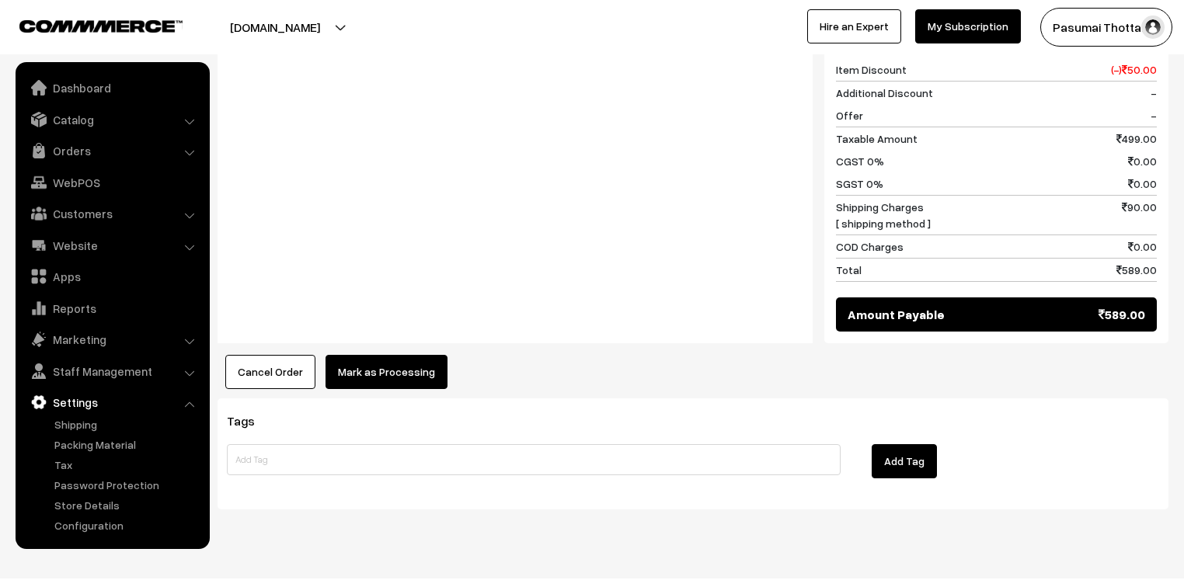
click at [363, 355] on button "Mark as Processing" at bounding box center [386, 372] width 122 height 34
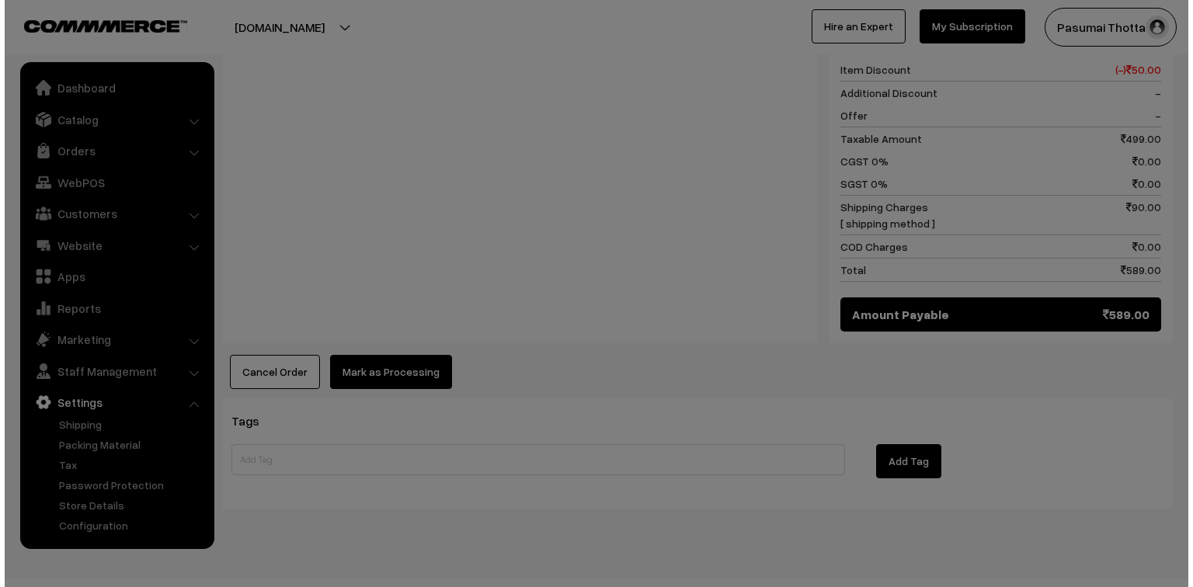
scroll to position [697, 0]
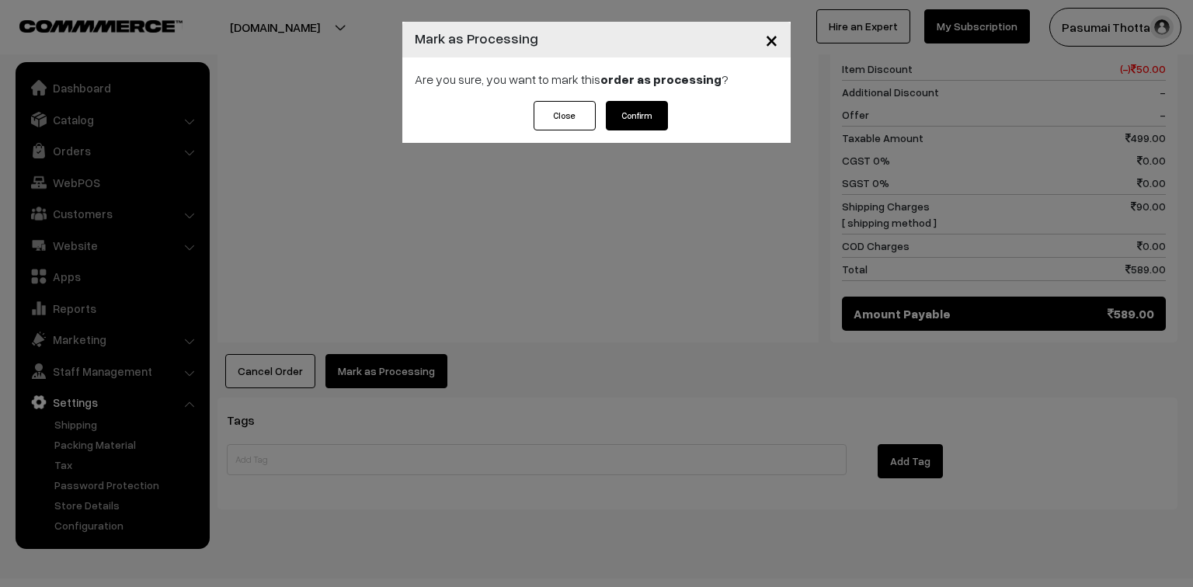
click at [628, 113] on button "Confirm" at bounding box center [637, 116] width 62 height 30
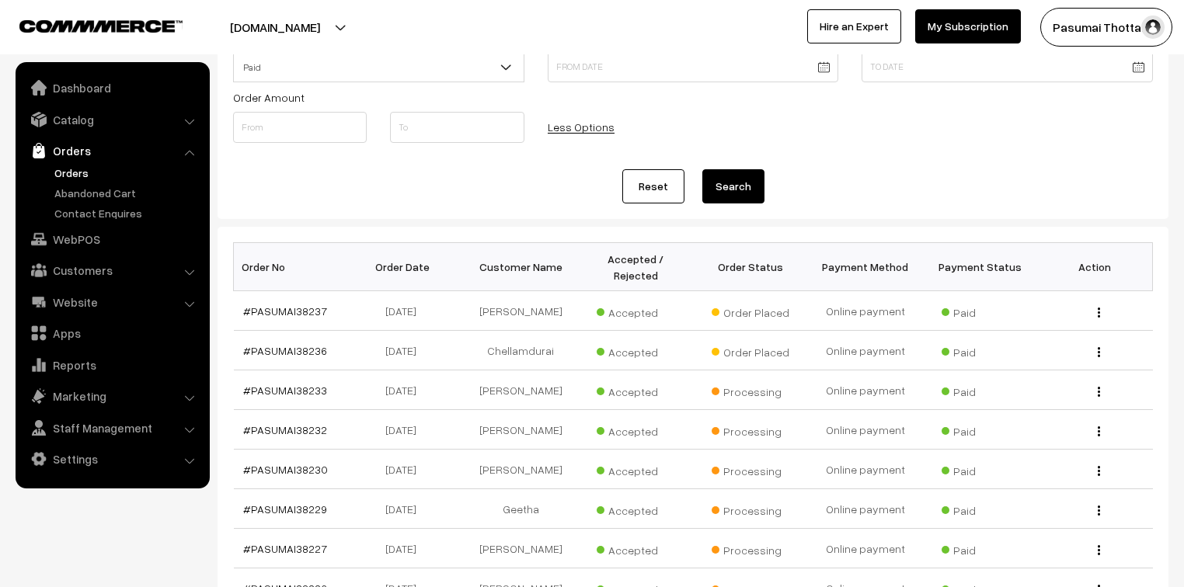
scroll to position [186, 0]
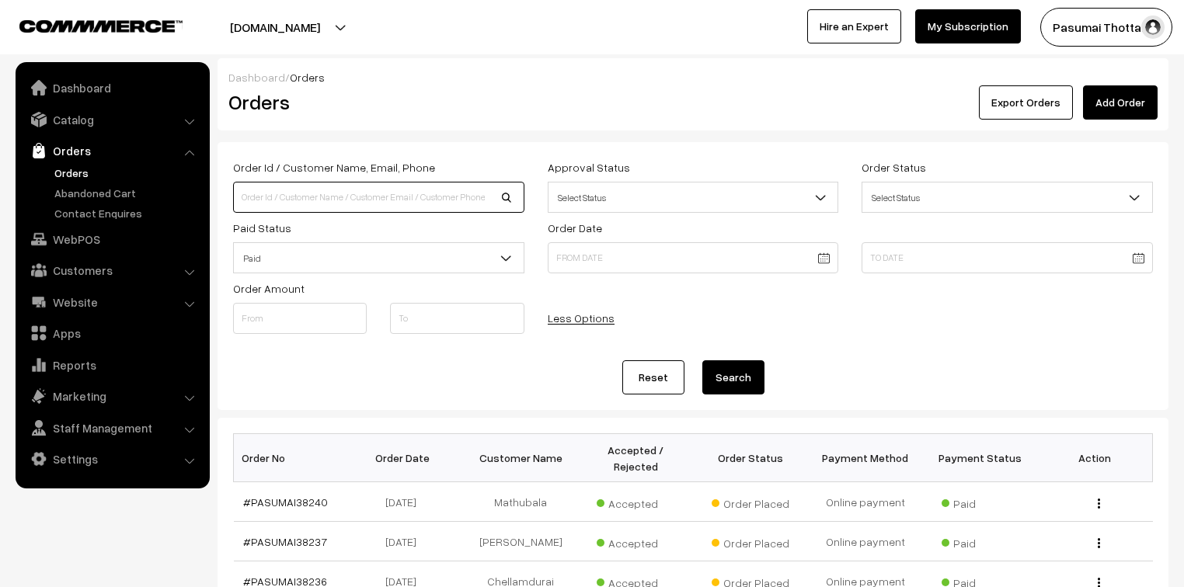
click at [332, 196] on input at bounding box center [378, 197] width 291 height 31
type input "9962393038"
click at [741, 384] on button "Search" at bounding box center [733, 377] width 62 height 34
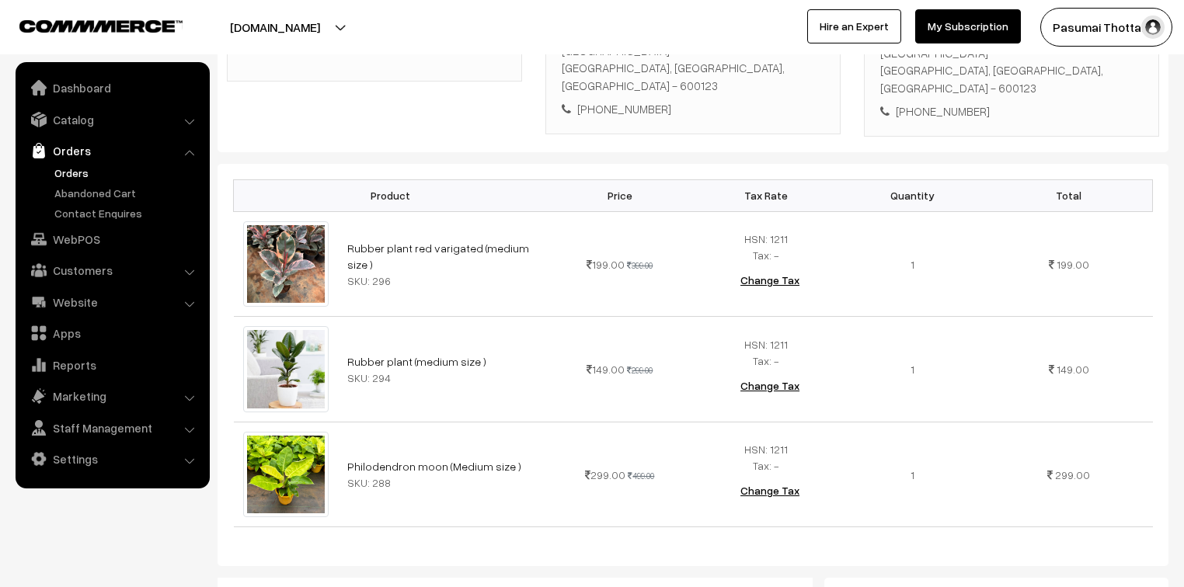
scroll to position [249, 0]
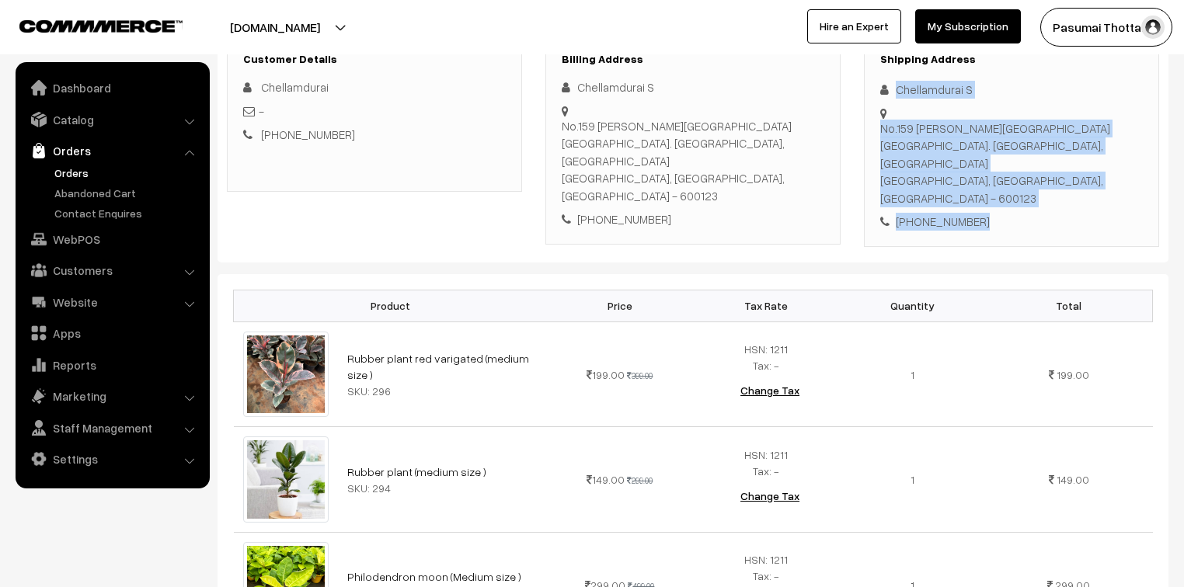
drag, startPoint x: 892, startPoint y: 87, endPoint x: 1019, endPoint y: 185, distance: 160.6
click at [1019, 185] on div "Shipping Address Chellamdurai S No.159 krishna nagar.meppur. Poonamallee, Poona…" at bounding box center [1011, 142] width 295 height 210
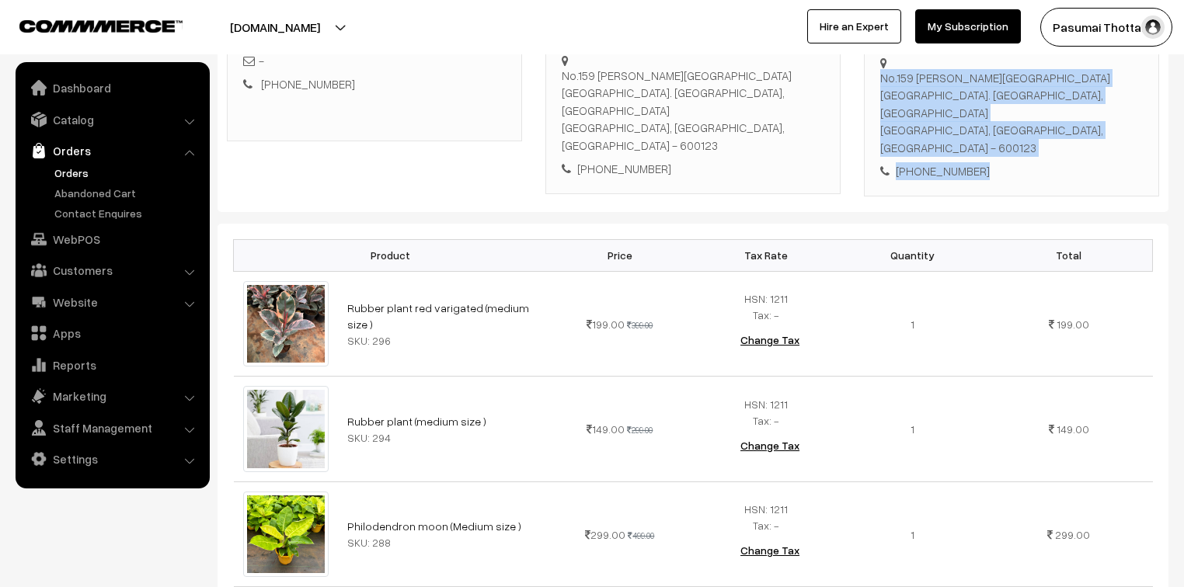
scroll to position [311, 0]
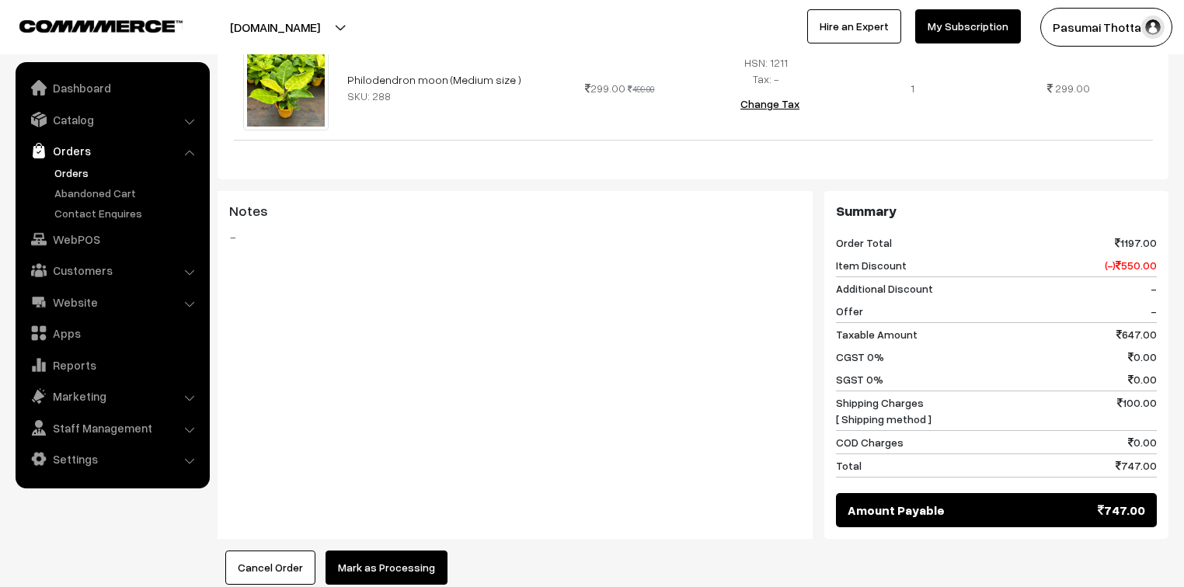
click at [381, 551] on button "Mark as Processing" at bounding box center [386, 568] width 122 height 34
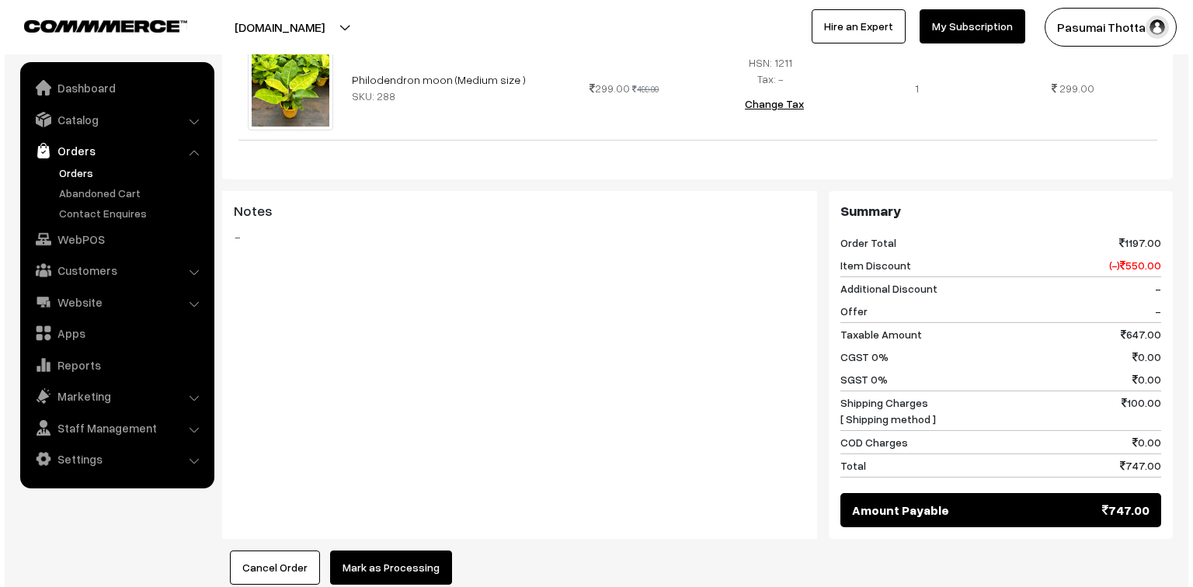
scroll to position [747, 0]
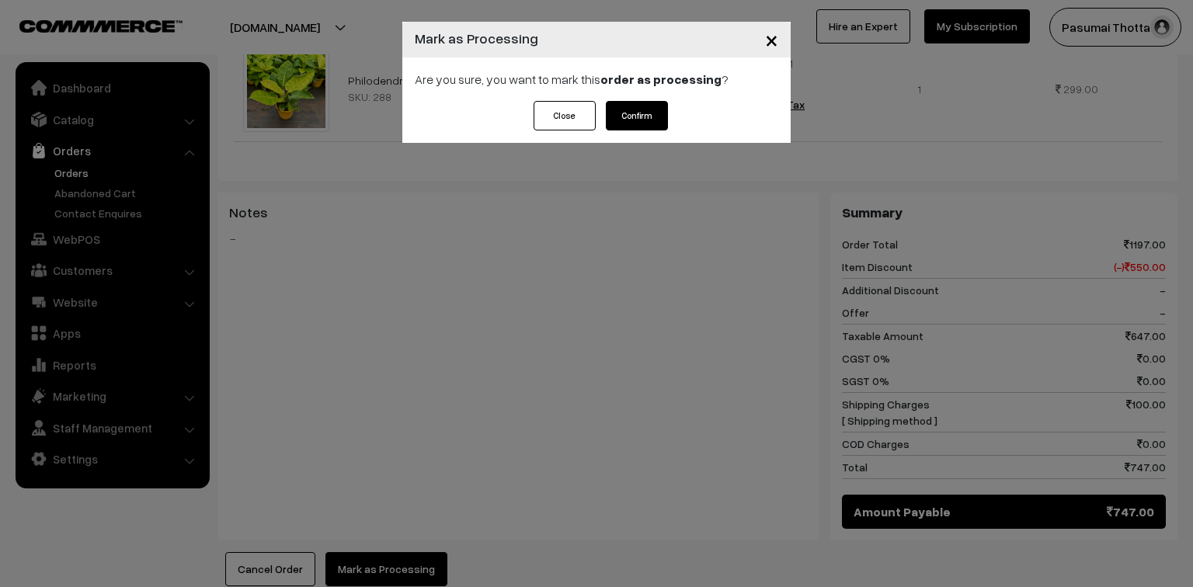
click at [638, 106] on button "Confirm" at bounding box center [637, 116] width 62 height 30
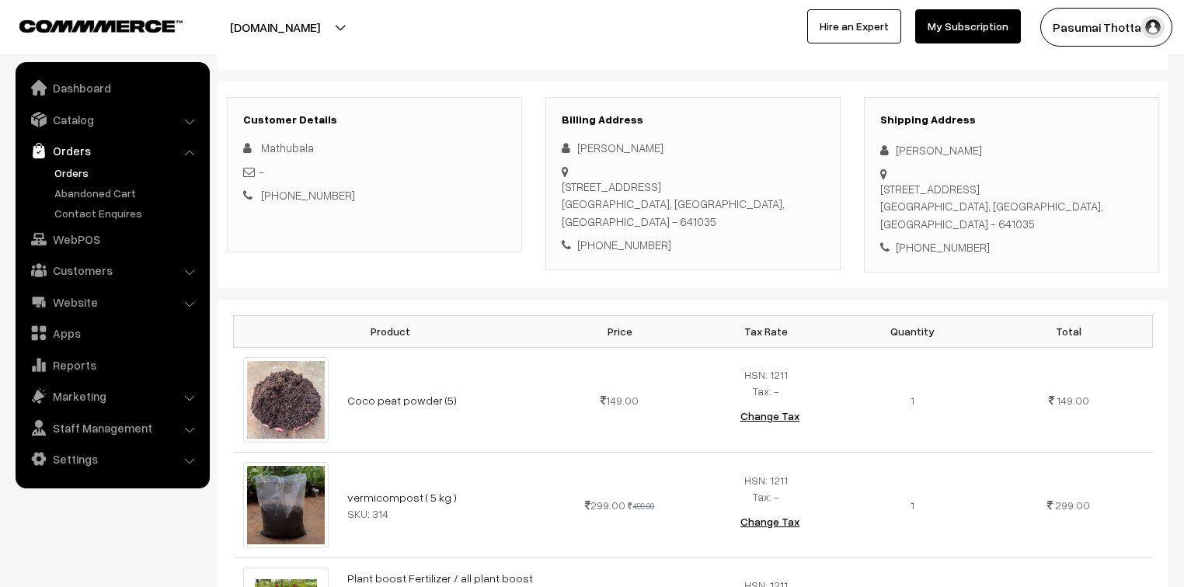
scroll to position [186, 0]
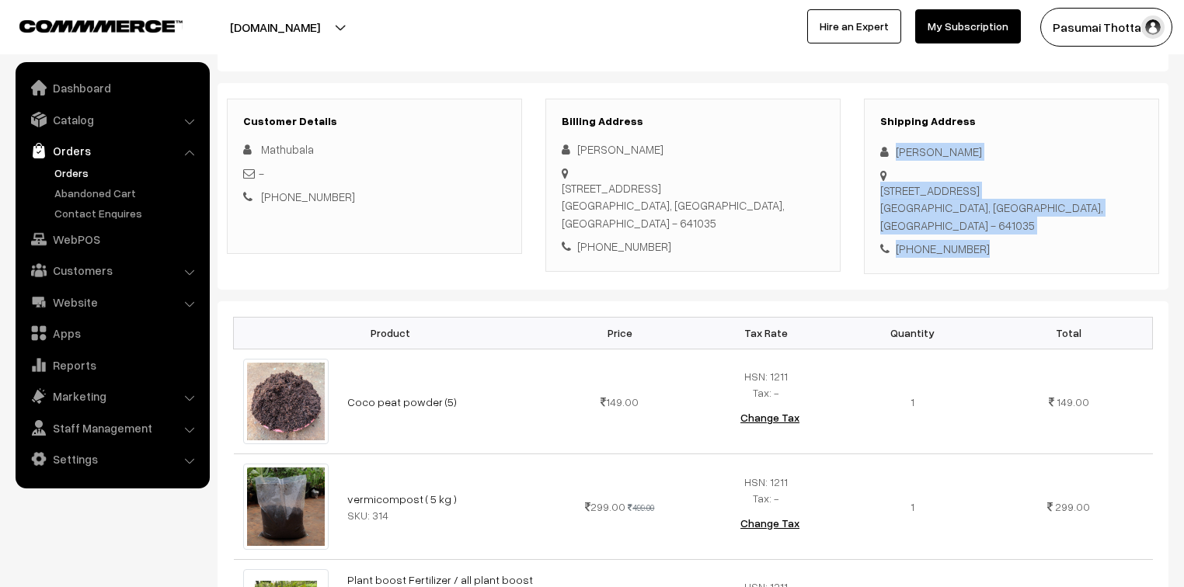
drag, startPoint x: 898, startPoint y: 152, endPoint x: 974, endPoint y: 257, distance: 129.6
click at [974, 257] on div "Shipping Address Mathubala Sathishprabu First floor, 7/13A, Sri Sakthi KCP Naga…" at bounding box center [1011, 187] width 295 height 176
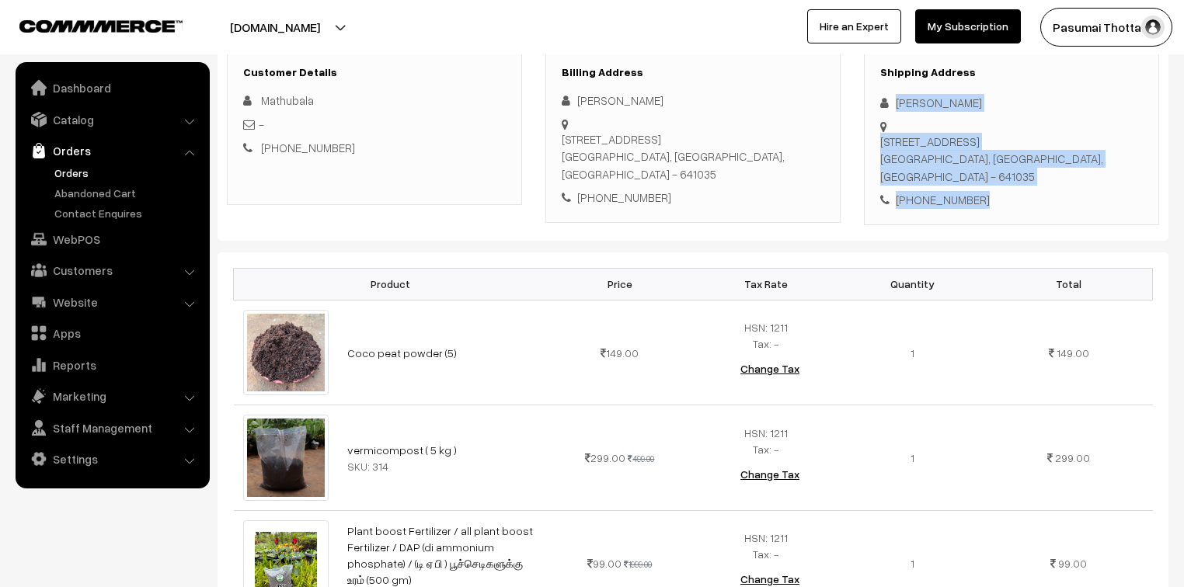
scroll to position [311, 0]
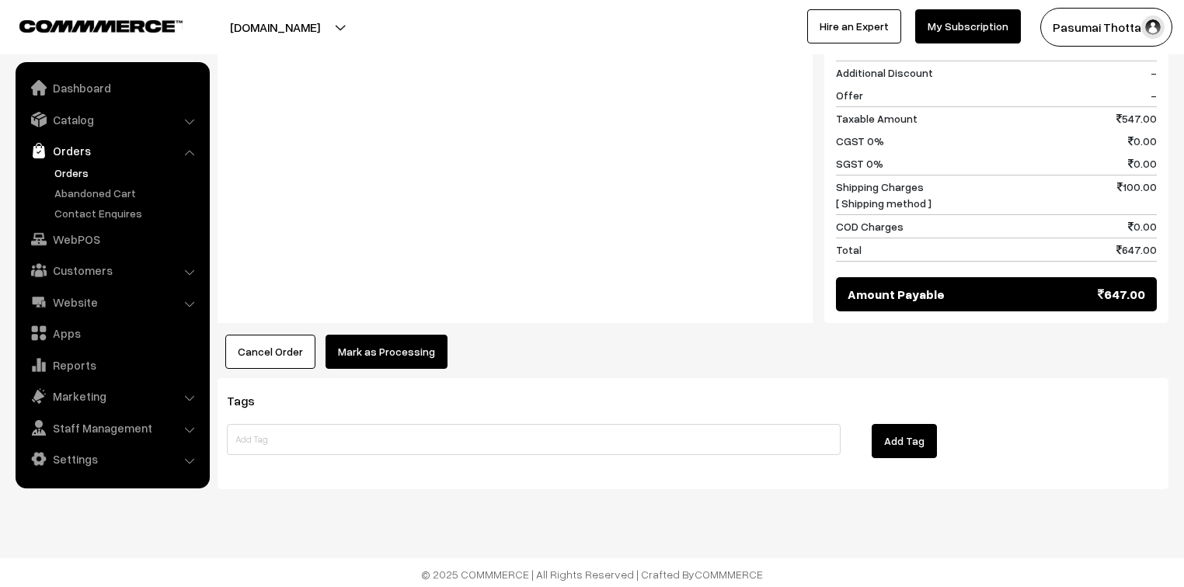
click at [395, 343] on button "Mark as Processing" at bounding box center [386, 352] width 122 height 34
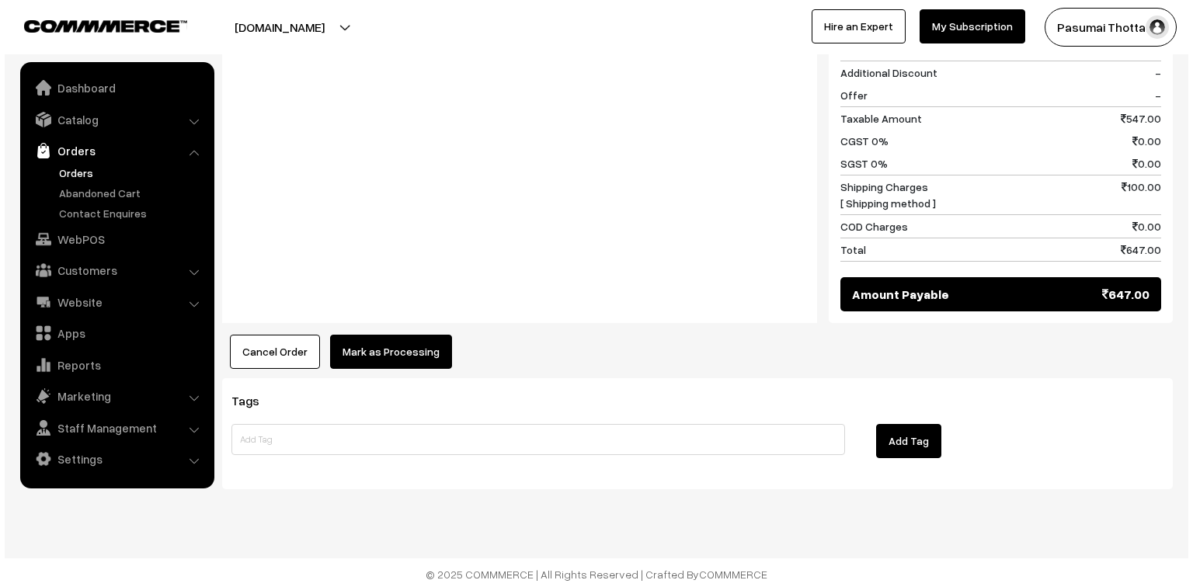
scroll to position [930, 0]
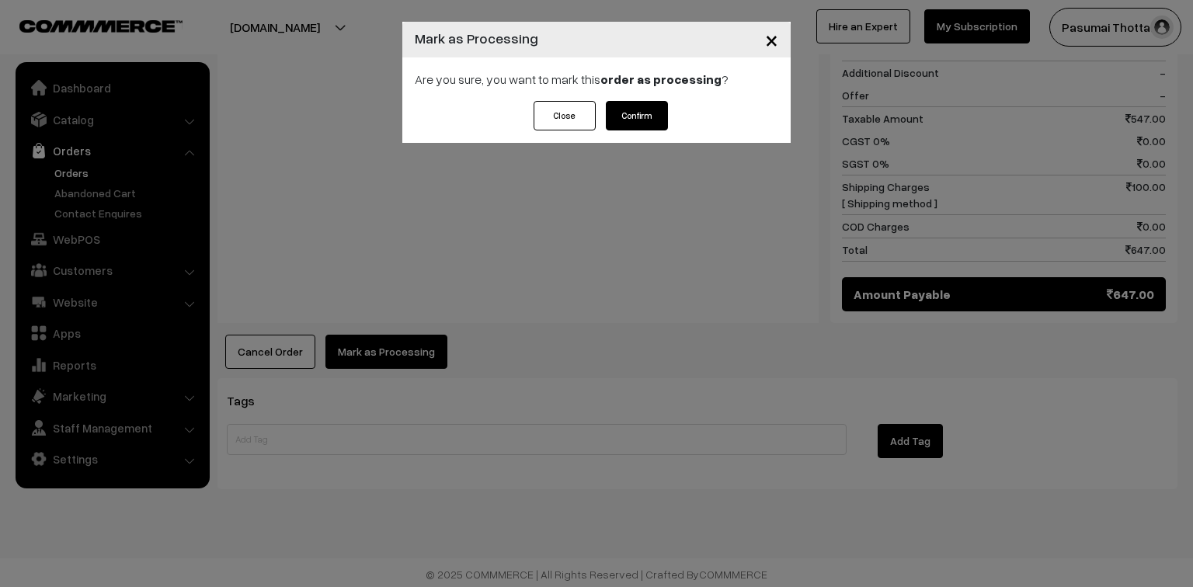
click at [637, 112] on button "Confirm" at bounding box center [637, 116] width 62 height 30
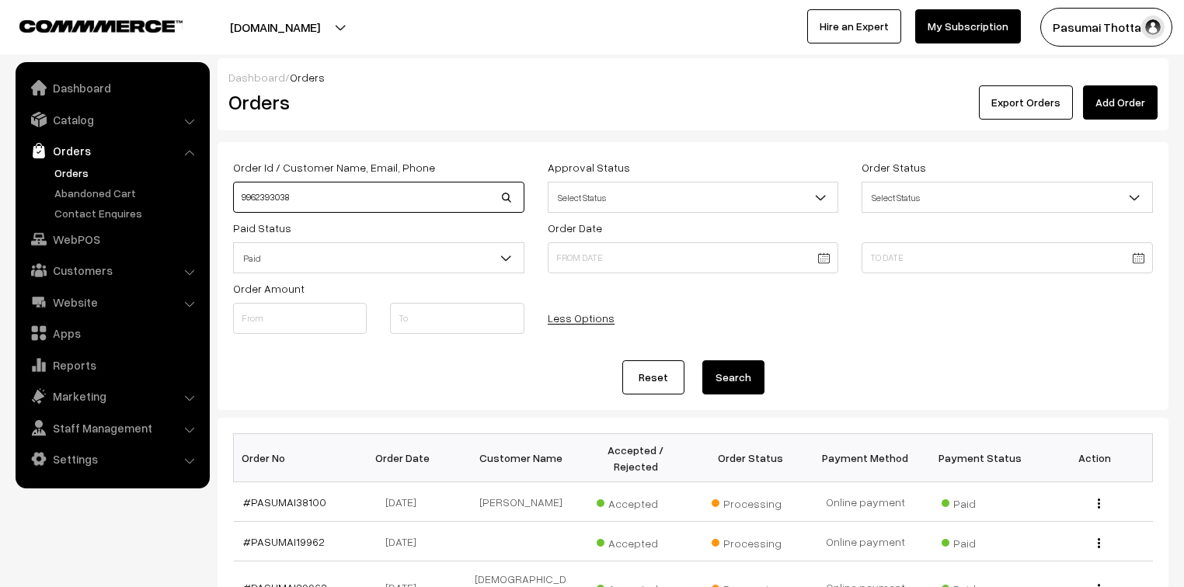
drag, startPoint x: 300, startPoint y: 205, endPoint x: 230, endPoint y: 202, distance: 70.0
click at [230, 202] on div "Order Id / Customer Name, Email, Phone 9962393038" at bounding box center [378, 185] width 315 height 55
type input "38192"
click at [702, 360] on button "Search" at bounding box center [733, 377] width 62 height 34
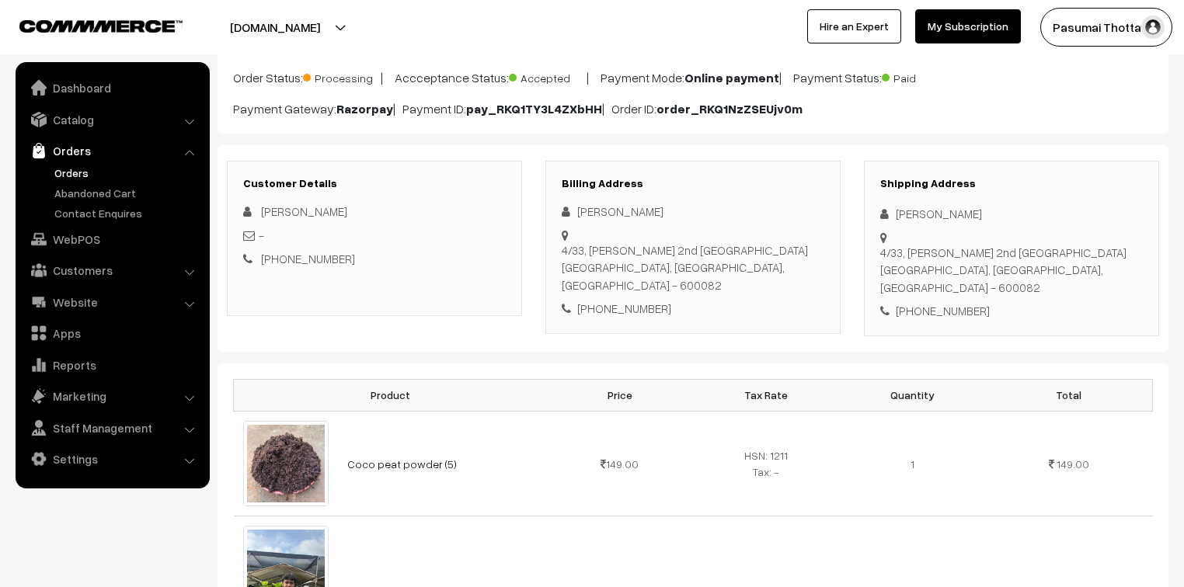
scroll to position [124, 0]
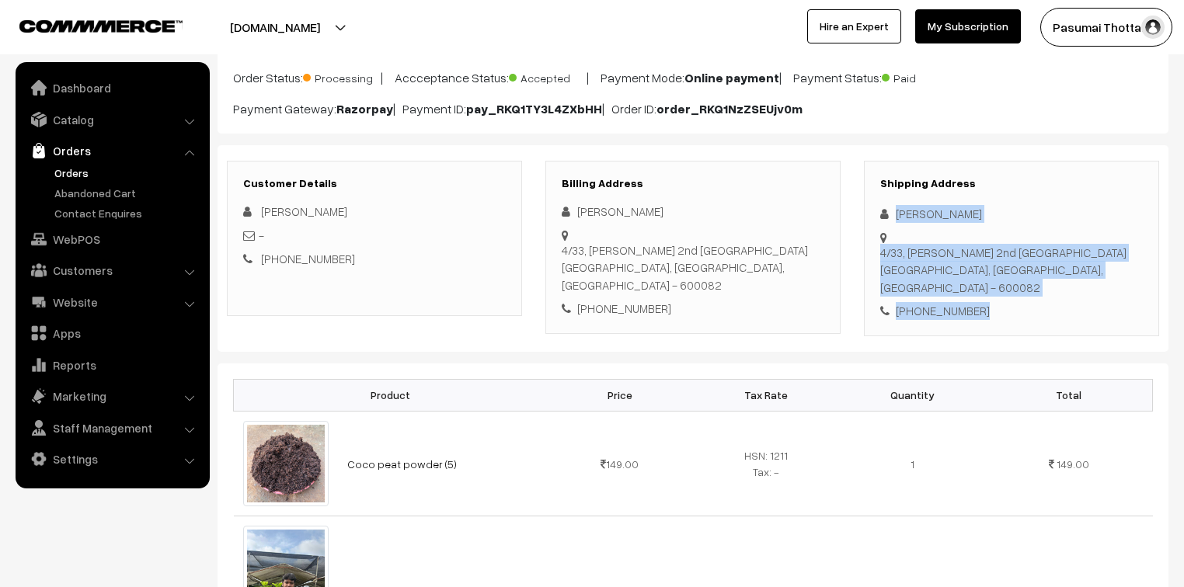
drag, startPoint x: 897, startPoint y: 217, endPoint x: 1007, endPoint y: 279, distance: 125.5
click at [1007, 279] on div "Shipping Address Gayatri [PERSON_NAME] [STREET_ADDRESS] [PHONE_NUMBER]" at bounding box center [1011, 249] width 295 height 176
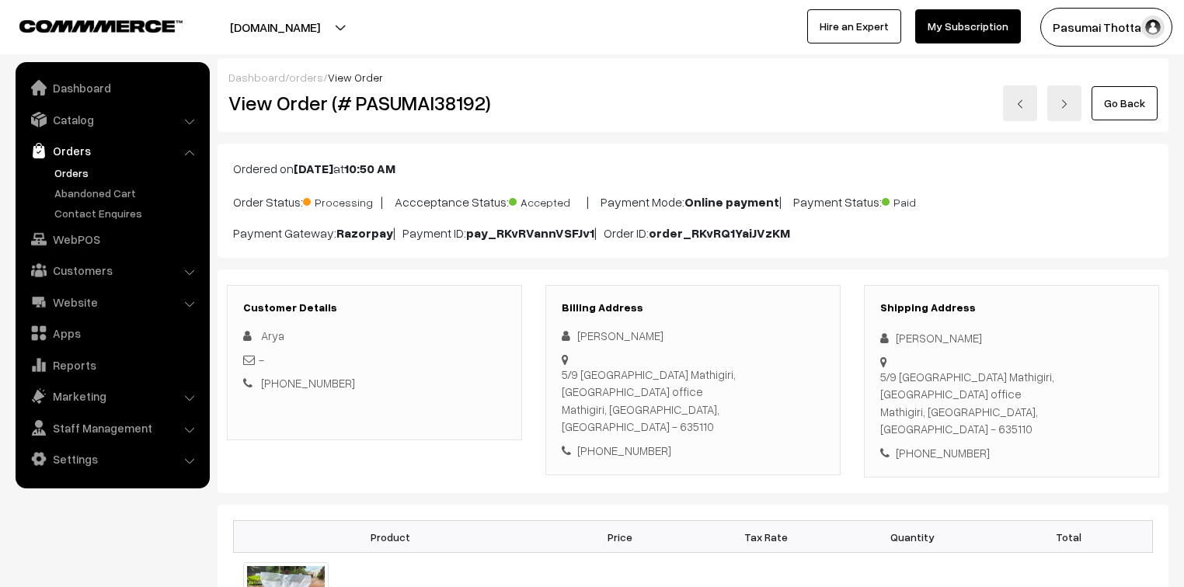
scroll to position [62, 0]
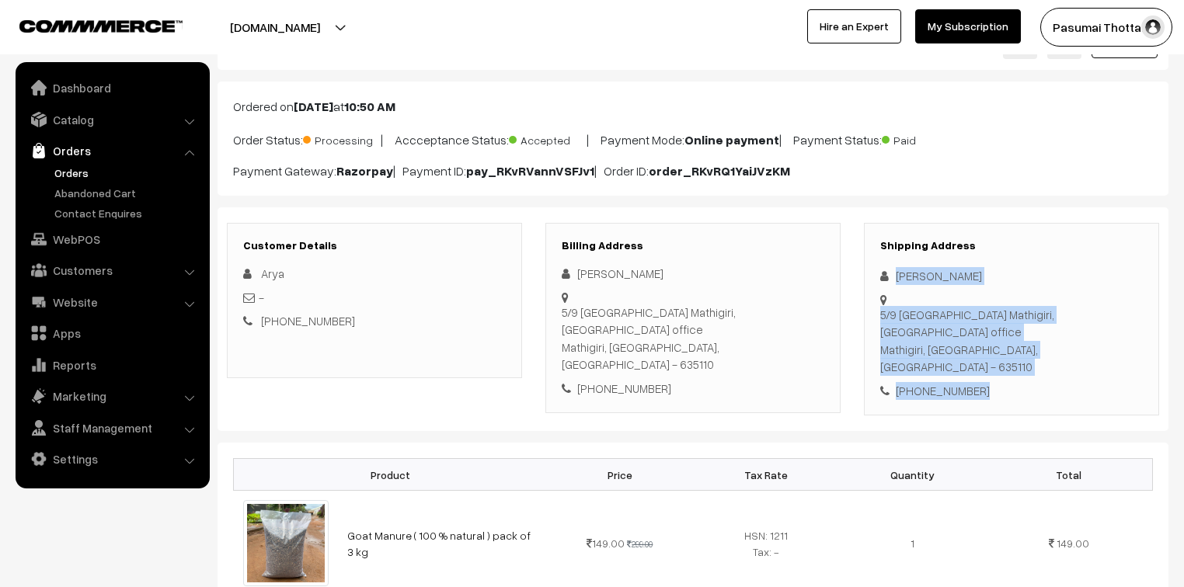
drag, startPoint x: 895, startPoint y: 278, endPoint x: 993, endPoint y: 377, distance: 139.5
click at [993, 377] on div "Shipping Address [PERSON_NAME] 5/9 [GEOGRAPHIC_DATA] Mathigiri, Opposite [GEOGR…" at bounding box center [1011, 319] width 295 height 193
